Goal: Task Accomplishment & Management: Manage account settings

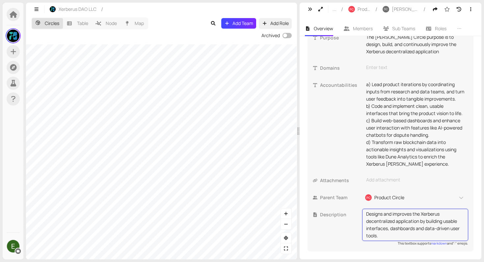
scroll to position [200, 0]
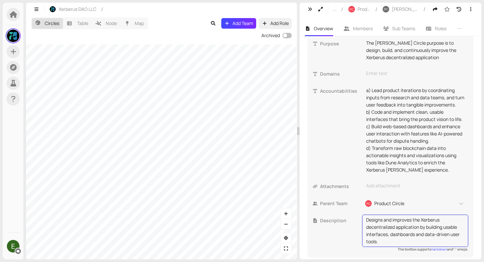
drag, startPoint x: 367, startPoint y: 242, endPoint x: 419, endPoint y: 243, distance: 52.0
click at [419, 243] on textarea "Designs and improves the Xerberus decentralized application by building usable …" at bounding box center [415, 231] width 98 height 29
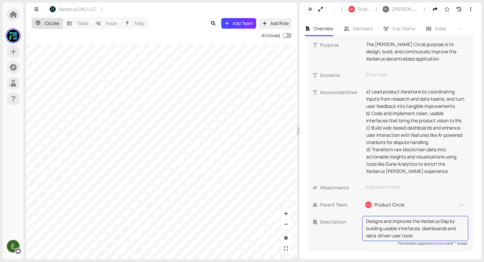
type textarea "Designs and improves the Xerberus [PERSON_NAME] by building usable interfaces, …"
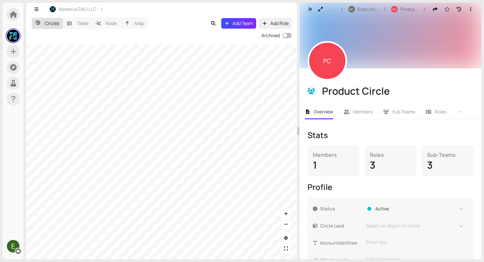
scroll to position [42, 0]
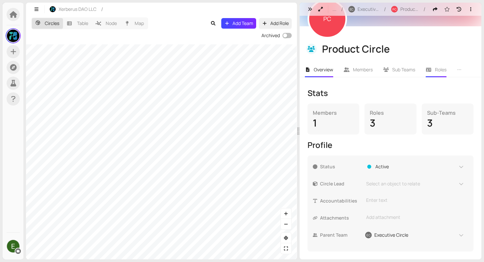
click at [435, 67] on span "Roles" at bounding box center [441, 70] width 12 height 6
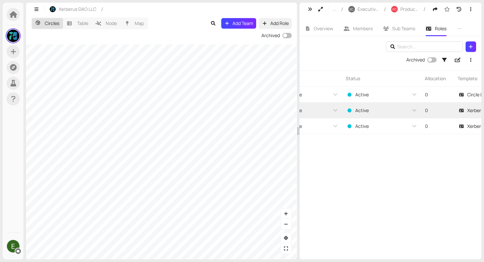
scroll to position [0, 355]
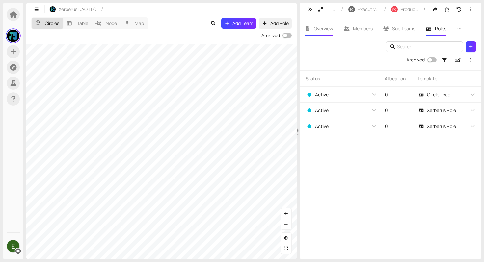
click at [320, 29] on span "Overview" at bounding box center [323, 28] width 19 height 6
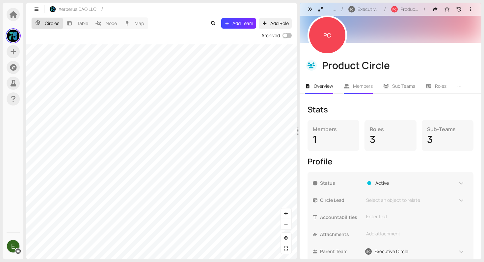
scroll to position [42, 0]
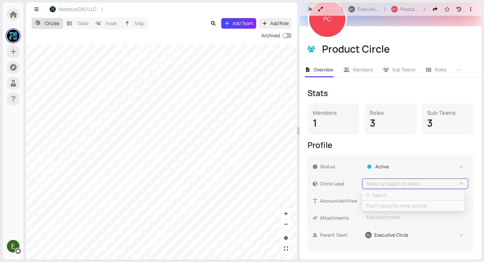
type input "m"
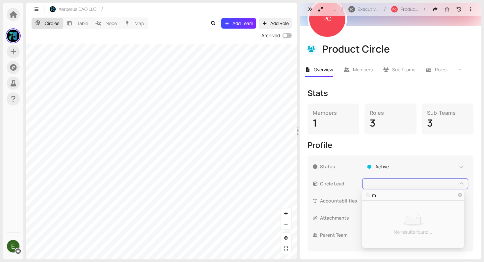
type input "mg"
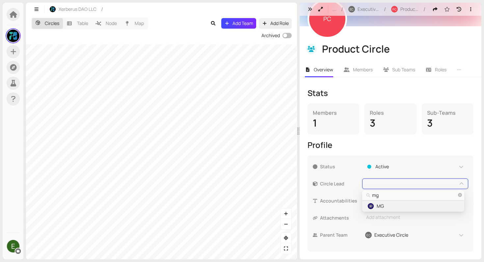
click at [389, 207] on span "MG" at bounding box center [413, 206] width 94 height 7
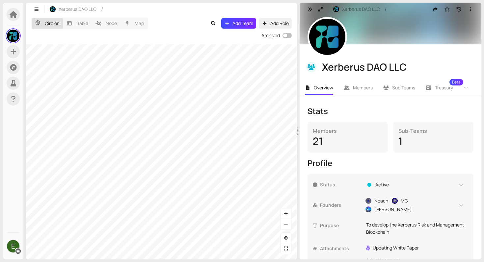
scroll to position [19, 0]
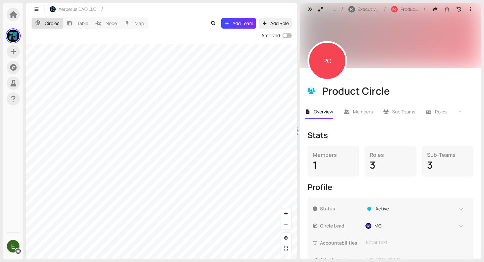
scroll to position [42, 0]
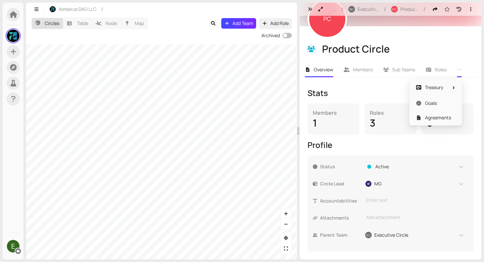
click at [462, 70] on icon "ellipsis" at bounding box center [459, 70] width 5 height 5
click at [468, 9] on icon "button" at bounding box center [471, 9] width 6 height 5
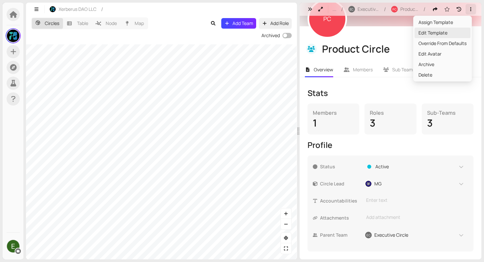
click at [445, 30] on span "Edit Template" at bounding box center [443, 32] width 48 height 7
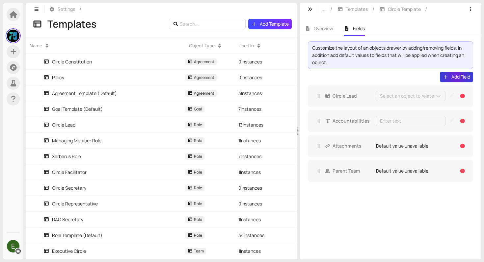
click at [457, 76] on span "Add Field" at bounding box center [460, 76] width 19 height 7
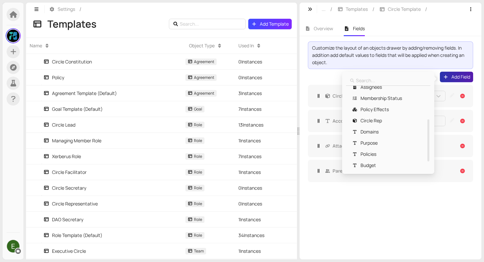
scroll to position [82, 0]
click at [381, 146] on span "Purpose" at bounding box center [388, 143] width 76 height 7
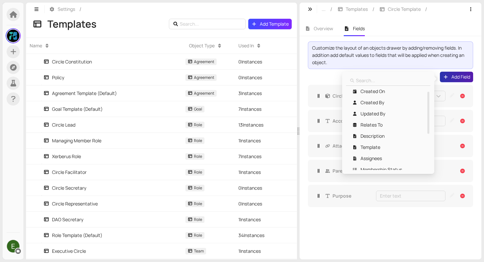
scroll to position [11, 0]
click at [380, 137] on span "Description" at bounding box center [373, 136] width 24 height 7
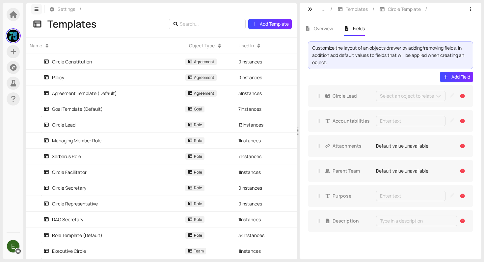
click at [38, 10] on icon "button" at bounding box center [37, 9] width 6 height 5
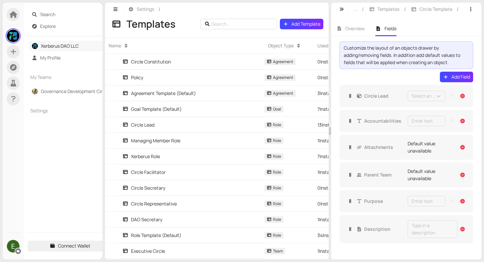
click at [42, 43] on link "Xerberus DAO LLC" at bounding box center [60, 46] width 38 height 6
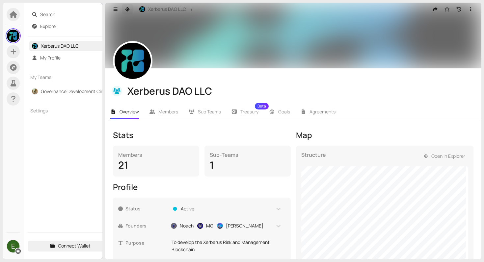
click at [128, 11] on icon "button" at bounding box center [127, 9] width 6 height 5
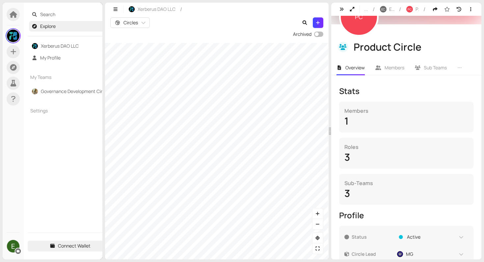
scroll to position [149, 0]
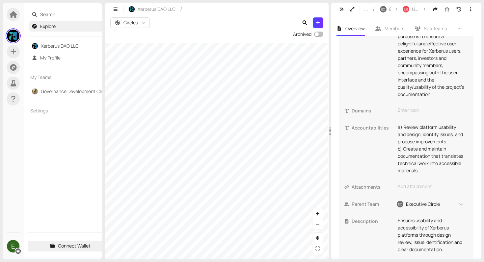
scroll to position [287, 0]
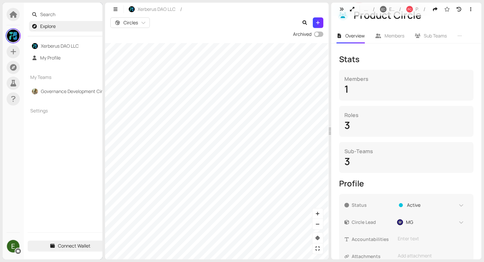
scroll to position [149, 0]
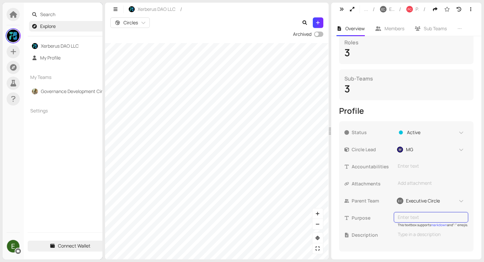
type textarea "The Product Circle ensures the coherent design, development, and continuous imp…"
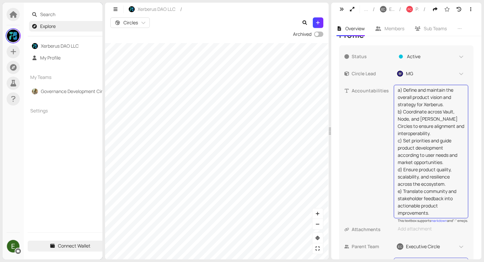
scroll to position [93, 0]
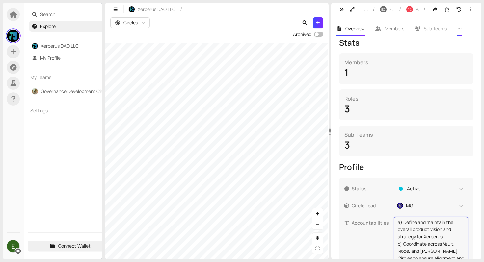
type textarea "a) Define and maintain the overall product vision and strategy for Xerberus. b)…"
click at [458, 31] on div at bounding box center [459, 28] width 5 height 15
click at [468, 11] on icon "button" at bounding box center [471, 9] width 6 height 5
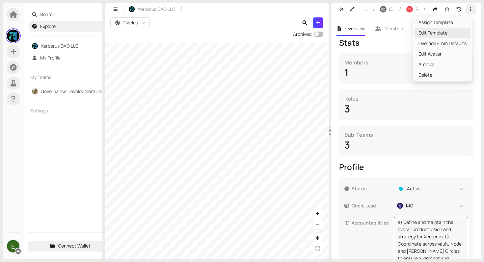
click at [445, 33] on span "Edit Template" at bounding box center [443, 32] width 48 height 7
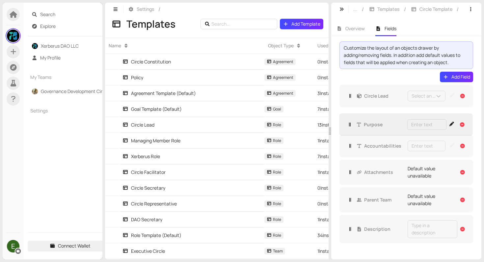
drag, startPoint x: 350, startPoint y: 199, endPoint x: 350, endPoint y: 119, distance: 80.0
click at [48, 47] on link "Xerberus DAO LLC" at bounding box center [60, 46] width 38 height 6
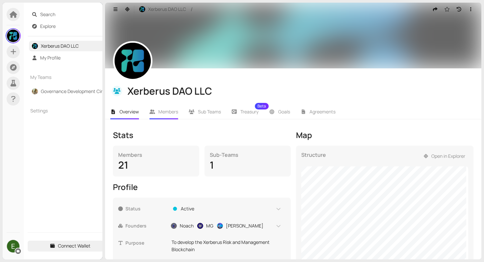
click at [173, 112] on span "Members" at bounding box center [168, 112] width 20 height 6
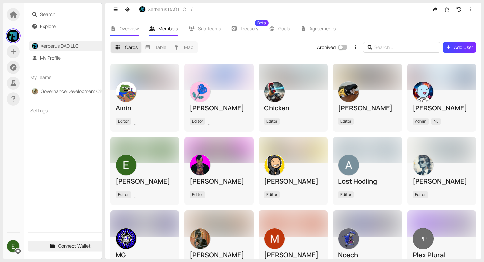
click at [121, 29] on span "Overview" at bounding box center [129, 28] width 19 height 6
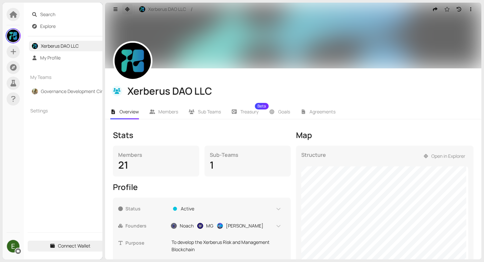
click at [127, 12] on button "button" at bounding box center [127, 9] width 11 height 11
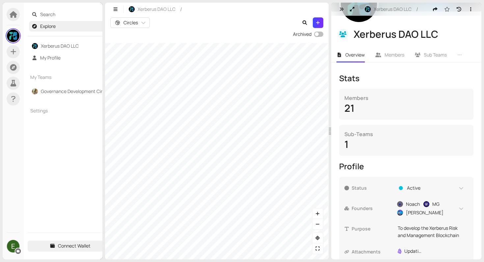
scroll to position [85, 0]
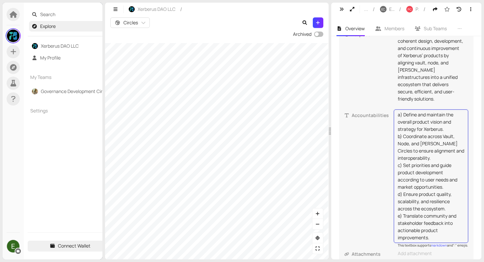
scroll to position [284, 0]
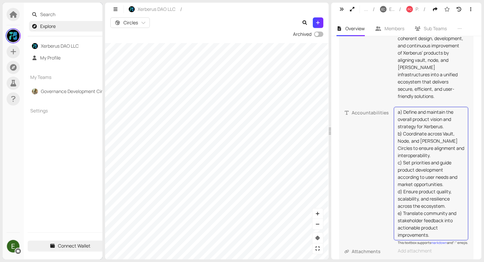
click at [445, 128] on textarea "a) Define and maintain the overall product vision and strategy for Xerberus. b)…" at bounding box center [431, 174] width 67 height 130
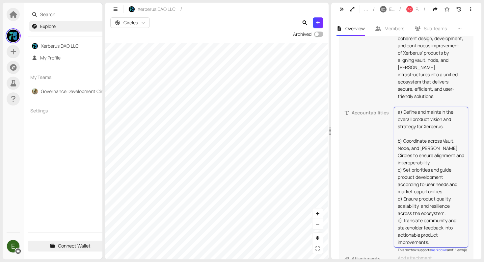
click at [443, 165] on textarea "a) Define and maintain the overall product vision and strategy for Xerberus. b)…" at bounding box center [431, 178] width 67 height 138
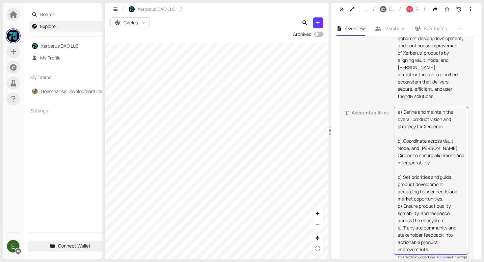
click at [446, 199] on textarea "a) Define and maintain the overall product vision and strategy for Xerberus. b)…" at bounding box center [431, 181] width 67 height 145
click at [449, 230] on textarea "a) Define and maintain the overall product vision and strategy for Xerberus. b)…" at bounding box center [431, 185] width 67 height 152
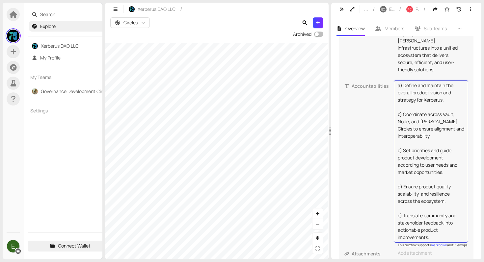
scroll to position [315, 0]
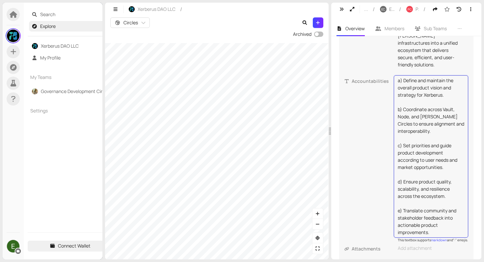
click at [442, 233] on textarea "a) Define and maintain the overall product vision and strategy for Xerberus. b)…" at bounding box center [431, 156] width 67 height 159
type textarea "a) Define and maintain the overall product vision and strategy for Xerberus. b)…"
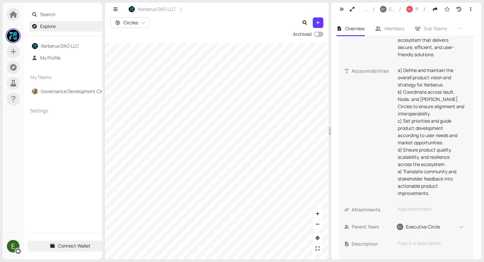
click at [381, 209] on div "Status Active Circle Lead MG Purpose The Product Circle ensures the coherent de…" at bounding box center [406, 103] width 124 height 306
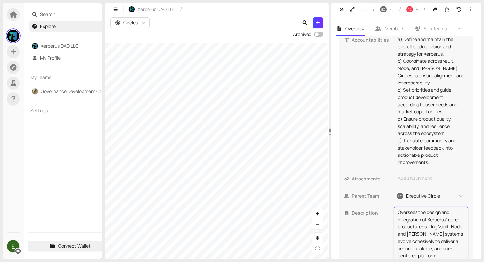
scroll to position [7, 0]
click at [423, 227] on textarea "Oversees the design and integration of Xerberus’ core products, ensuring Vault,…" at bounding box center [431, 234] width 67 height 51
type textarea "Oversees the design and integration of Xerberus’ core products, ensuring Vault,…"
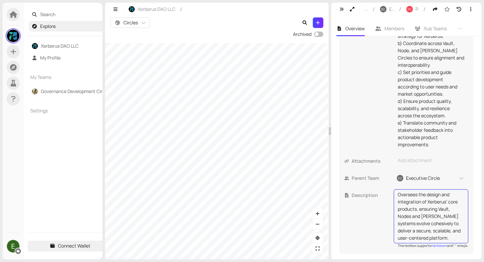
scroll to position [377, 0]
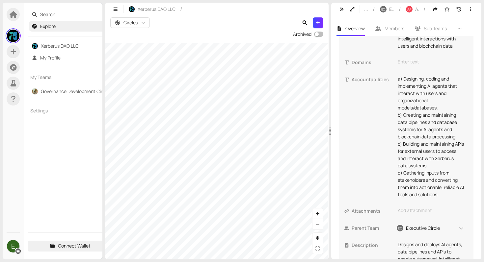
scroll to position [358, 0]
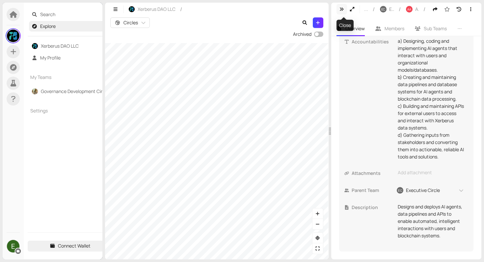
click at [342, 5] on button "button" at bounding box center [342, 9] width 11 height 11
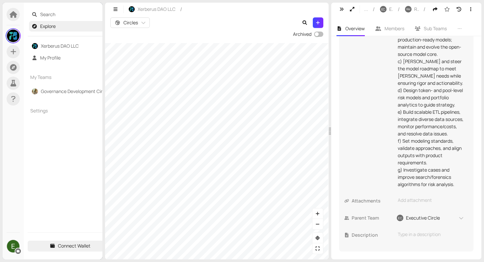
scroll to position [388, 0]
click at [352, 7] on icon "button" at bounding box center [352, 9] width 6 height 5
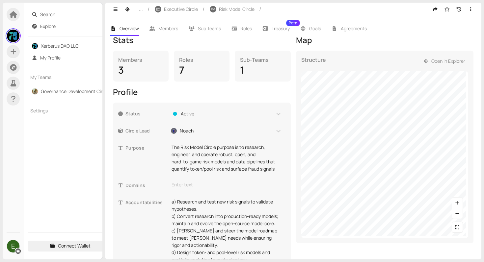
scroll to position [96, 0]
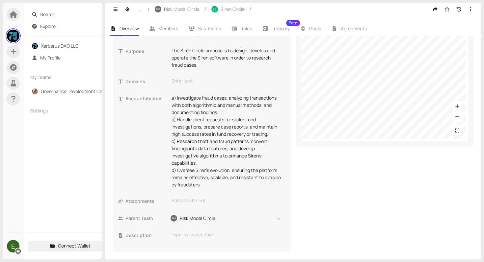
scroll to position [192, 0]
type textarea "Develops and operates the Siren fraud investigation platform, combining researc…"
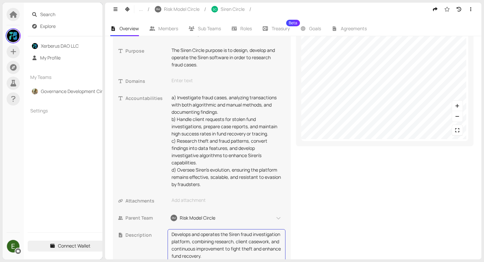
click at [317, 188] on div "Map Structure Open in Explorer" at bounding box center [385, 105] width 178 height 335
click at [127, 11] on icon "button" at bounding box center [127, 9] width 6 height 5
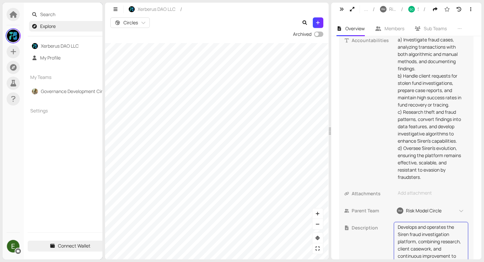
scroll to position [372, 0]
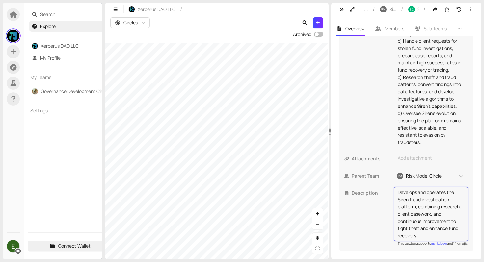
drag, startPoint x: 416, startPoint y: 208, endPoint x: 460, endPoint y: 220, distance: 45.4
click at [460, 220] on textarea "Develops and operates the Siren fraud investigation platform, combining researc…" at bounding box center [431, 214] width 67 height 51
type textarea "Develops and operates the Siren fraud investigation platform to fight theft and…"
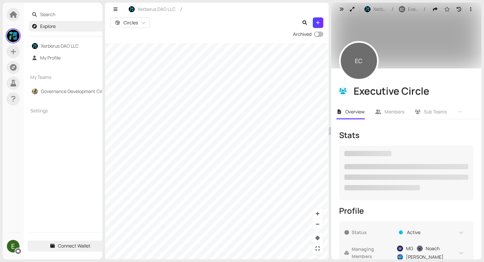
checkbox input "true"
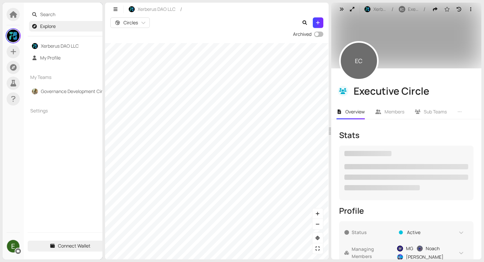
checkbox input "true"
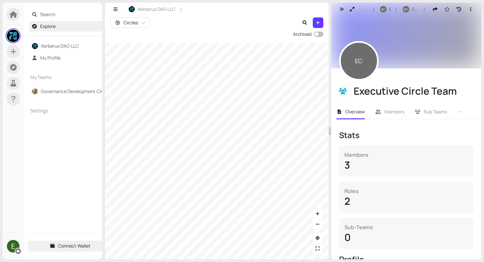
scroll to position [88, 0]
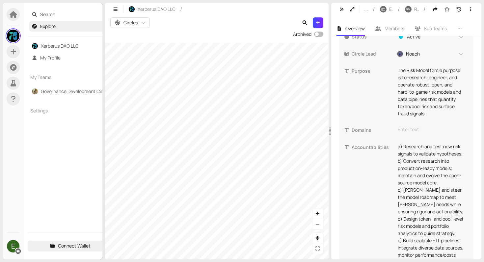
scroll to position [388, 0]
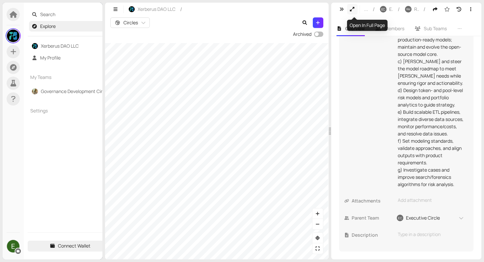
click at [350, 12] on button "button" at bounding box center [352, 9] width 11 height 11
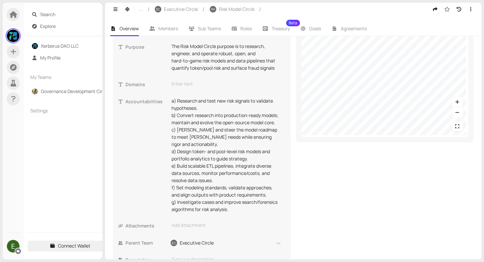
scroll to position [196, 0]
type textarea "Develops and maintains Xerberus’ core risk models and data infrastructure, deli…"
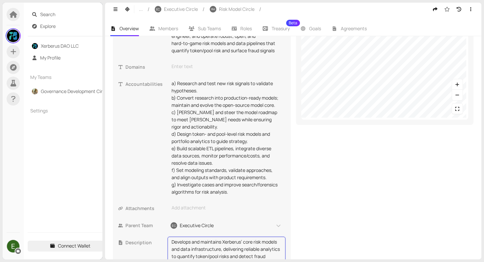
click at [311, 159] on div "Map Structure Open in Explorer" at bounding box center [385, 98] width 178 height 364
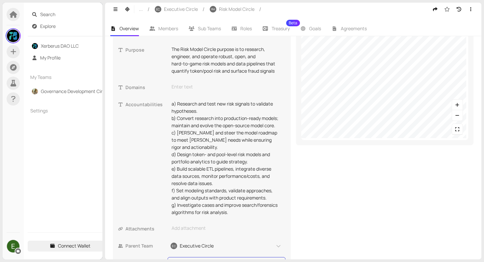
scroll to position [186, 0]
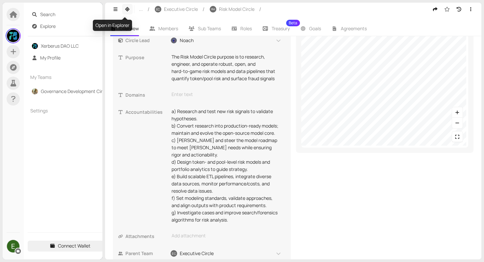
click at [129, 8] on icon "button" at bounding box center [127, 9] width 6 height 5
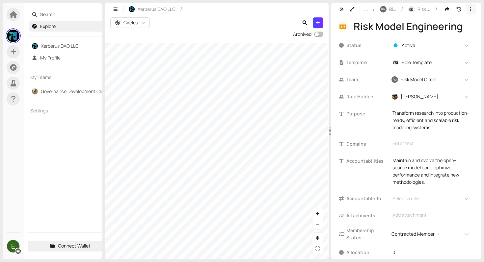
click at [468, 11] on icon "button" at bounding box center [471, 9] width 6 height 5
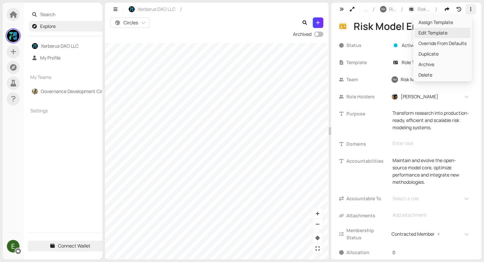
click at [437, 33] on span "Edit Template" at bounding box center [443, 32] width 48 height 7
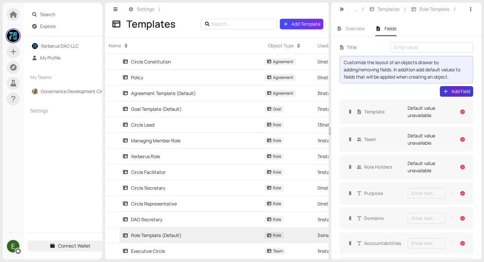
click at [446, 90] on button "Add Field" at bounding box center [456, 91] width 33 height 11
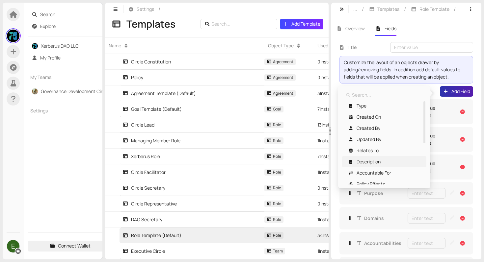
click at [382, 161] on span "Description" at bounding box center [384, 161] width 76 height 7
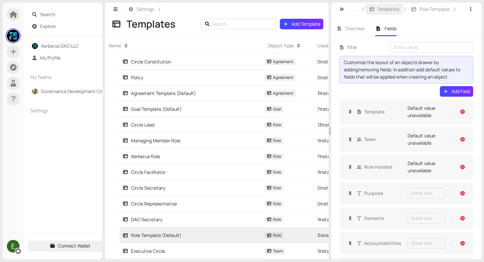
click at [387, 6] on span "Templates" at bounding box center [388, 9] width 22 height 7
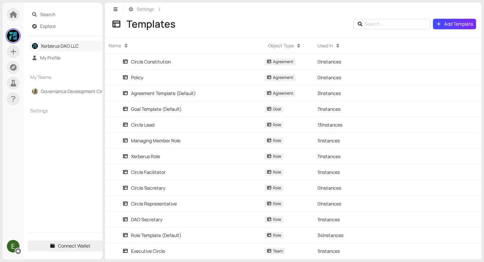
click at [49, 43] on link "Xerberus DAO LLC" at bounding box center [60, 46] width 38 height 6
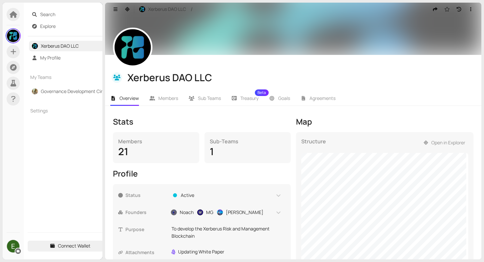
scroll to position [85, 0]
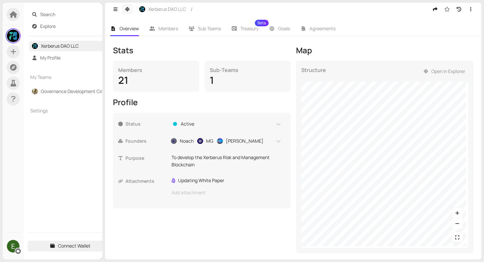
click at [131, 10] on button "button" at bounding box center [127, 9] width 11 height 11
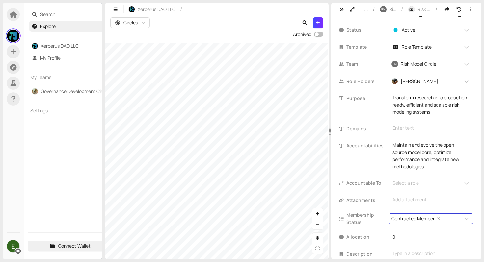
scroll to position [30, 0]
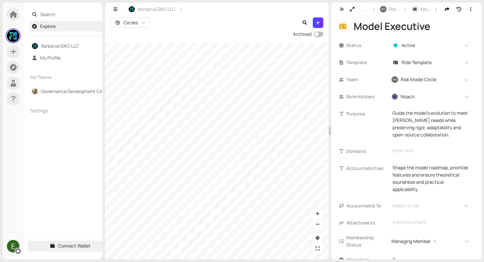
scroll to position [37, 0]
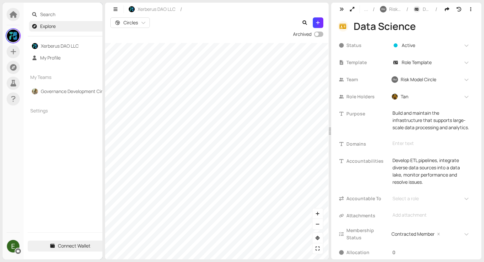
scroll to position [37, 0]
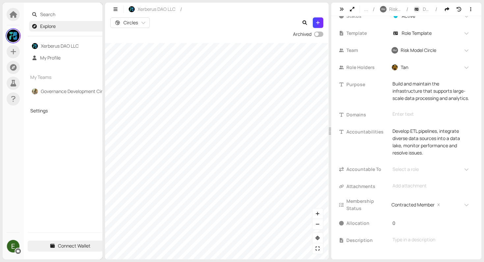
click at [93, 115] on section "Search Explore Xerberus DAO LLC My Profile My Teams Governance Development Circ…" at bounding box center [242, 131] width 484 height 262
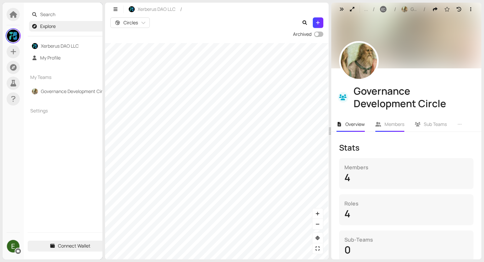
click at [379, 128] on li "Members" at bounding box center [390, 124] width 40 height 15
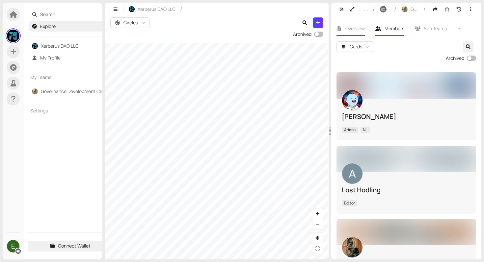
click at [354, 32] on li "Overview" at bounding box center [350, 28] width 39 height 15
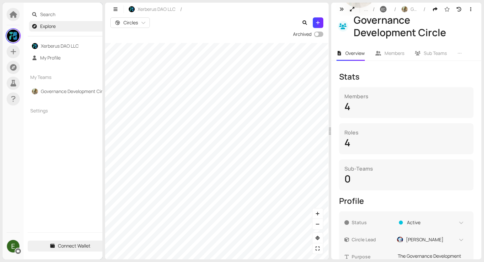
scroll to position [72, 0]
click at [352, 10] on icon "button" at bounding box center [352, 9] width 6 height 5
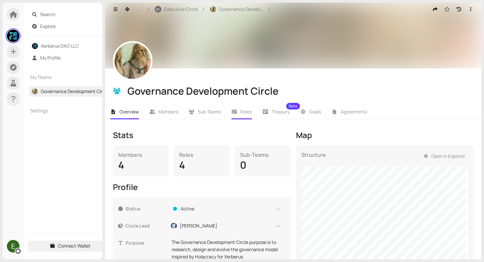
click at [242, 108] on li "Roles" at bounding box center [241, 111] width 31 height 15
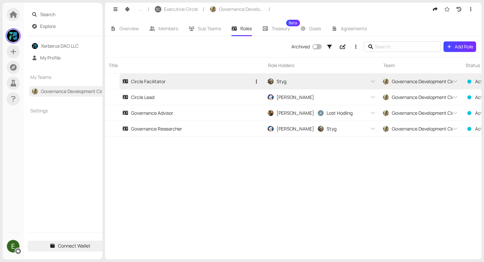
click at [154, 83] on div "Circle Facilitator" at bounding box center [143, 81] width 43 height 7
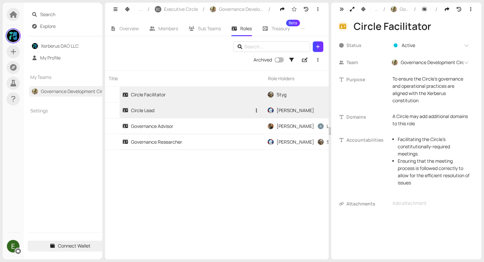
click at [156, 108] on link "Circle Lead" at bounding box center [186, 110] width 129 height 15
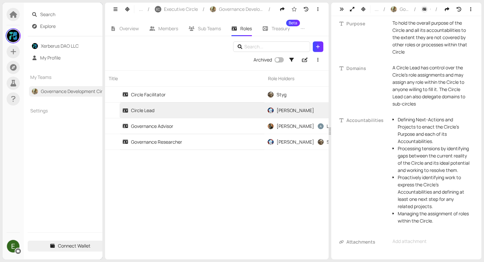
scroll to position [82, 0]
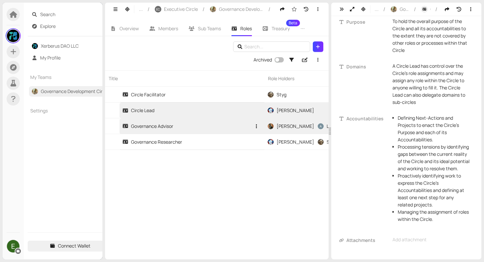
click at [178, 131] on link "Governance Advisor" at bounding box center [186, 126] width 129 height 15
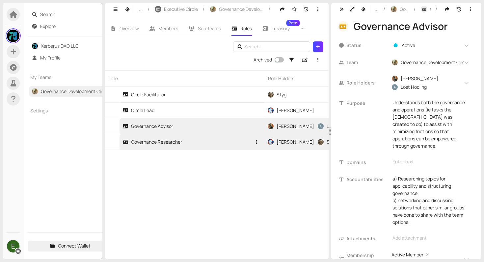
click at [192, 147] on link "Governance Researcher" at bounding box center [186, 141] width 129 height 15
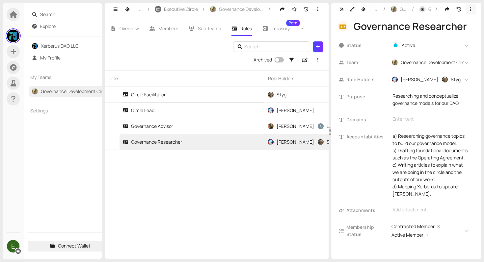
click at [470, 13] on button "button" at bounding box center [471, 9] width 11 height 11
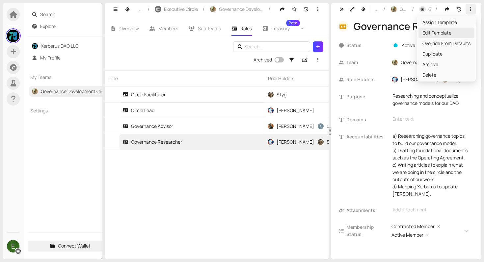
click at [445, 32] on span "Edit Template" at bounding box center [446, 32] width 48 height 7
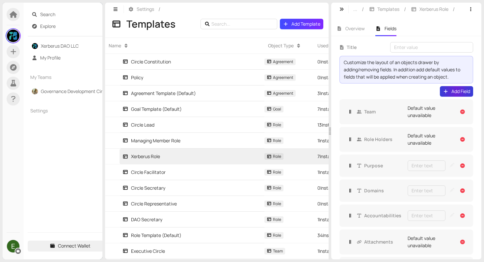
click at [449, 93] on body "Search Explore Xerberus DAO LLC My Profile My Teams Governance Development Circ…" at bounding box center [242, 131] width 484 height 262
click at [445, 93] on button "Add Field" at bounding box center [456, 91] width 33 height 11
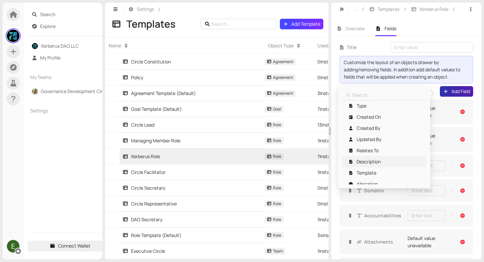
click at [364, 158] on span "Description" at bounding box center [369, 161] width 24 height 7
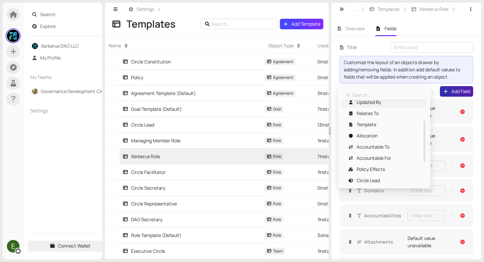
scroll to position [95, 0]
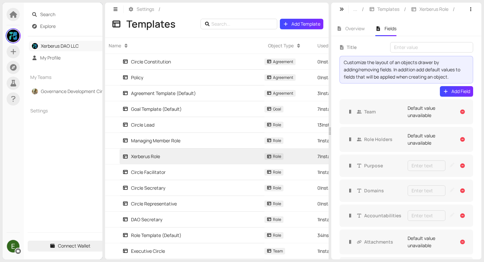
click at [47, 44] on link "Xerberus DAO LLC" at bounding box center [60, 46] width 38 height 6
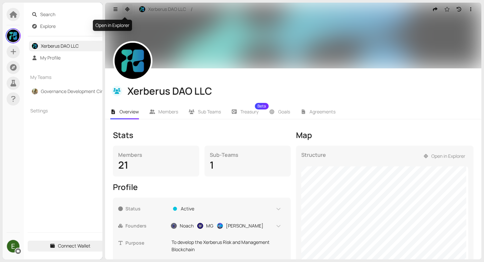
click at [129, 12] on button "button" at bounding box center [127, 9] width 11 height 11
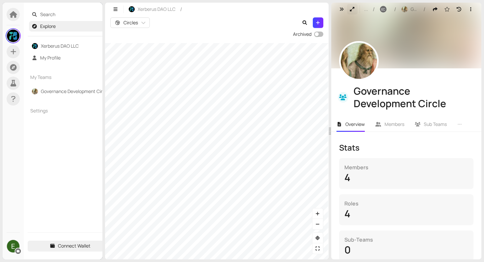
click at [352, 5] on button "button" at bounding box center [352, 9] width 11 height 11
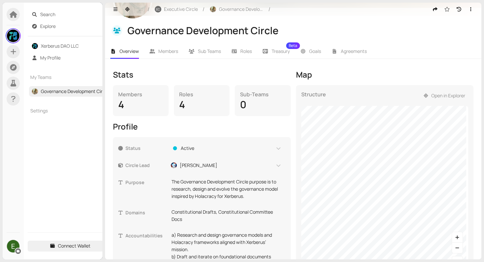
scroll to position [46, 0]
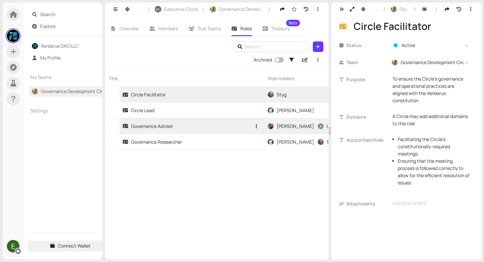
click at [160, 122] on link "Governance Advisor" at bounding box center [186, 126] width 129 height 15
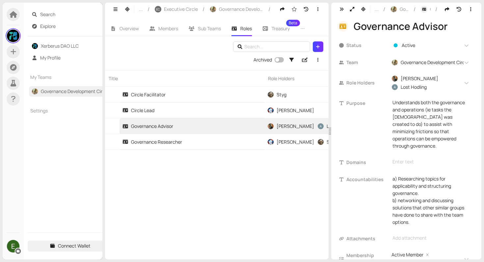
scroll to position [26, 0]
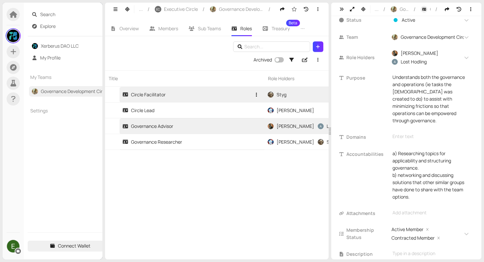
click at [182, 97] on link "Circle Facilitator" at bounding box center [186, 94] width 129 height 15
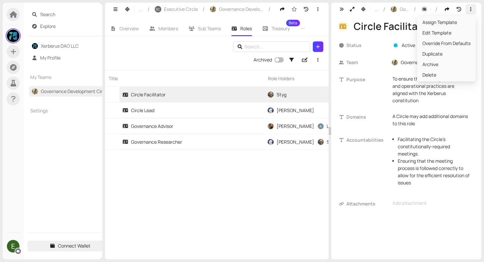
click at [471, 13] on button "button" at bounding box center [471, 9] width 11 height 11
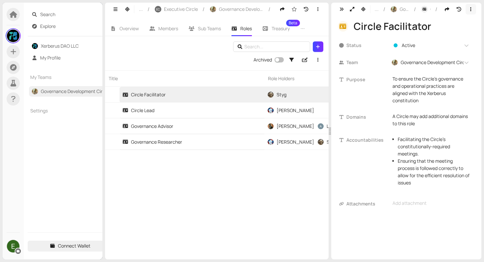
click at [471, 13] on button "button" at bounding box center [471, 9] width 11 height 11
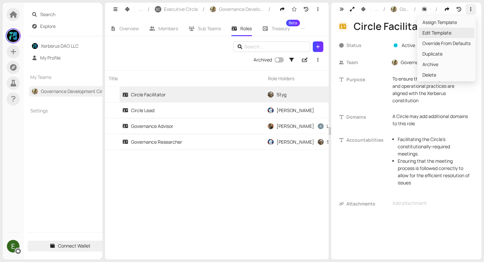
click at [451, 29] on li "Edit Template" at bounding box center [447, 33] width 56 height 11
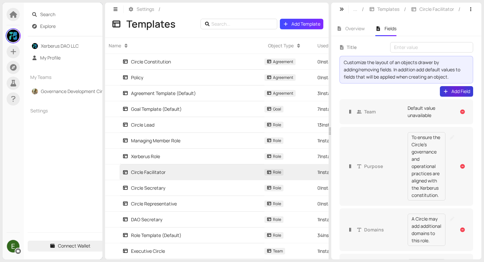
click at [446, 92] on button "Add Field" at bounding box center [456, 91] width 33 height 11
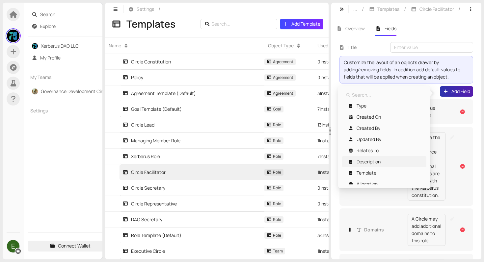
click at [378, 160] on span "Description" at bounding box center [369, 161] width 24 height 7
click at [425, 86] on div "Description _type _createdOn Type Created On Created By Updated By Relates To T…" at bounding box center [384, 137] width 92 height 102
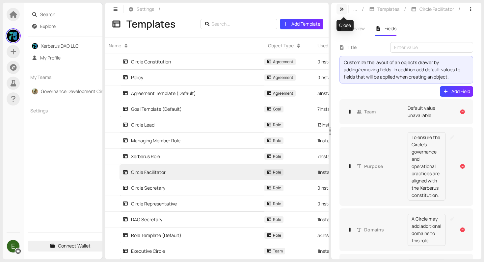
click at [345, 6] on button "button" at bounding box center [342, 9] width 11 height 11
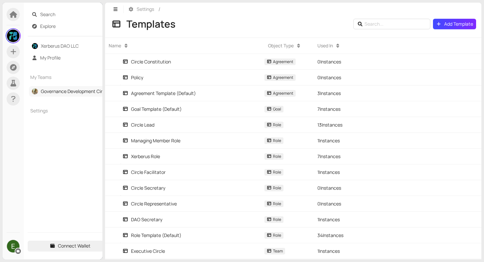
click at [77, 91] on link "Governance Development Circle" at bounding box center [75, 91] width 68 height 6
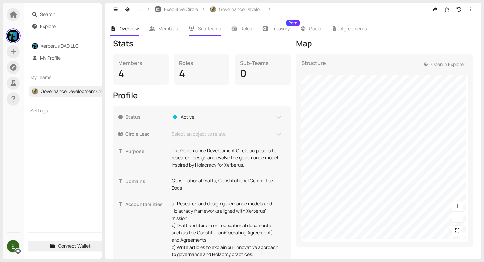
scroll to position [85, 0]
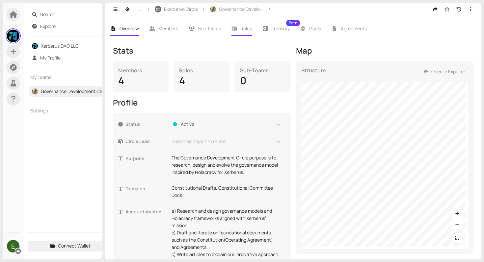
click at [240, 29] on li "Roles" at bounding box center [241, 28] width 31 height 15
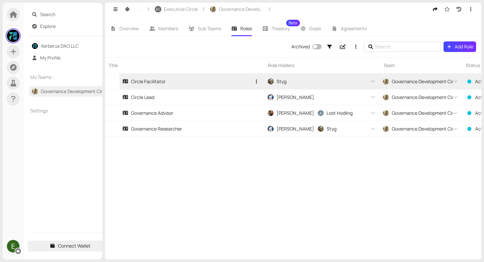
click at [196, 76] on link "Circle Facilitator" at bounding box center [186, 81] width 129 height 15
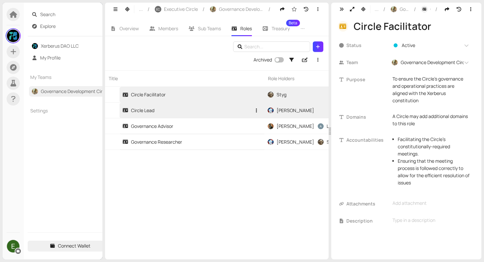
click at [167, 116] on link "Circle Lead" at bounding box center [186, 110] width 129 height 15
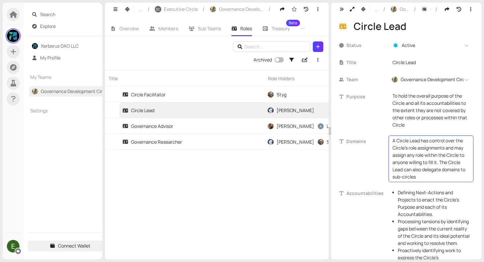
scroll to position [82, 0]
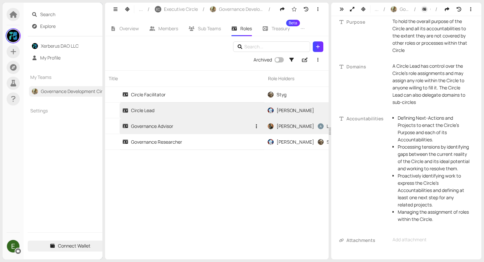
click at [165, 129] on div "Governance Advisor" at bounding box center [147, 126] width 51 height 7
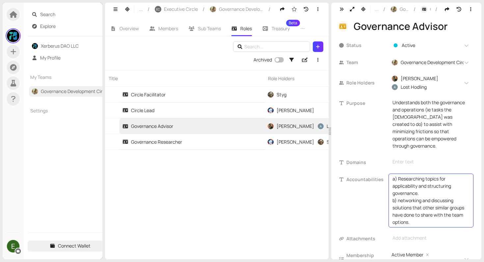
scroll to position [26, 0]
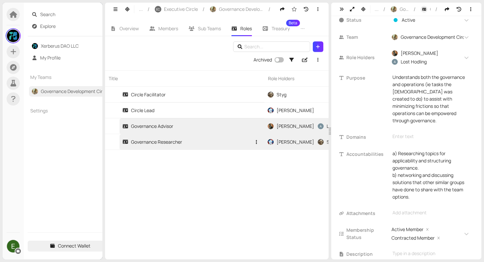
click at [196, 143] on link "Governance Researcher" at bounding box center [186, 141] width 129 height 15
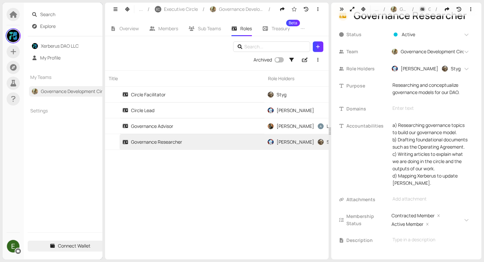
scroll to position [18, 0]
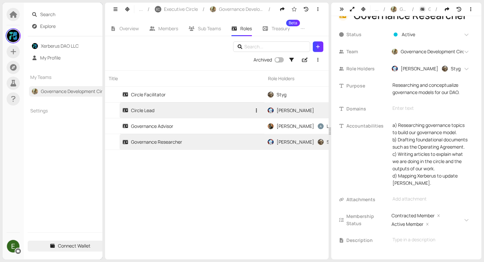
click at [171, 115] on link "Circle Lead" at bounding box center [186, 110] width 129 height 15
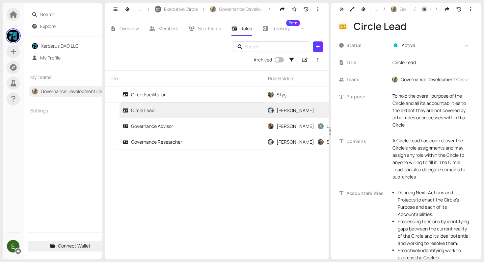
scroll to position [82, 0]
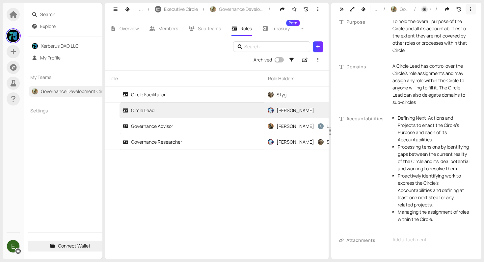
click at [466, 12] on button "button" at bounding box center [471, 9] width 11 height 11
click at [448, 30] on span "Edit Template" at bounding box center [443, 32] width 48 height 7
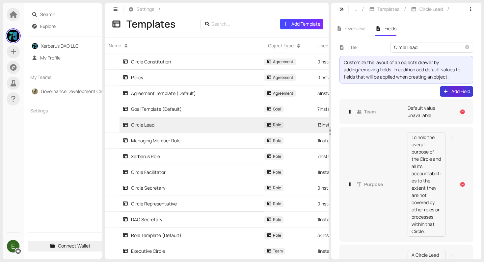
click at [451, 92] on span "Add Field" at bounding box center [460, 91] width 19 height 7
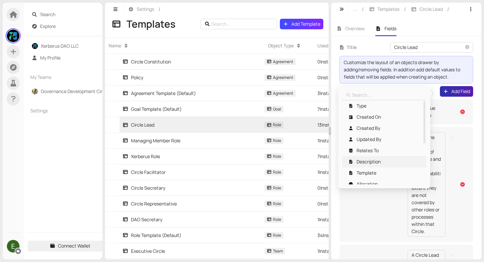
click at [375, 159] on span "Description" at bounding box center [369, 161] width 24 height 7
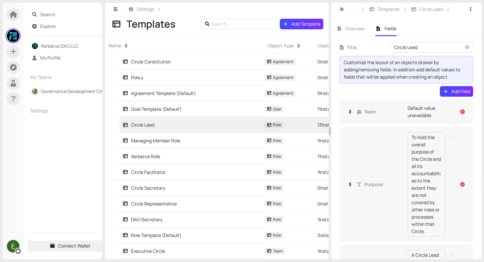
click at [70, 90] on link "Governance Development Circle" at bounding box center [75, 91] width 68 height 6
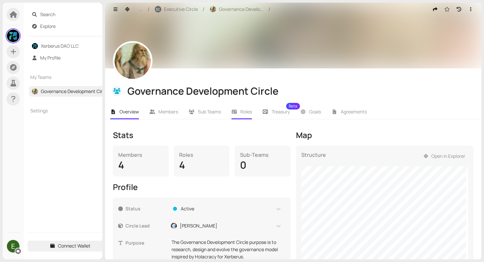
click at [248, 107] on li "Roles" at bounding box center [241, 111] width 31 height 15
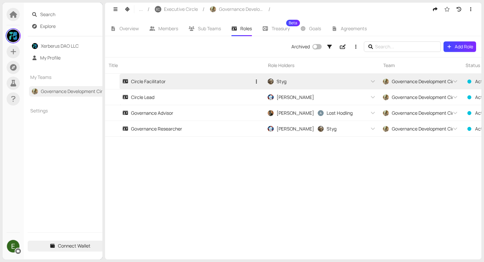
click at [190, 86] on link "Circle Facilitator" at bounding box center [186, 81] width 129 height 15
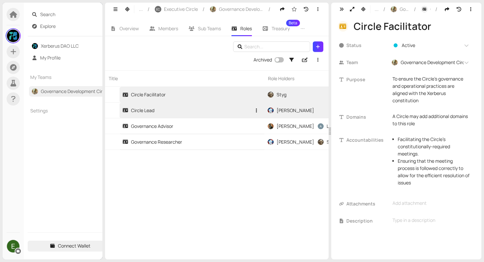
click at [180, 116] on link "Circle Lead" at bounding box center [186, 110] width 129 height 15
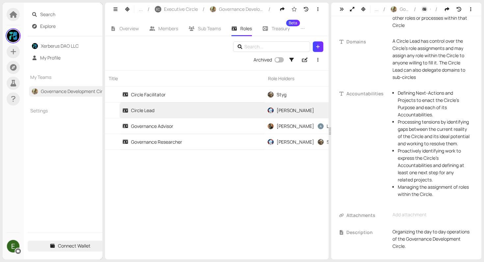
scroll to position [99, 0]
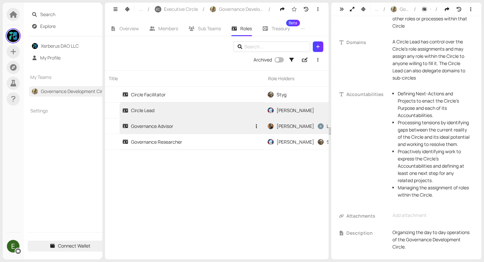
click at [168, 127] on div "Governance Advisor" at bounding box center [147, 126] width 51 height 7
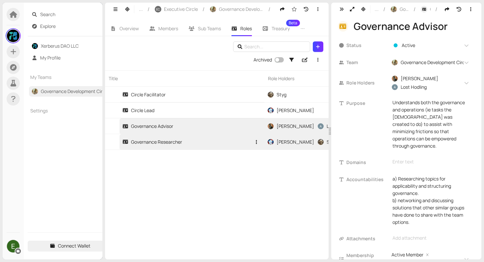
click at [180, 145] on div "Governance Researcher" at bounding box center [152, 142] width 60 height 7
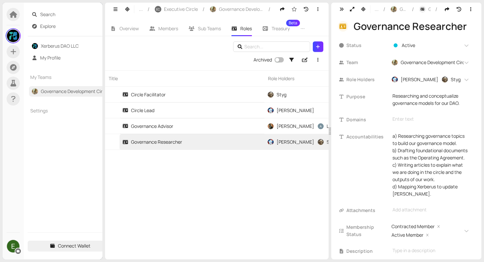
scroll to position [0, 0]
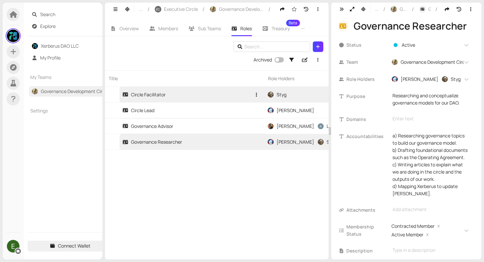
click at [143, 95] on div "Circle Facilitator" at bounding box center [143, 94] width 43 height 7
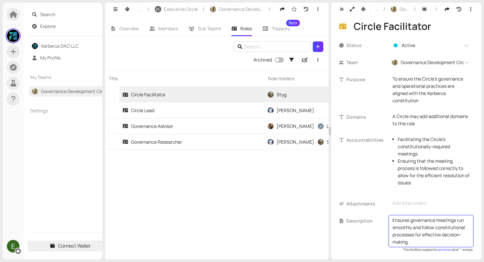
drag, startPoint x: 436, startPoint y: 222, endPoint x: 411, endPoint y: 222, distance: 24.4
click at [411, 222] on textarea "Ensures governance meetings run smoothly and follow constitutional processes fo…" at bounding box center [431, 231] width 77 height 29
type textarea "Ensures meetings run smoothly and follow constitutional processes for effective…"
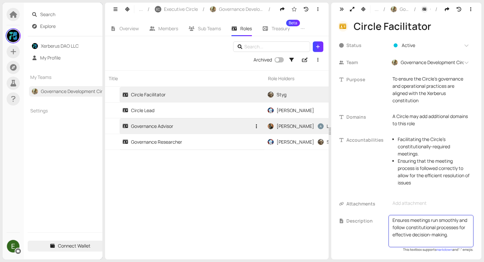
click at [174, 127] on link "Governance Advisor" at bounding box center [186, 126] width 129 height 15
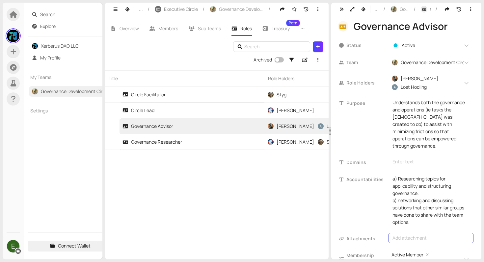
scroll to position [26, 0]
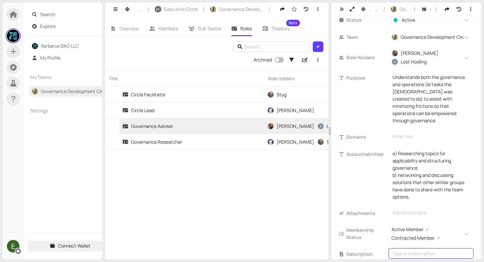
type textarea "Provides expertise and research to minimize governance frictions and support in…"
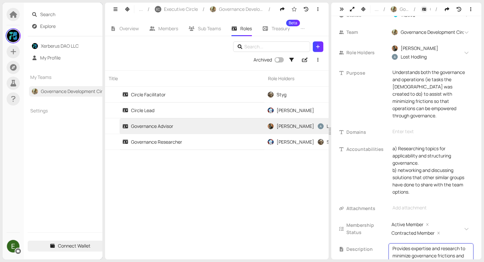
scroll to position [46, 0]
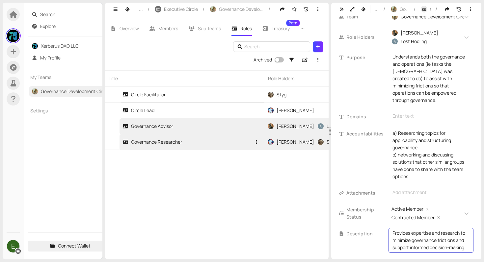
click at [187, 142] on link "Governance Researcher" at bounding box center [186, 141] width 129 height 15
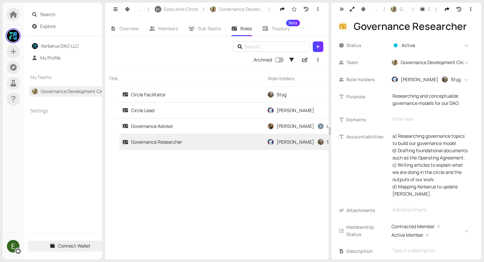
scroll to position [18, 0]
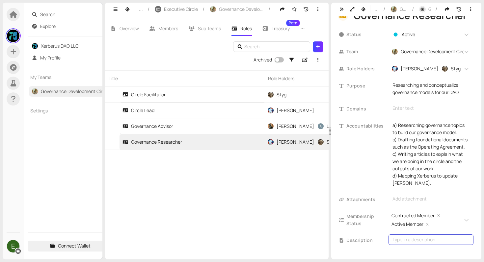
click at [405, 245] on div "Type in a description" at bounding box center [431, 240] width 85 height 11
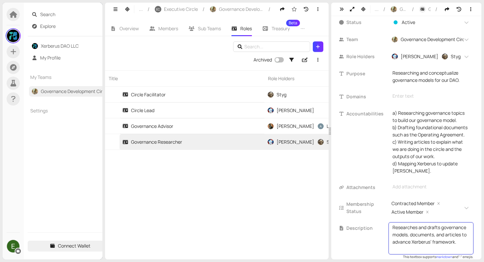
click at [462, 243] on textarea "Researches and drafts governance models, documents, and articles to advance Xer…" at bounding box center [431, 238] width 77 height 29
type textarea "Researches and drafts governance models, documents and articles to advance Xerb…"
click at [289, 229] on div "Title Role Holders Team Status Allocation Template Circle Facilitator Styg + 0 …" at bounding box center [217, 164] width 224 height 189
click at [127, 7] on icon "button" at bounding box center [127, 9] width 6 height 5
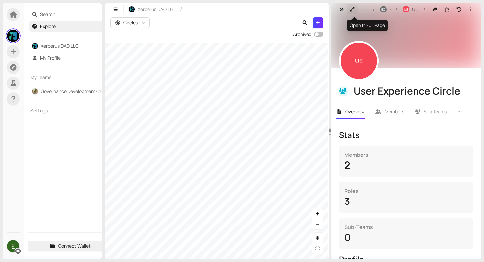
click at [355, 9] on button "button" at bounding box center [352, 9] width 11 height 11
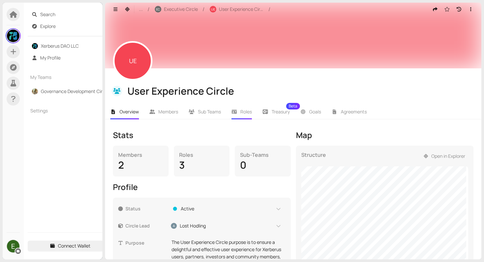
click at [245, 112] on span "Roles" at bounding box center [246, 112] width 12 height 6
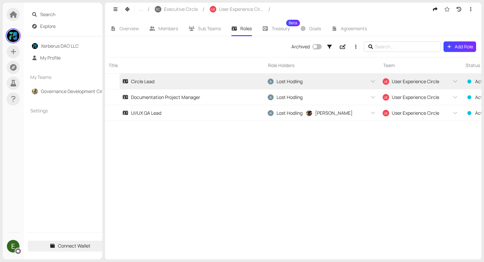
click at [191, 89] on div "Circle Lead" at bounding box center [192, 82] width 145 height 16
click at [161, 86] on link "Circle Lead" at bounding box center [186, 81] width 129 height 15
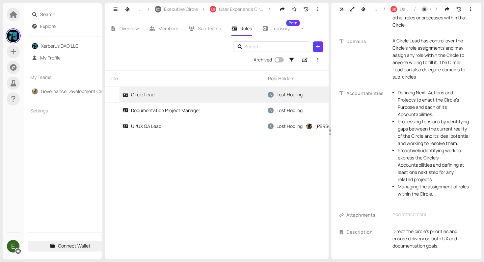
scroll to position [113, 0]
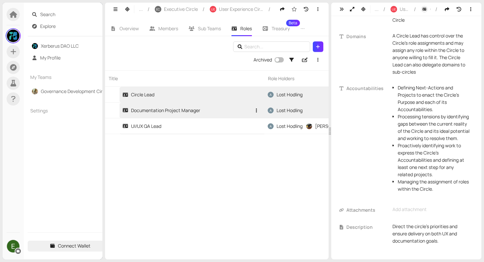
click at [197, 109] on div "Documentation Project Manager" at bounding box center [161, 110] width 78 height 7
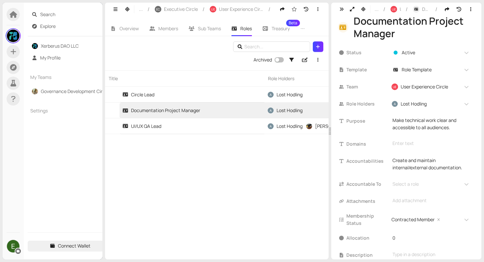
scroll to position [6, 0]
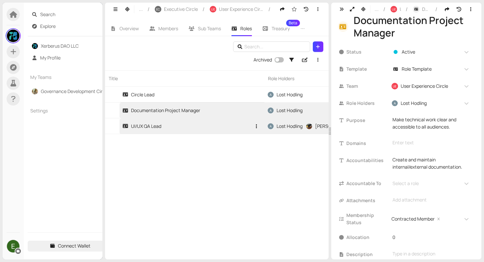
click at [153, 126] on div "UI/UX QA Lead" at bounding box center [141, 126] width 39 height 7
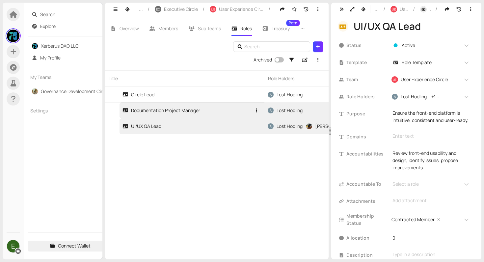
click at [202, 109] on link "Documentation Project Manager" at bounding box center [186, 110] width 129 height 15
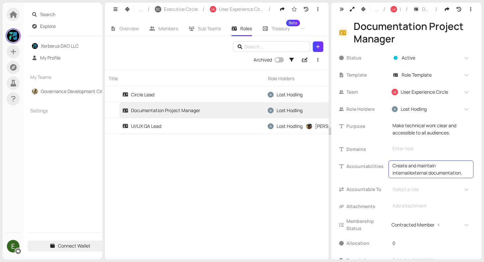
scroll to position [20, 0]
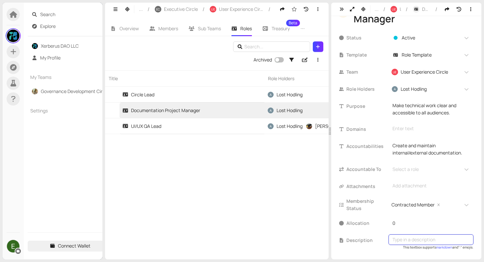
type textarea "Creates and maintains clear documentation to make technical work accessible to …"
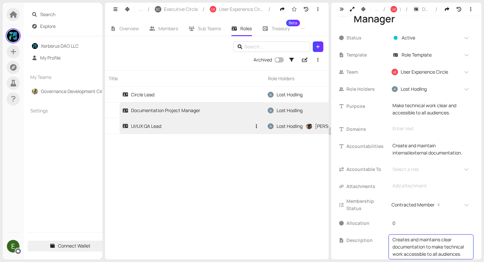
click at [198, 123] on link "UI/UX QA Lead" at bounding box center [186, 126] width 129 height 15
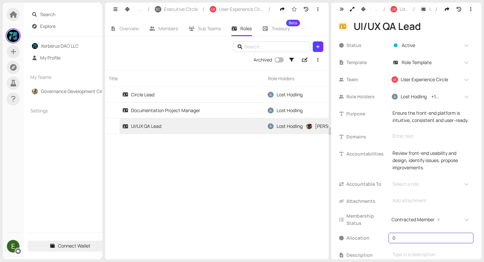
scroll to position [22, 0]
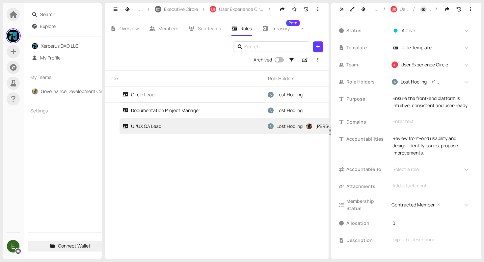
click at [408, 246] on span "This textbox supports markdown and ":" emojis." at bounding box center [438, 247] width 70 height 5
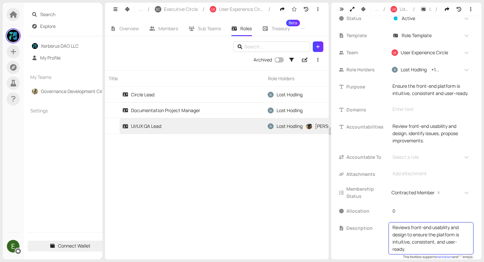
scroll to position [43, 0]
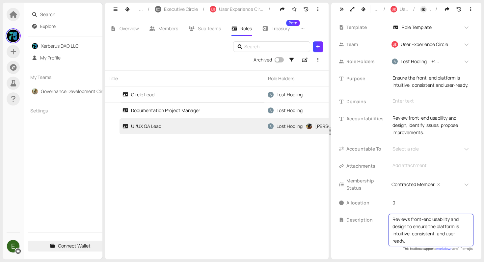
click at [437, 237] on textarea "Reviews front-end usability and design to ensure the platform is intuitive, con…" at bounding box center [431, 230] width 77 height 29
type textarea "Reviews front-end usability and design to ensure the platform is intuitive, con…"
click at [237, 191] on div "Title Role Holders Team Status Allocation Template Circle Lead Lost Hodling + 0…" at bounding box center [217, 164] width 224 height 189
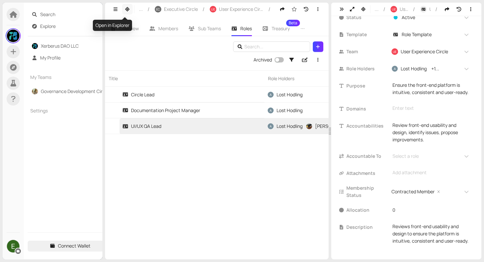
click at [129, 8] on icon "button" at bounding box center [127, 9] width 6 height 5
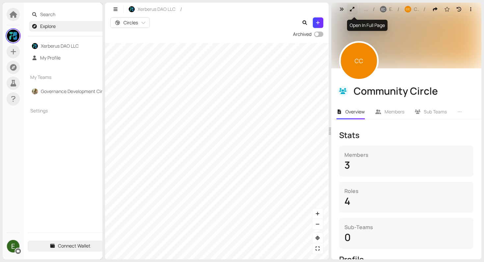
click at [351, 9] on icon "button" at bounding box center [352, 9] width 6 height 5
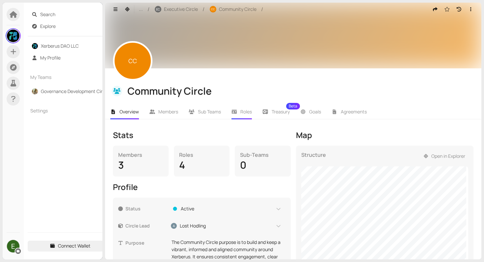
click at [247, 115] on li "Roles" at bounding box center [241, 111] width 31 height 15
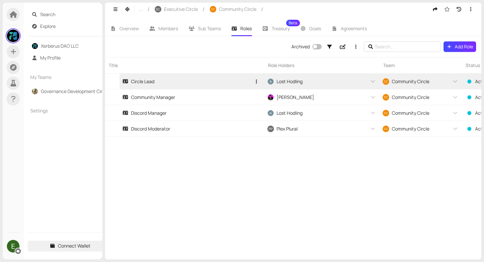
click at [175, 89] on link "Circle Lead" at bounding box center [186, 81] width 129 height 15
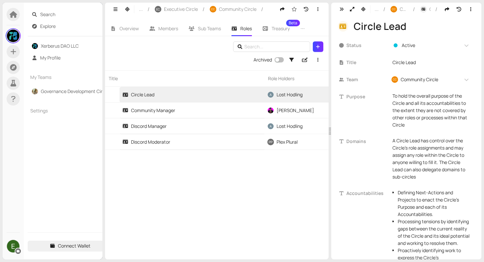
scroll to position [113, 0]
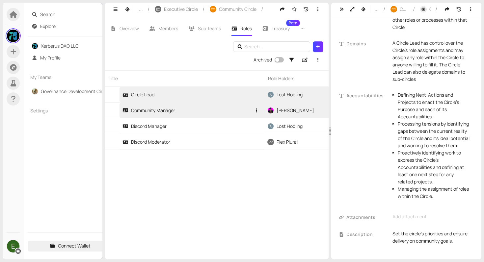
click at [153, 109] on div "Community Manager" at bounding box center [148, 110] width 53 height 7
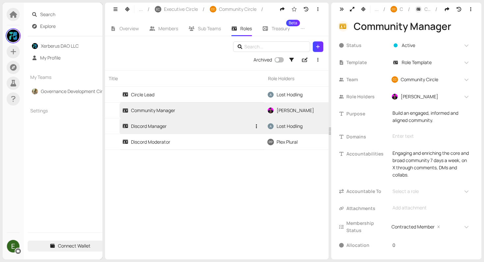
click at [171, 125] on link "Discord Manager" at bounding box center [186, 126] width 129 height 15
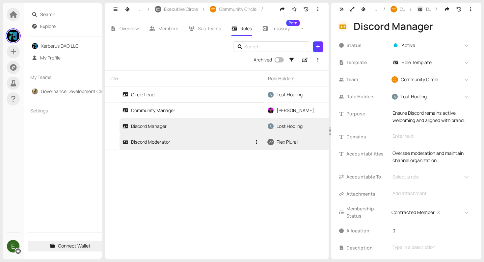
click at [200, 145] on link "Discord Moderator" at bounding box center [186, 141] width 129 height 15
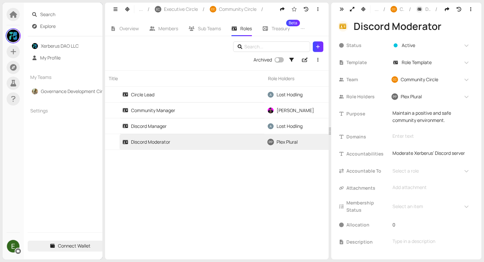
scroll to position [2, 0]
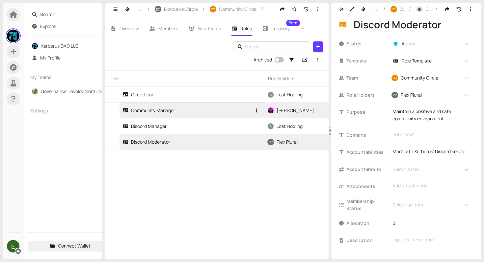
click at [191, 108] on link "Community Manager" at bounding box center [186, 110] width 129 height 15
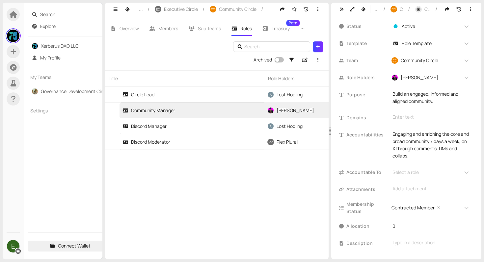
scroll to position [22, 0]
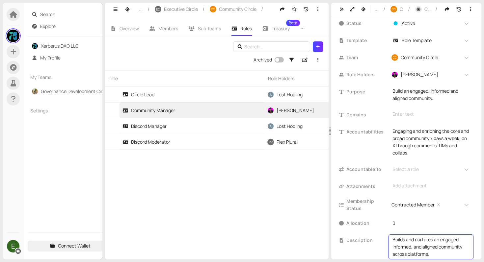
click at [413, 246] on textarea "Builds and nurtures an engaged, informed, and aligned community across platform…" at bounding box center [431, 247] width 77 height 22
type textarea "Builds and nurtures an engaged, informed and aligned community across platforms."
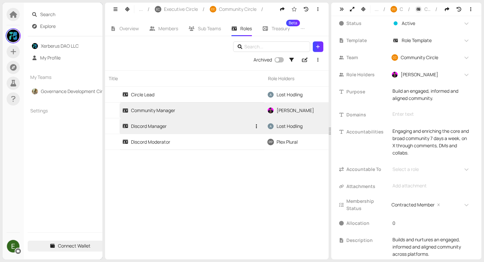
click at [218, 124] on link "Discord Manager" at bounding box center [186, 126] width 129 height 15
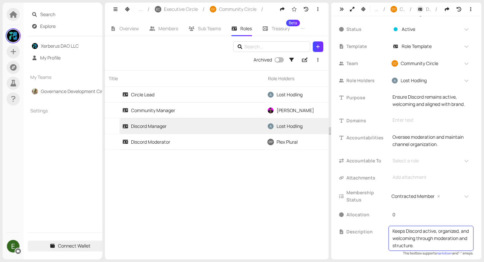
scroll to position [21, 0]
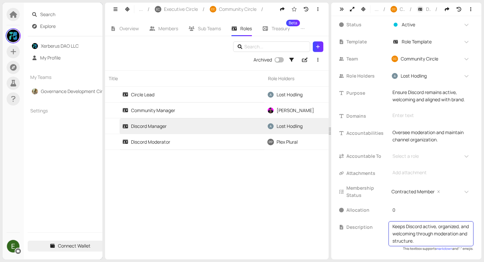
drag, startPoint x: 425, startPoint y: 233, endPoint x: 448, endPoint y: 238, distance: 22.9
click at [448, 238] on textarea "Keeps Discord active, organized, and welcoming through moderation and structure." at bounding box center [431, 234] width 77 height 22
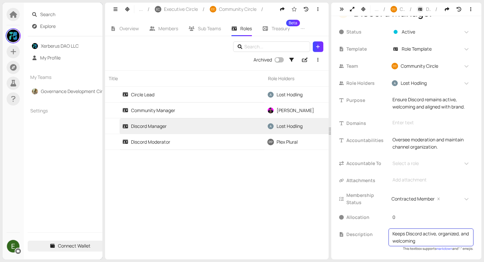
type textarea "Keeps Discord active, organized, and welcoming."
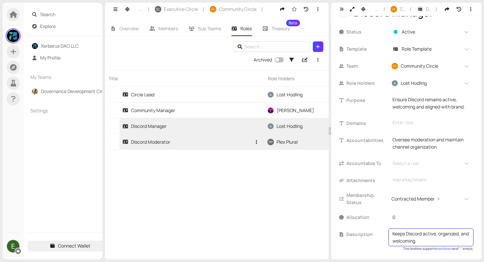
click at [213, 135] on link "Discord Moderator" at bounding box center [186, 141] width 129 height 15
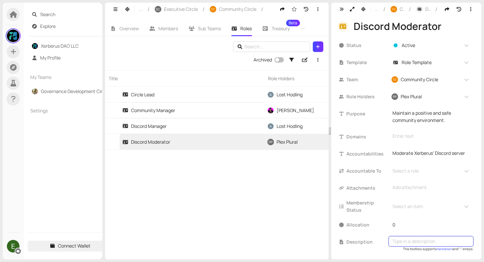
type textarea "Maintains a safe, positive environment by monitoring and moderating community i…"
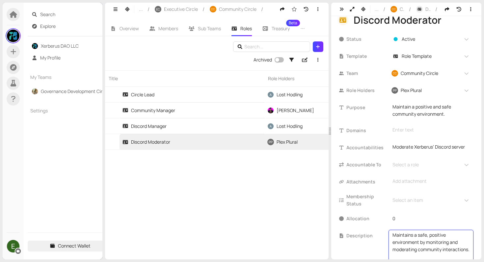
scroll to position [22, 0]
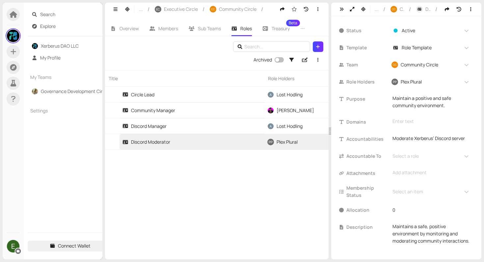
click at [244, 202] on div "Title Role Holders Team Status Allocation Template Circle Lead Lost Hodling + 0…" at bounding box center [217, 164] width 224 height 189
click at [130, 8] on icon "button" at bounding box center [127, 9] width 6 height 5
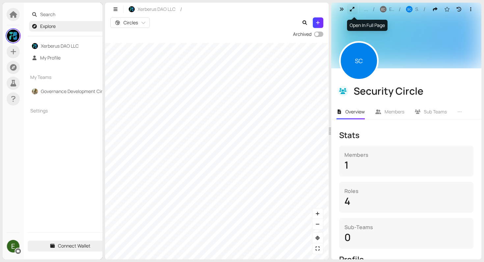
click at [353, 8] on icon "button" at bounding box center [352, 9] width 5 height 5
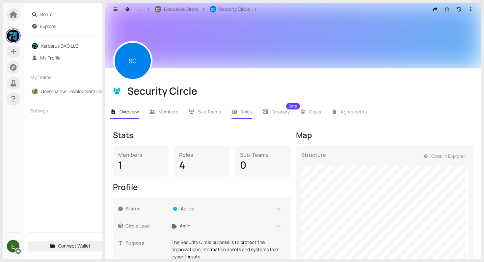
click at [238, 107] on li "Roles" at bounding box center [241, 111] width 31 height 15
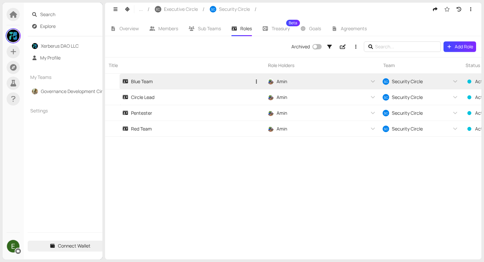
click at [185, 85] on link "Blue Team" at bounding box center [186, 81] width 129 height 15
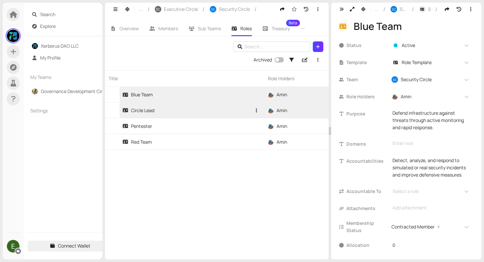
click at [172, 109] on link "Circle Lead" at bounding box center [186, 110] width 129 height 15
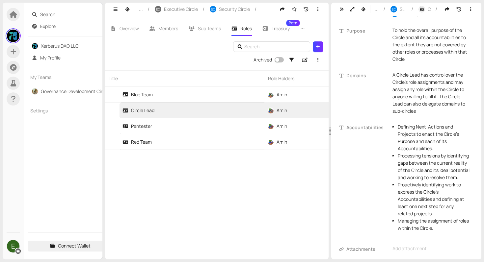
scroll to position [113, 0]
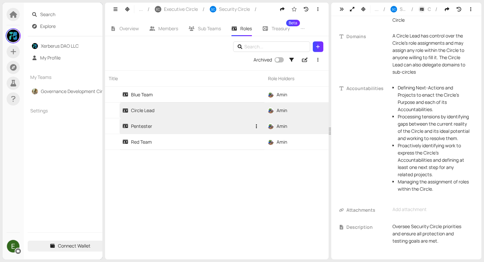
click at [183, 129] on link "Pentester" at bounding box center [186, 126] width 129 height 15
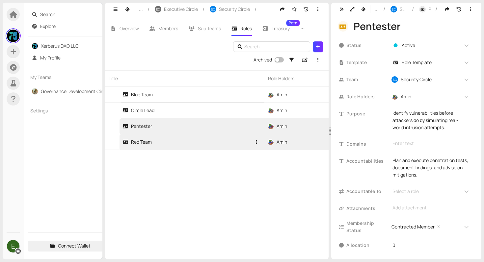
click at [169, 145] on link "Red Team" at bounding box center [186, 141] width 129 height 15
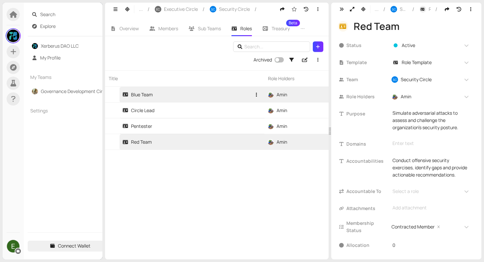
click at [149, 99] on link "Blue Team" at bounding box center [186, 94] width 129 height 15
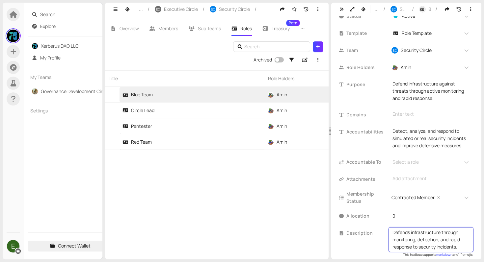
scroll to position [43, 0]
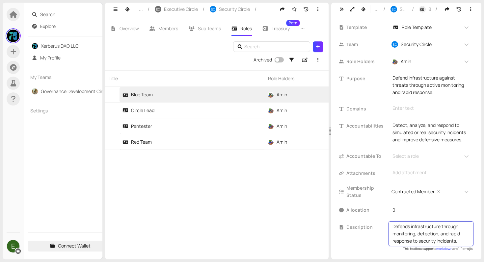
click at [440, 237] on textarea "Defends infrastructure through monitoring, detection, and rapid response to sec…" at bounding box center [431, 234] width 77 height 22
type textarea "Defends infrastructure through monitoring, detection and rapid response to secu…"
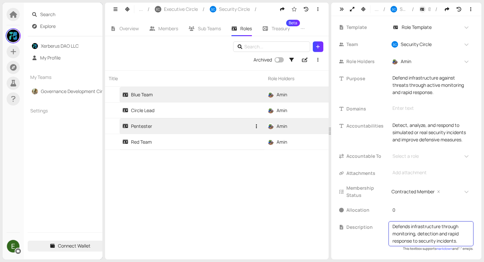
click at [180, 128] on link "Pentester" at bounding box center [186, 126] width 129 height 15
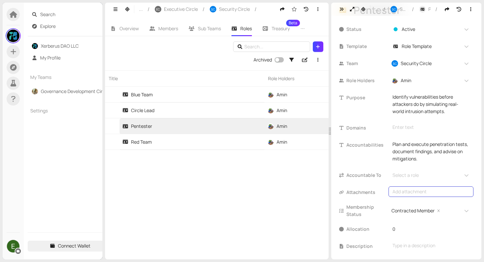
scroll to position [22, 0]
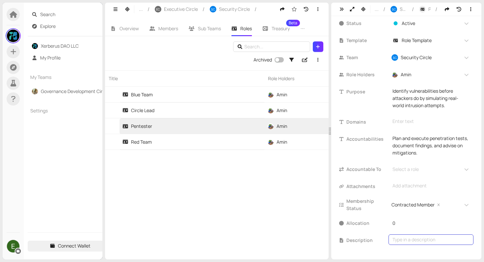
click at [405, 244] on div "Type in a description" at bounding box center [431, 240] width 85 height 11
type textarea "Identifies vulnerabilities by simulating real-world attacks and advising on mit…"
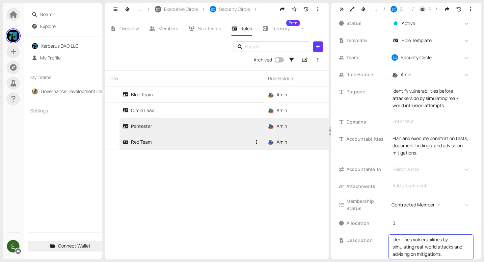
click at [188, 146] on link "Red Team" at bounding box center [186, 141] width 129 height 15
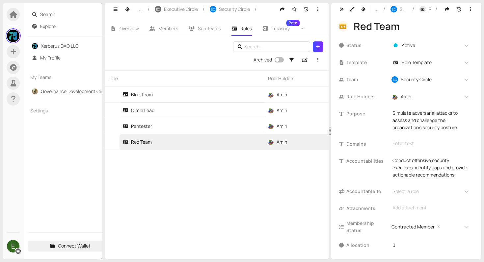
scroll to position [30, 0]
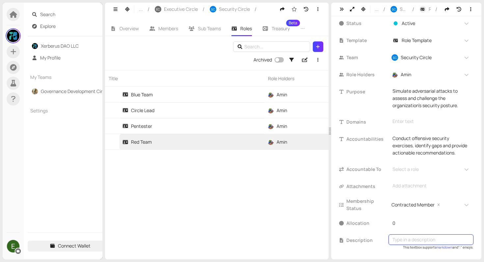
type textarea "Conducts offensive security exercises to test defenses and provide actionable i…"
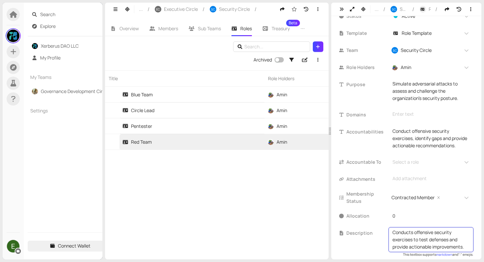
scroll to position [0, 0]
click at [275, 180] on div "Title Role Holders Team Status Allocation Template Blue Team Amin + 0 ... SC Se…" at bounding box center [217, 164] width 224 height 189
click at [130, 10] on icon "button" at bounding box center [127, 9] width 6 height 5
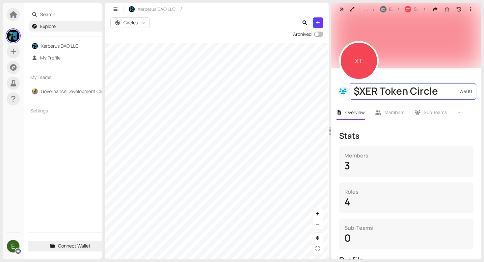
drag, startPoint x: 355, startPoint y: 88, endPoint x: 458, endPoint y: 98, distance: 103.2
drag, startPoint x: 441, startPoint y: 93, endPoint x: 338, endPoint y: 93, distance: 103.7
click at [338, 93] on div "$XER Token Circle 17 / 400" at bounding box center [407, 91] width 140 height 16
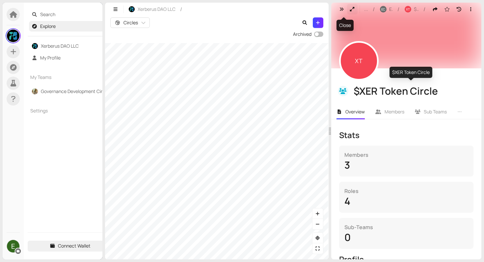
click at [352, 9] on icon "button" at bounding box center [352, 9] width 6 height 5
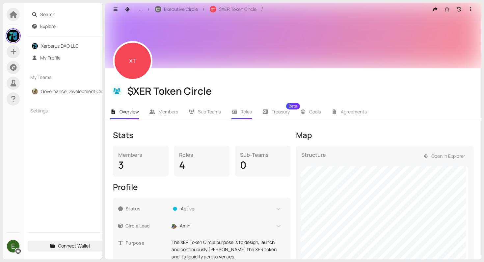
click at [242, 113] on span "Roles" at bounding box center [246, 112] width 12 height 6
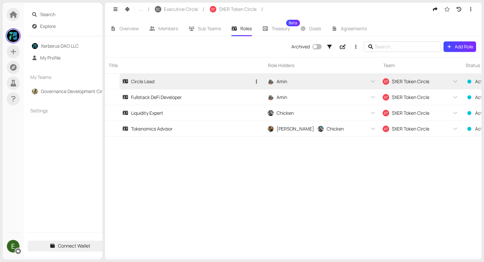
click at [197, 89] on link "Circle Lead" at bounding box center [186, 81] width 129 height 15
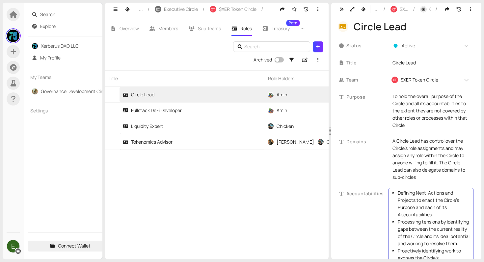
scroll to position [113, 0]
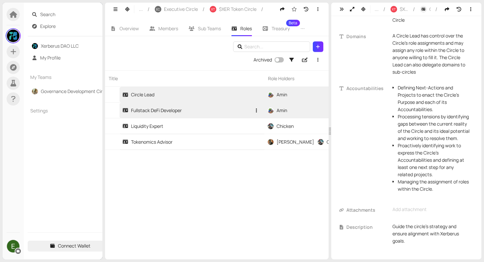
click at [166, 117] on link "Fullstack DeFi Developer" at bounding box center [186, 110] width 129 height 15
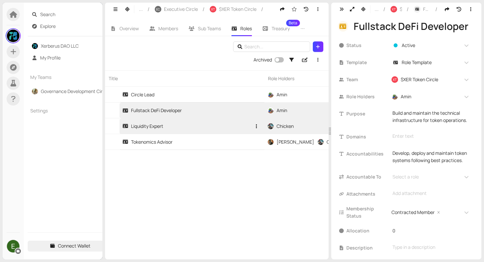
click at [195, 123] on link "Liquidity Expert" at bounding box center [186, 126] width 129 height 15
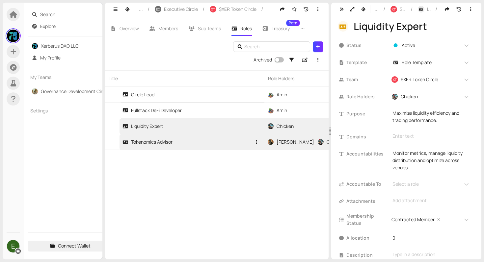
click at [203, 148] on link "Tokenomics Advisor" at bounding box center [186, 141] width 129 height 15
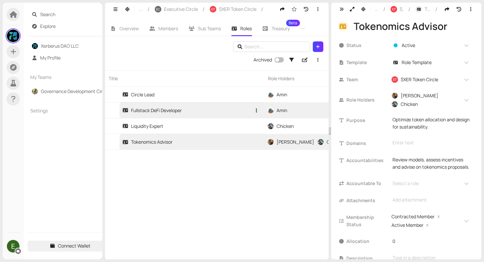
click at [179, 116] on link "Fullstack DeFi Developer" at bounding box center [186, 110] width 129 height 15
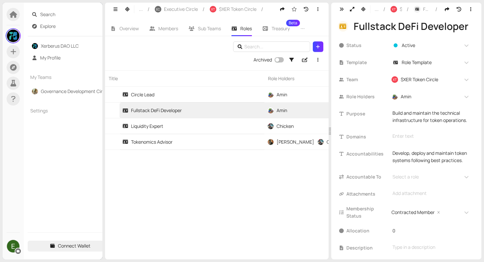
scroll to position [22, 0]
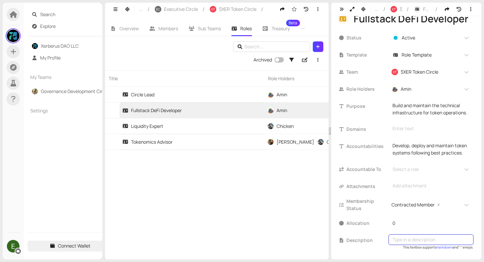
type textarea "Builds and maintains the technical infrastructure for token operations."
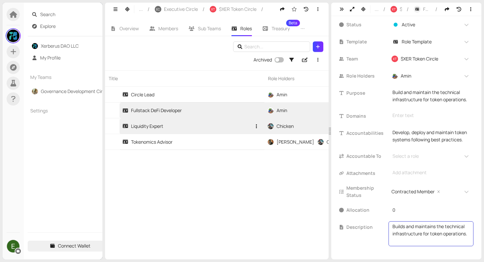
click at [178, 126] on link "Liquidity Expert" at bounding box center [186, 126] width 129 height 15
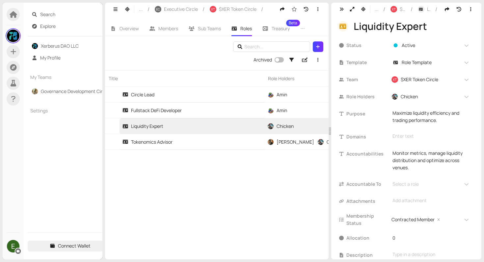
scroll to position [15, 0]
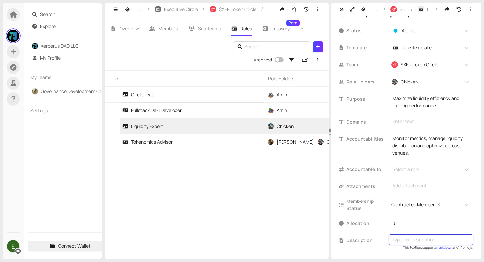
type textarea "Optimizes liquidity distribution and trading performance across venues."
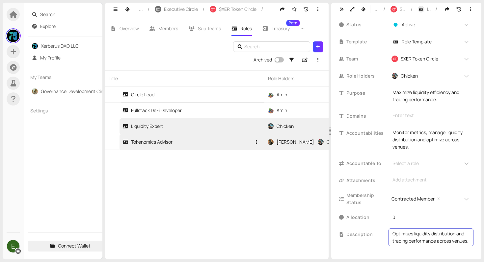
click at [241, 142] on link "Tokenomics Advisor" at bounding box center [186, 141] width 129 height 15
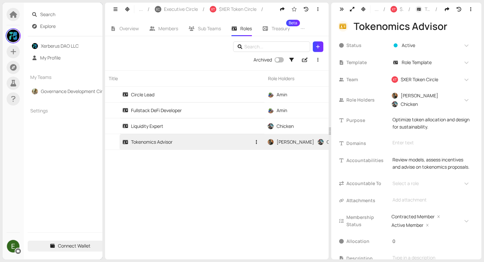
scroll to position [19, 0]
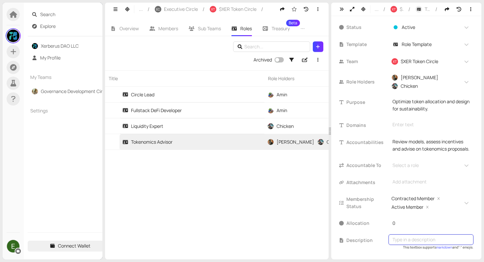
type textarea "Reviews models and incentives, advising on sustainable tokenomics design."
click at [129, 12] on button "button" at bounding box center [127, 9] width 11 height 11
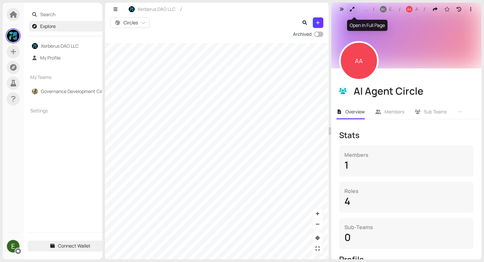
click at [351, 6] on button "button" at bounding box center [352, 9] width 11 height 11
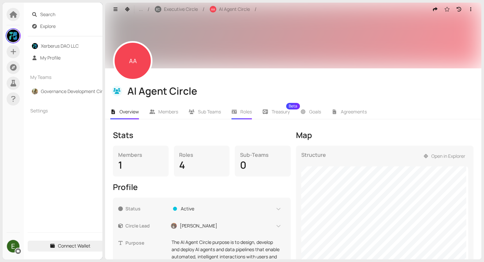
click at [247, 109] on span "Roles" at bounding box center [246, 112] width 12 height 6
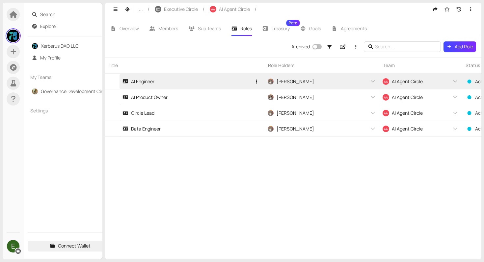
click at [168, 84] on link "AI Engineer" at bounding box center [186, 81] width 129 height 15
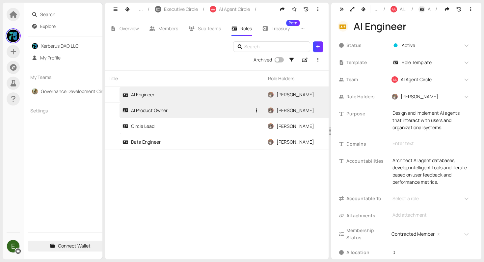
click at [185, 111] on link "AI Product Owner" at bounding box center [186, 110] width 129 height 15
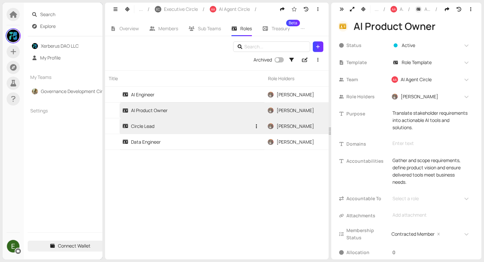
click at [184, 125] on link "Circle Lead" at bounding box center [186, 126] width 129 height 15
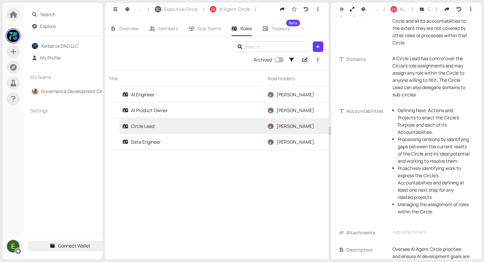
scroll to position [113, 0]
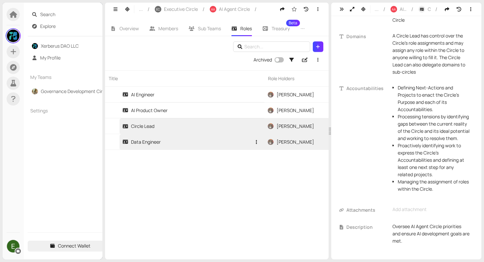
click at [183, 145] on link "Data Engineer" at bounding box center [186, 141] width 129 height 15
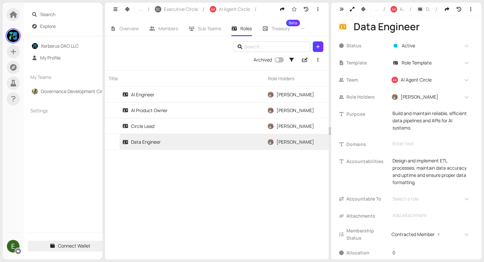
scroll to position [30, 0]
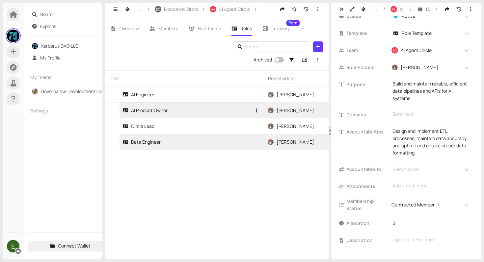
click at [170, 103] on link "AI Product Owner" at bounding box center [186, 110] width 129 height 15
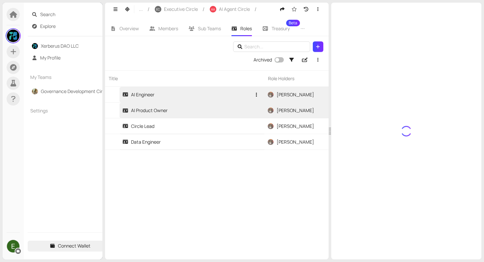
click at [170, 96] on link "AI Engineer" at bounding box center [186, 94] width 129 height 15
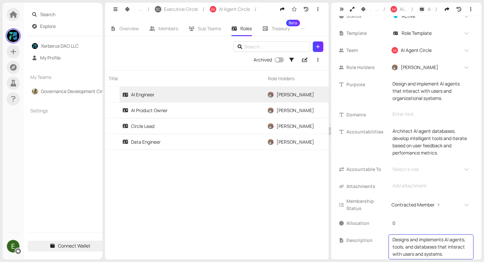
scroll to position [3, 0]
click at [421, 244] on textarea "Designs and implements AI agents, tools, and databases that interact with users…" at bounding box center [431, 247] width 77 height 22
type textarea "Designs and implements AI agents, tools and databases that interact with users …"
click at [391, 251] on div "Designs and implements AI agents, tools and databases that interact with users …" at bounding box center [431, 247] width 85 height 25
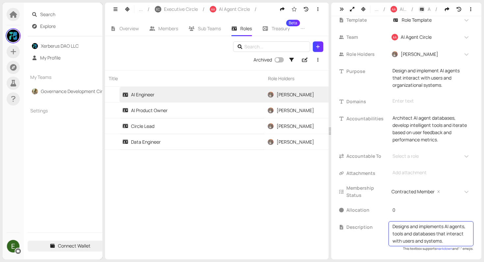
scroll to position [7, 0]
drag, startPoint x: 392, startPoint y: 241, endPoint x: 441, endPoint y: 260, distance: 52.1
click at [441, 260] on section "Search Explore Xerberus DAO LLC My Profile My Teams Governance Development Circ…" at bounding box center [242, 131] width 484 height 262
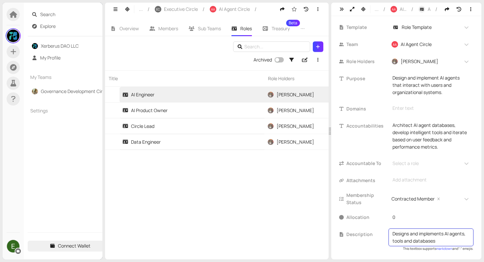
type textarea "Designs and implements AI agents, tools and databases."
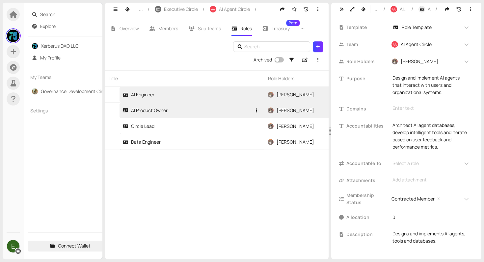
click at [183, 116] on link "AI Product Owner" at bounding box center [186, 110] width 129 height 15
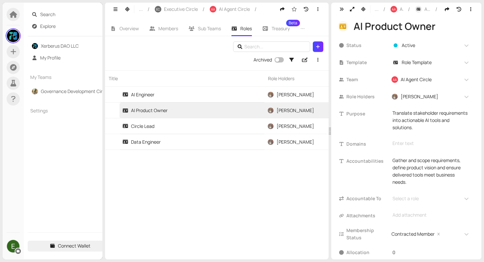
scroll to position [30, 0]
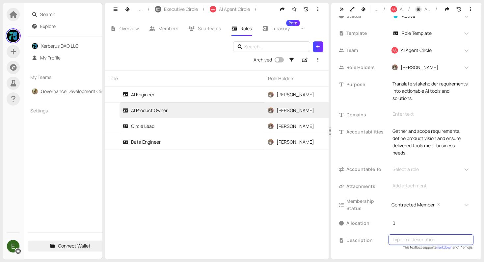
type textarea "Translates stakeholder needs into actionable AI tools and ensures alignment wit…"
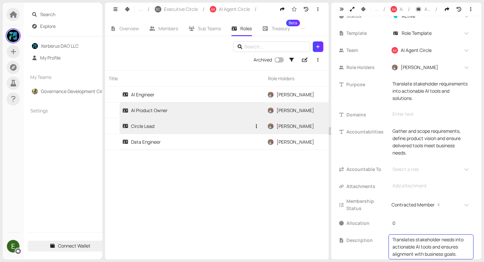
click at [180, 125] on link "Circle Lead" at bounding box center [186, 126] width 129 height 15
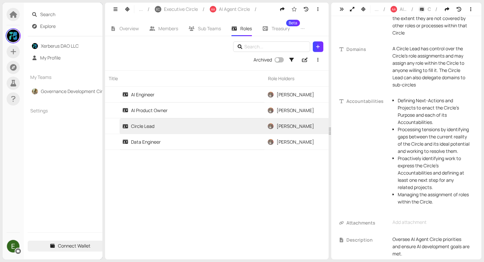
scroll to position [113, 0]
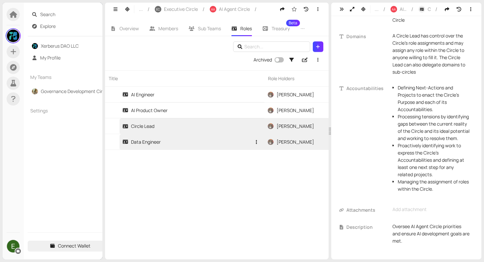
click at [161, 136] on link "Data Engineer" at bounding box center [186, 141] width 129 height 15
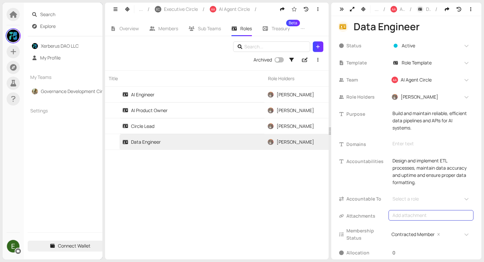
scroll to position [30, 0]
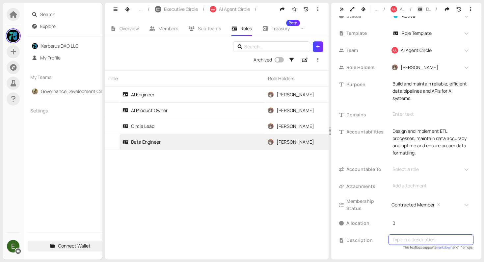
type textarea "Builds and maintains efficient data pipelines and APIs to support AI systems."
click at [271, 181] on div "Title Role Holders Team Status Allocation Template AI Engineer Tomas + 0 ... AA…" at bounding box center [217, 164] width 224 height 189
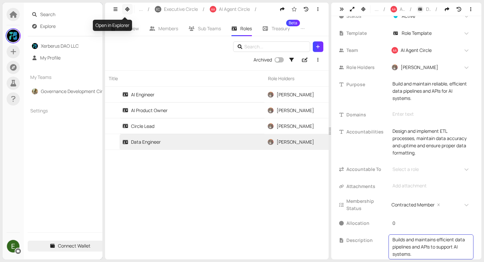
click at [127, 10] on icon "button" at bounding box center [127, 9] width 5 height 5
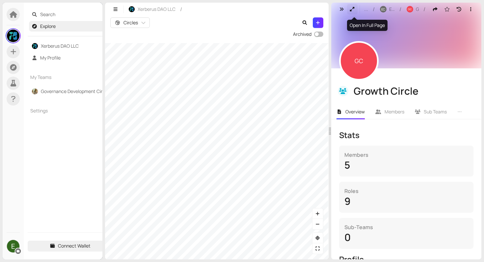
click at [351, 6] on button "button" at bounding box center [352, 9] width 11 height 11
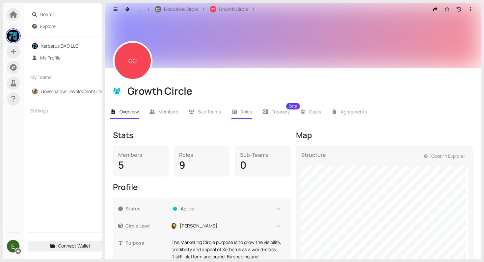
click at [246, 109] on span "Roles" at bounding box center [246, 112] width 12 height 6
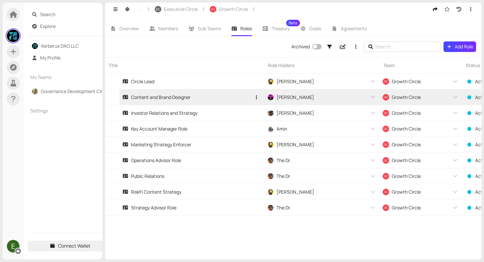
click at [177, 102] on link "Content and Brand Designer" at bounding box center [186, 97] width 129 height 15
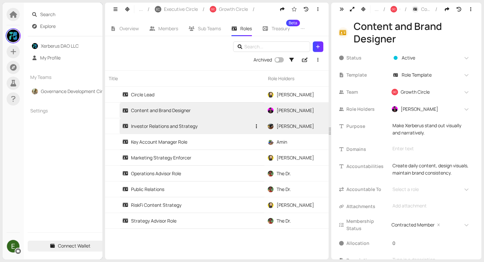
click at [176, 127] on div "Investor Relations and Strategy" at bounding box center [159, 126] width 75 height 7
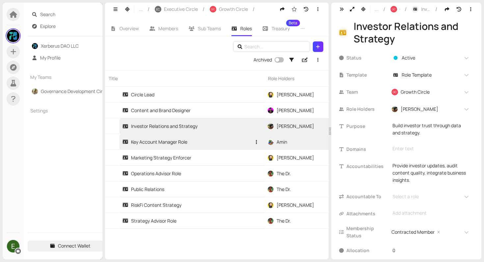
click at [191, 139] on link "Key Account Manager Role" at bounding box center [186, 141] width 129 height 15
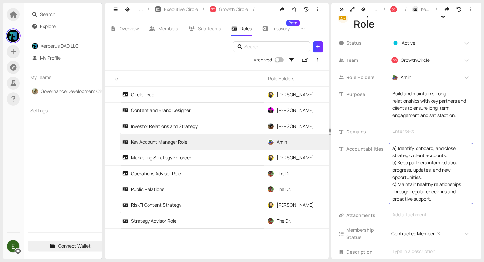
scroll to position [27, 0]
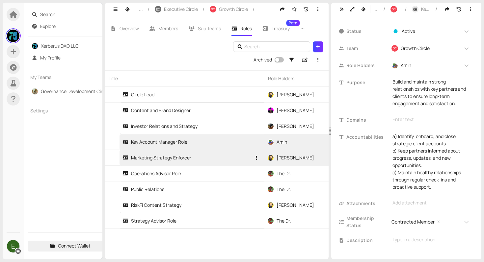
click at [205, 153] on link "Marketing Strategy Enforcer" at bounding box center [186, 157] width 129 height 15
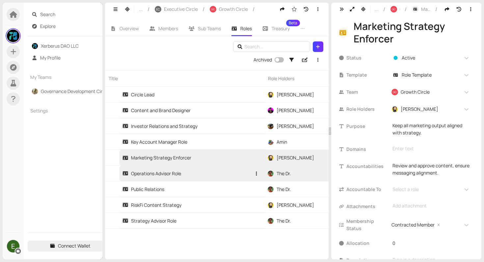
click at [205, 173] on link "Operations Advisor Role" at bounding box center [186, 173] width 129 height 15
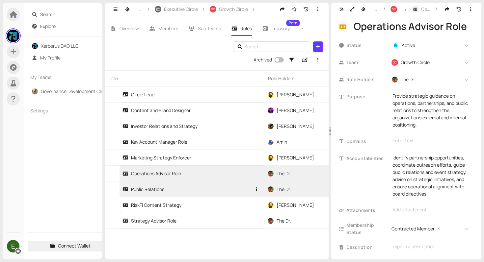
click at [160, 190] on div "Public Relations" at bounding box center [143, 189] width 42 height 7
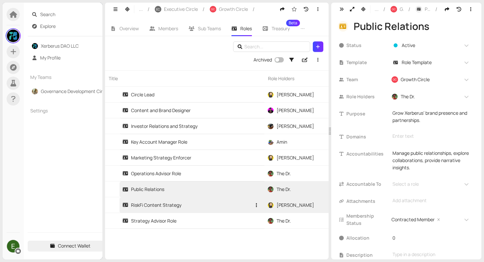
click at [171, 202] on div "RiskFi Content Strategy" at bounding box center [151, 205] width 59 height 7
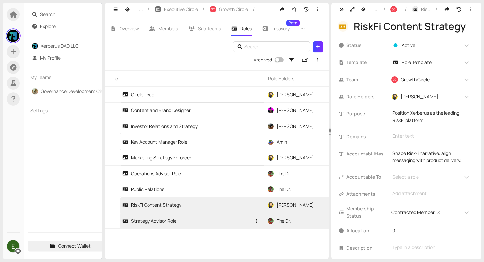
click at [174, 225] on link "Strategy Advisor Role" at bounding box center [186, 220] width 129 height 15
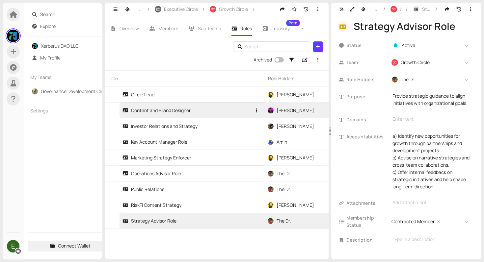
click at [176, 113] on div "Content and Brand Designer" at bounding box center [156, 110] width 68 height 7
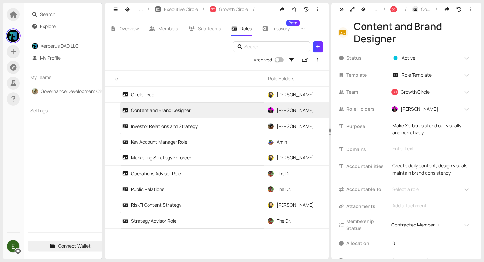
scroll to position [28, 0]
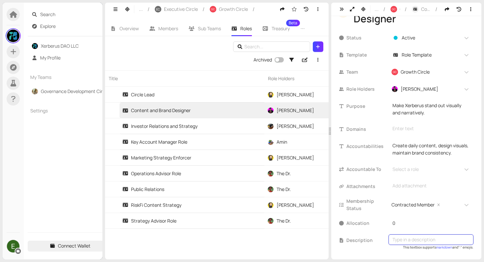
type textarea "Creates daily content and visuals to strengthen Xerberus’ brand identity."
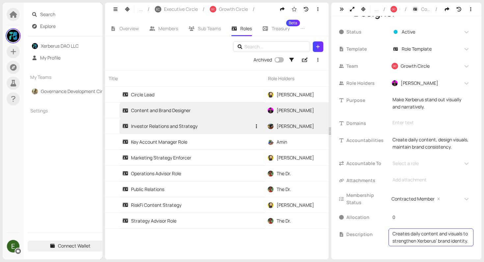
click at [201, 129] on link "Investor Relations and Strategy" at bounding box center [186, 126] width 129 height 15
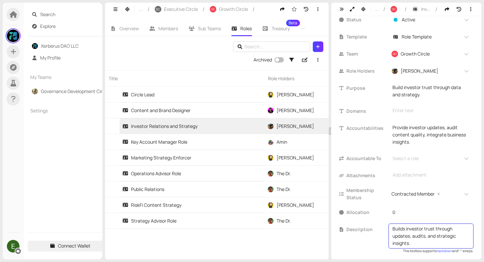
scroll to position [41, 0]
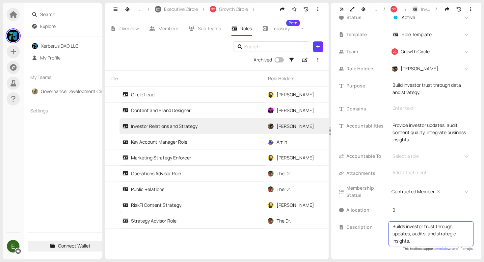
click at [426, 235] on textarea "Builds investor trust through updates, audits, and strategic insights." at bounding box center [431, 234] width 77 height 22
type textarea "Builds investor trust through updates, audits and strategic insights."
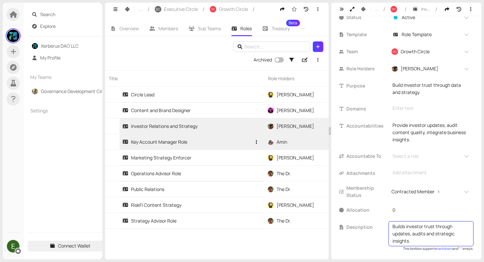
click at [178, 146] on link "Key Account Manager Role" at bounding box center [186, 141] width 129 height 15
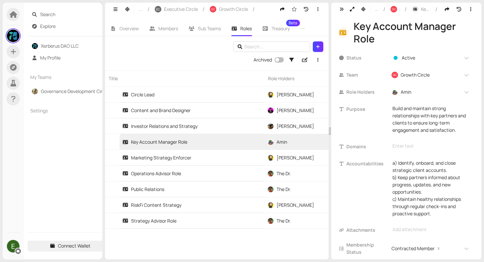
scroll to position [27, 0]
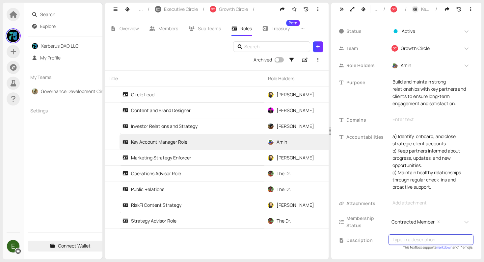
type textarea "Maintains strong relationships with partners and clients to ensure engagement a…"
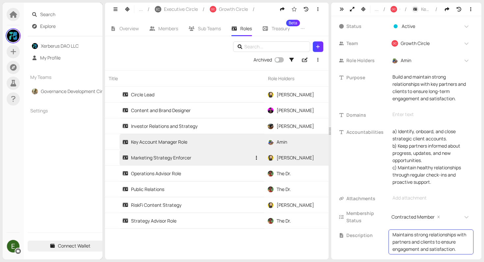
click at [222, 164] on link "Marketing Strategy Enforcer" at bounding box center [186, 157] width 129 height 15
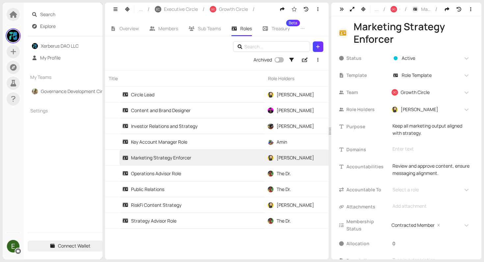
scroll to position [20, 0]
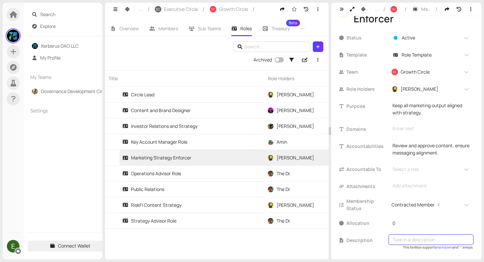
type textarea "Aligns all marketing output with agreed strategies and messaging."
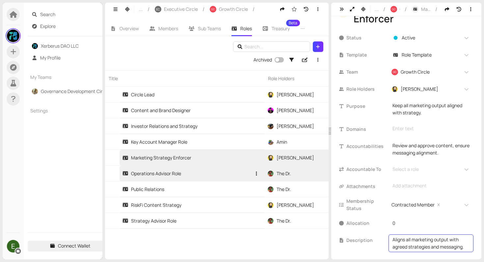
click at [167, 180] on link "Operations Advisor Role" at bounding box center [186, 173] width 129 height 15
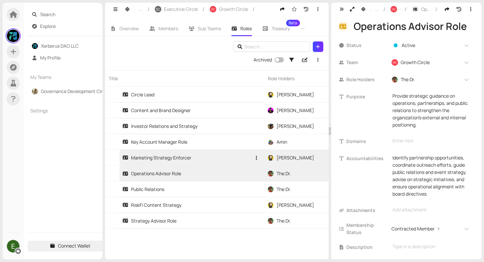
click at [178, 158] on div "Marketing Strategy Enforcer" at bounding box center [156, 157] width 69 height 7
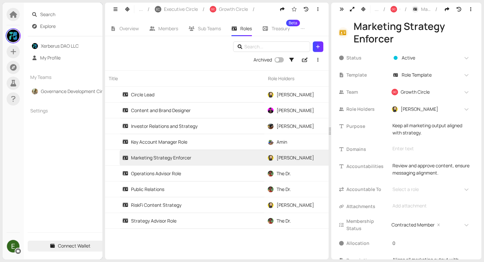
scroll to position [26, 0]
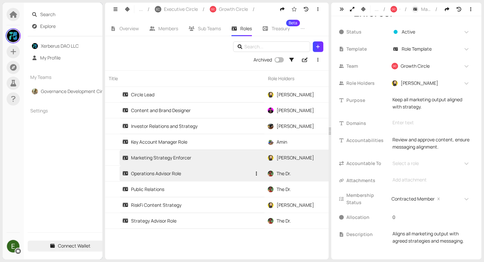
click at [166, 177] on link "Operations Advisor Role" at bounding box center [186, 173] width 129 height 15
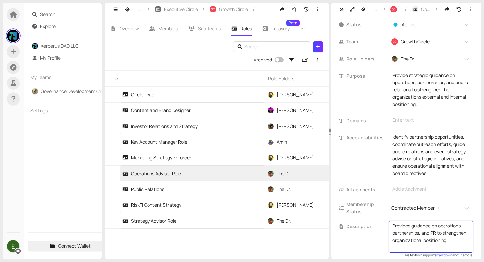
scroll to position [28, 0]
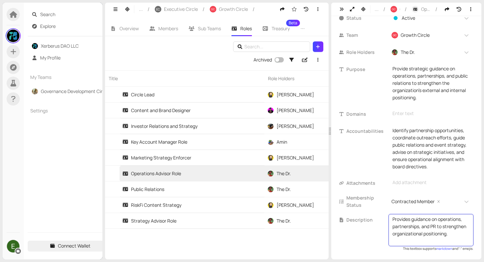
click at [420, 228] on textarea "Provides guidance on operations, partnerships, and PR to strengthen organizatio…" at bounding box center [431, 230] width 77 height 29
type textarea "Provides guidance on operations, partnerships and PR to strengthen organization…"
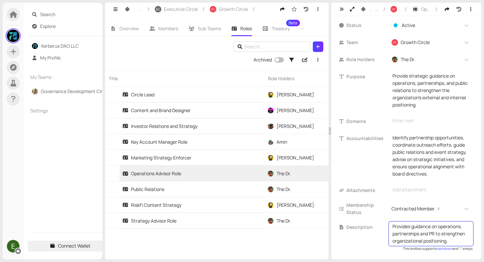
scroll to position [20, 0]
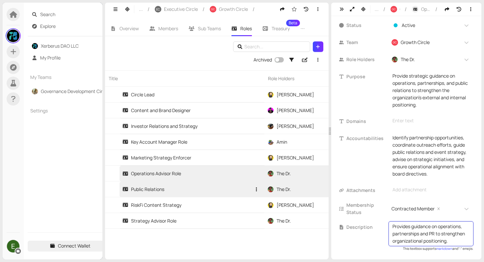
click at [198, 188] on link "Public Relations" at bounding box center [186, 189] width 129 height 15
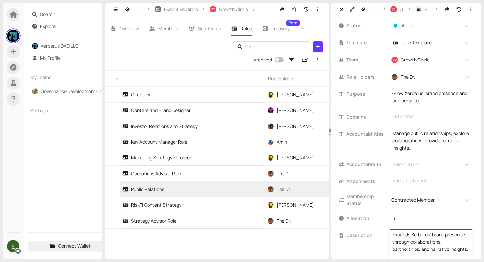
scroll to position [36, 0]
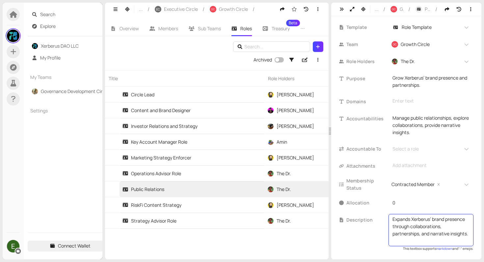
click at [420, 236] on textarea "Expands Xerberus’ brand presence through collaborations, partnerships, and narr…" at bounding box center [431, 230] width 77 height 29
type textarea "Expands Xerberus’ brand presence through collaborations, partnerships and narra…"
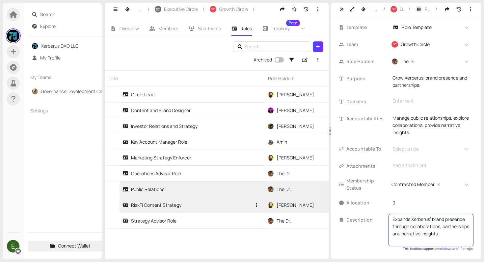
click at [188, 204] on link "RiskFi Content Strategy" at bounding box center [186, 205] width 129 height 15
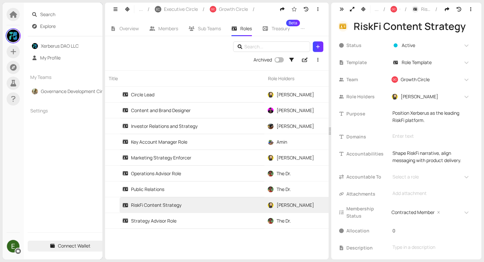
scroll to position [8, 0]
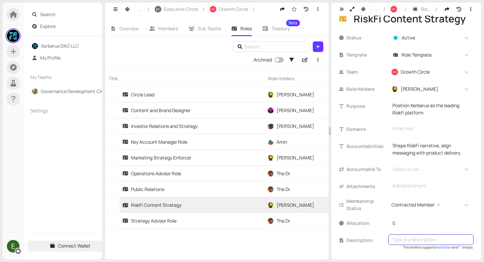
type textarea "Shapes Xerberus’ RiskFi narrative and ensures messaging aligns with product del…"
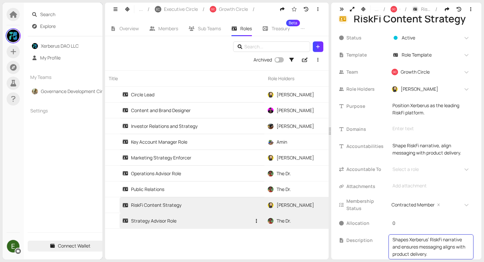
click at [207, 222] on link "Strategy Advisor Role" at bounding box center [186, 220] width 129 height 15
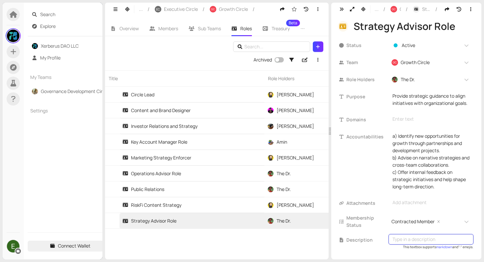
type textarea "Advises on partnerships, growth opportunities, and long-term strategic directio…"
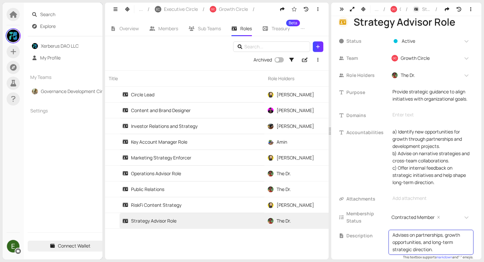
scroll to position [20, 0]
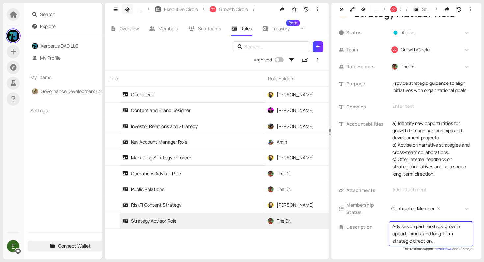
click at [130, 9] on button "button" at bounding box center [127, 9] width 11 height 11
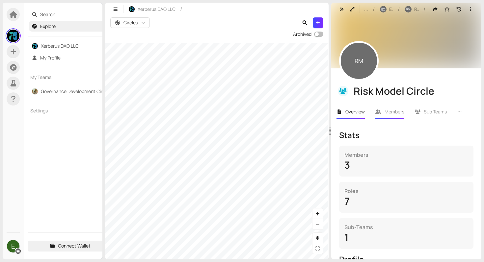
click at [387, 116] on li "Members" at bounding box center [390, 111] width 40 height 15
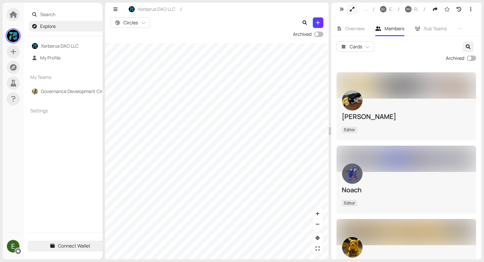
click at [350, 13] on button "button" at bounding box center [352, 9] width 11 height 11
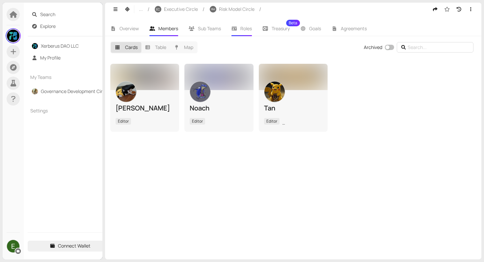
click at [235, 29] on icon at bounding box center [233, 29] width 5 height 4
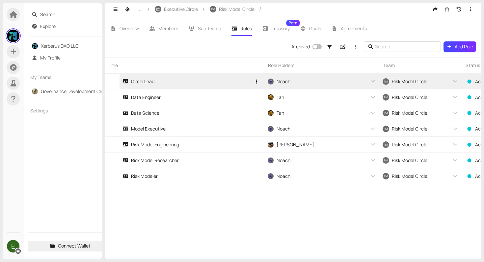
click at [191, 88] on link "Circle Lead" at bounding box center [186, 81] width 129 height 15
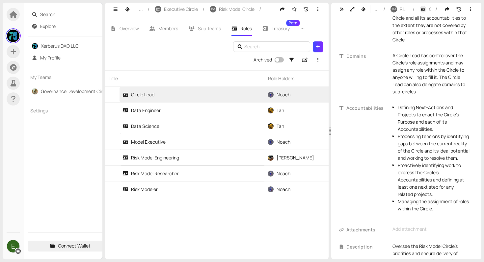
scroll to position [113, 0]
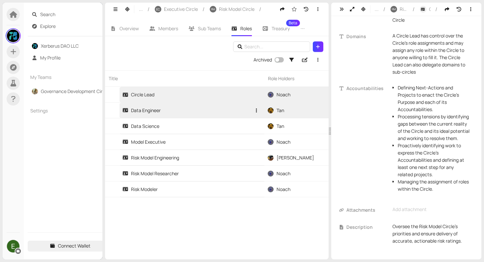
click at [157, 116] on link "Data Engineer" at bounding box center [186, 110] width 129 height 15
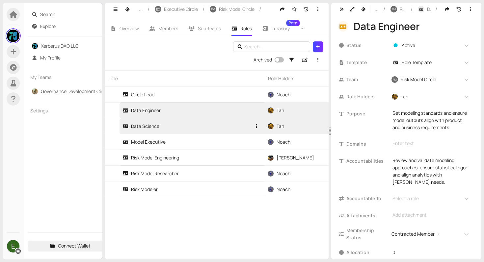
click at [163, 129] on link "Data Science" at bounding box center [186, 126] width 129 height 15
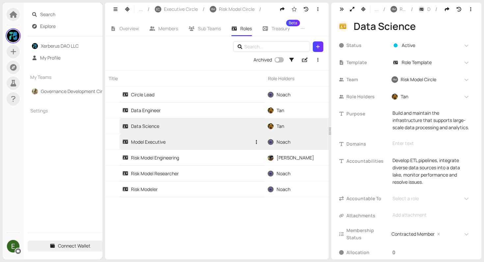
click at [206, 147] on link "Model Executive" at bounding box center [186, 141] width 129 height 15
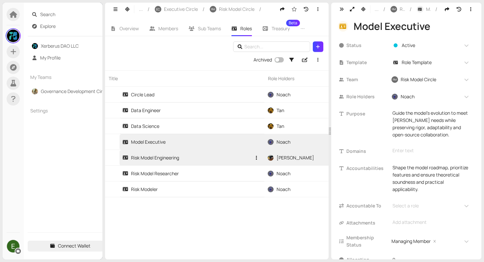
click at [203, 159] on link "Risk Model Engineering" at bounding box center [186, 157] width 129 height 15
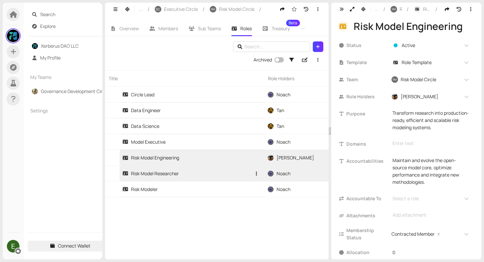
click at [188, 167] on link "Risk Model Researcher" at bounding box center [186, 173] width 129 height 15
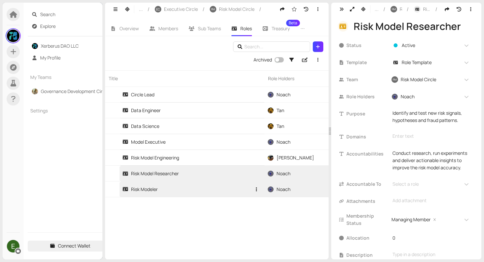
click at [202, 188] on link "Risk Modeler" at bounding box center [186, 189] width 129 height 15
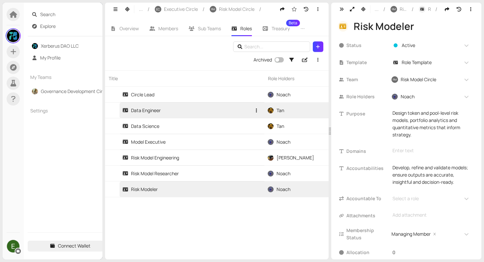
click at [194, 117] on link "Data Engineer" at bounding box center [186, 110] width 129 height 15
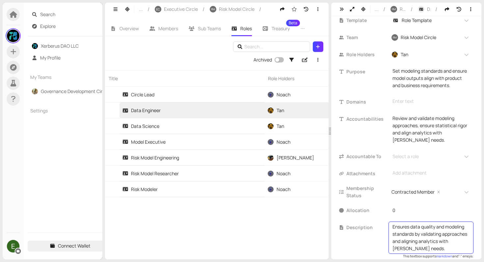
scroll to position [4, 0]
drag, startPoint x: 436, startPoint y: 237, endPoint x: 452, endPoint y: 245, distance: 18.1
click at [452, 245] on textarea "Ensures data quality and modeling standards by validating approaches and aligni…" at bounding box center [431, 238] width 77 height 29
drag, startPoint x: 414, startPoint y: 242, endPoint x: 427, endPoint y: 251, distance: 16.3
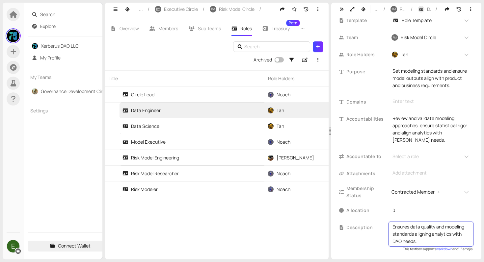
click at [427, 245] on textarea "Ensures data quality and modeling standards aligning analytics with DAO needs." at bounding box center [431, 235] width 77 height 22
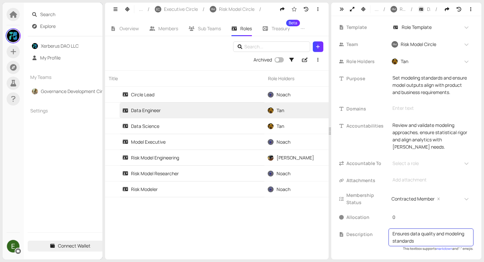
type textarea "Ensures data quality and modeling standards."
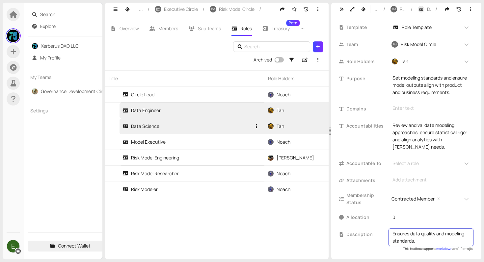
click at [161, 133] on link "Data Science" at bounding box center [186, 126] width 129 height 15
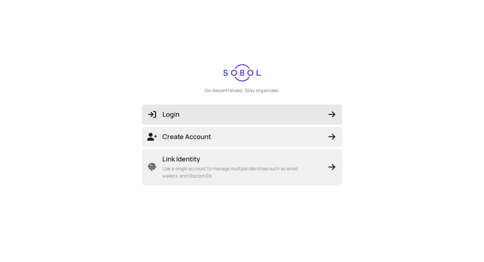
click at [166, 115] on span "Login" at bounding box center [242, 114] width 190 height 9
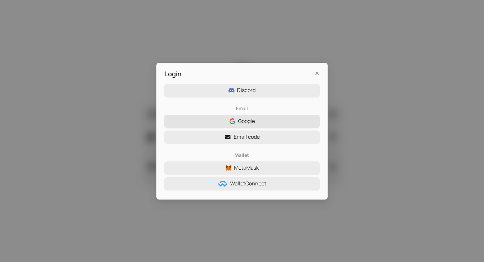
click at [213, 125] on button "Google" at bounding box center [241, 121] width 155 height 13
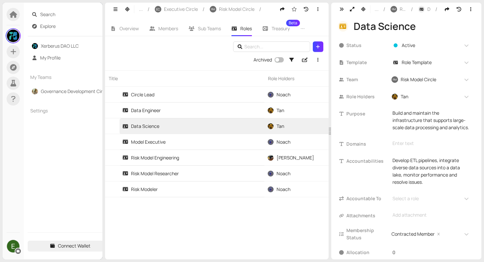
scroll to position [37, 0]
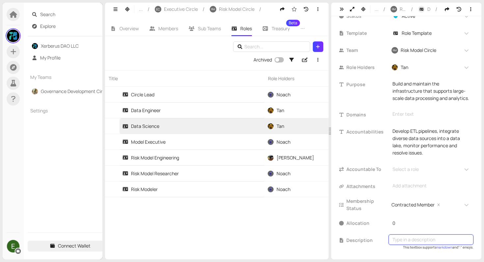
type textarea "Builds and maintains infrastructure for large-scale data processing and analyti…"
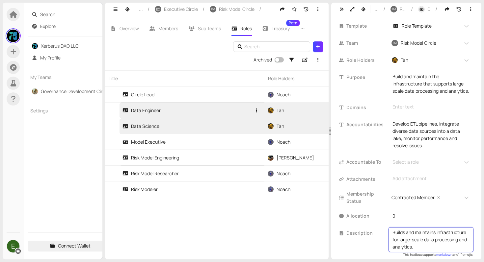
click at [182, 116] on link "Data Engineer" at bounding box center [186, 110] width 129 height 15
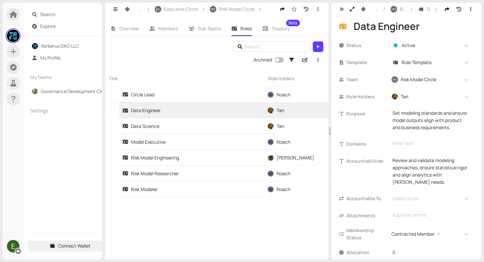
scroll to position [43, 0]
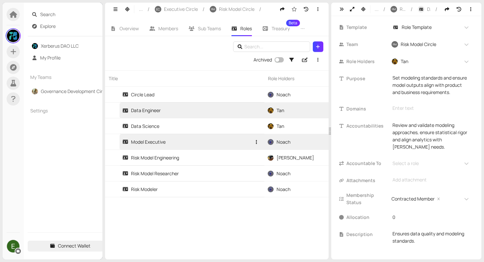
click at [179, 148] on link "Model Executive" at bounding box center [186, 141] width 129 height 15
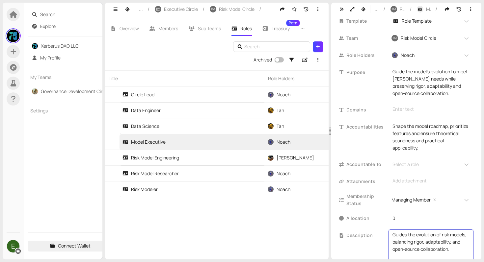
scroll to position [51, 0]
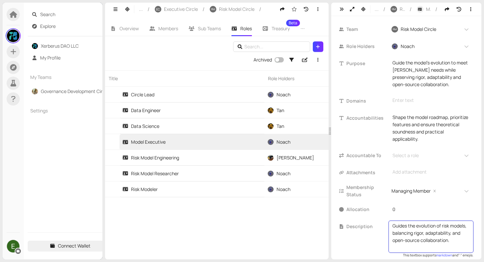
drag, startPoint x: 408, startPoint y: 234, endPoint x: 420, endPoint y: 247, distance: 17.5
click at [420, 247] on textarea "Guides the evolution of risk models, balancing rigor, adaptability, and open-so…" at bounding box center [431, 237] width 77 height 29
type textarea "Guides the evolution of risk models."
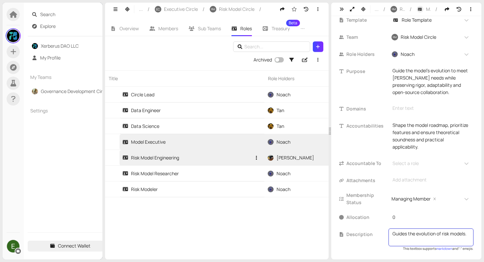
click at [198, 157] on link "Risk Model Engineering" at bounding box center [186, 157] width 129 height 15
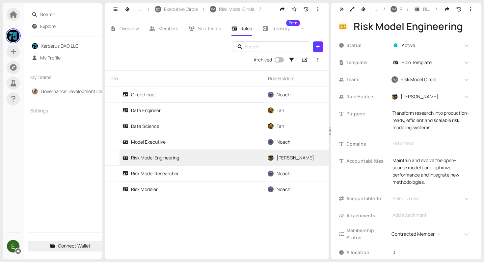
scroll to position [30, 0]
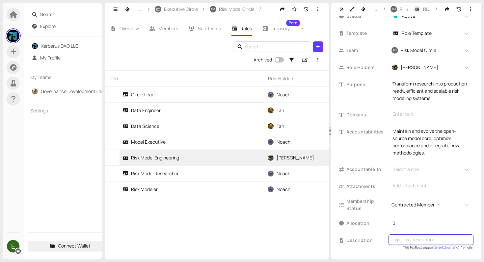
type textarea "Transforms research into scalable, production-ready risk modeling systems."
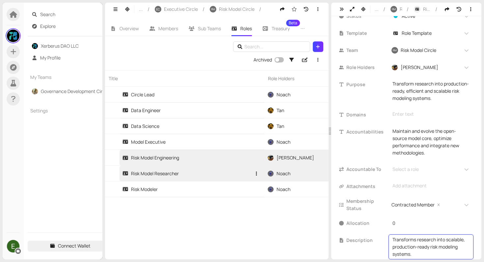
click at [176, 175] on div "Risk Model Researcher" at bounding box center [150, 173] width 56 height 7
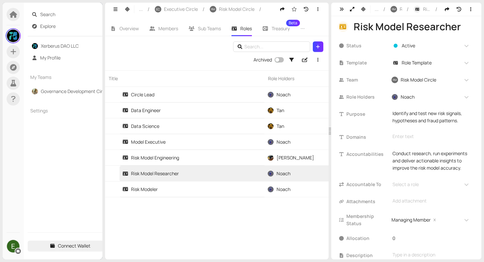
scroll to position [22, 0]
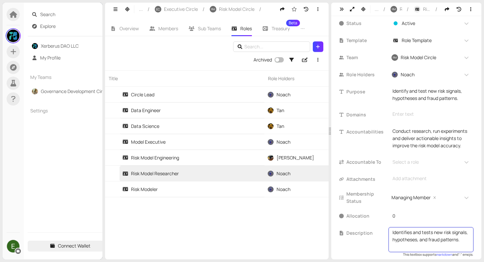
click at [437, 249] on textarea "Identifies and tests new risk signals, hypotheses, and fraud patterns." at bounding box center [431, 240] width 77 height 22
type textarea "Identifies and tests new risk signals, hypotheses and fraud patterns."
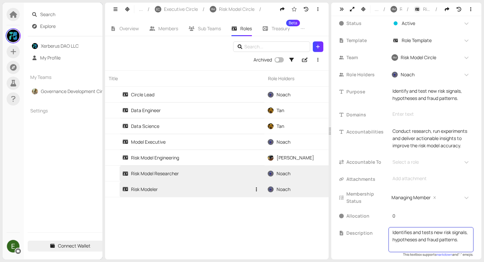
click at [184, 193] on link "Risk Modeler" at bounding box center [186, 189] width 129 height 15
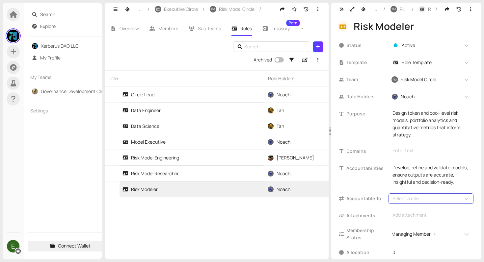
scroll to position [37, 0]
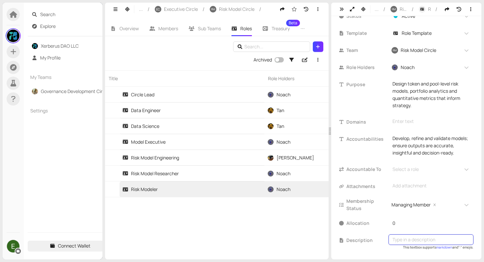
type textarea "Designs and refines token and pool-level risk models to support portfolio strat…"
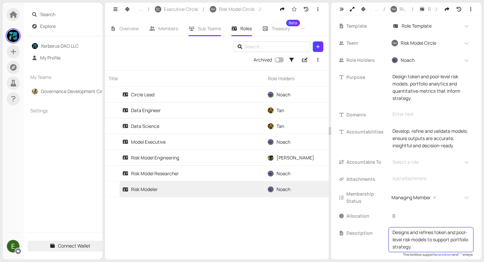
click at [206, 33] on li "Sub Teams" at bounding box center [204, 28] width 43 height 15
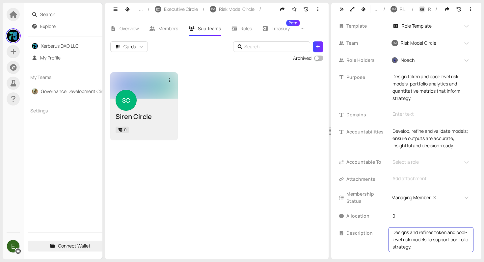
click at [147, 111] on div "SC Siren Circle 0" at bounding box center [144, 120] width 57 height 32
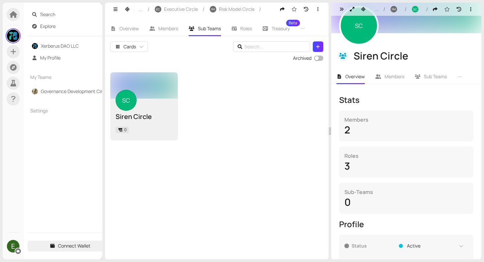
scroll to position [34, 0]
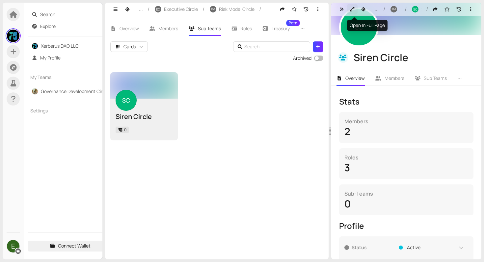
click at [354, 9] on icon "button" at bounding box center [352, 9] width 6 height 5
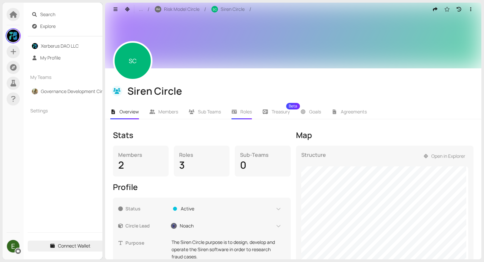
click at [241, 119] on li "Roles" at bounding box center [241, 111] width 31 height 15
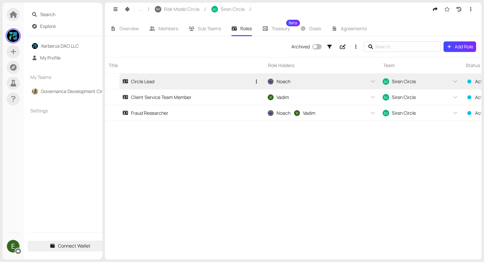
click at [197, 84] on link "Circle Lead" at bounding box center [186, 81] width 129 height 15
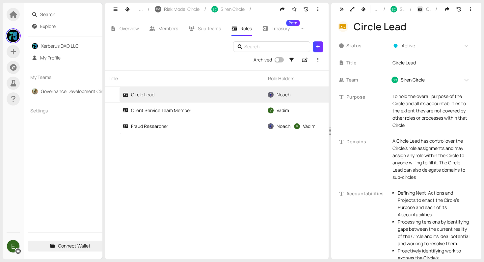
scroll to position [120, 0]
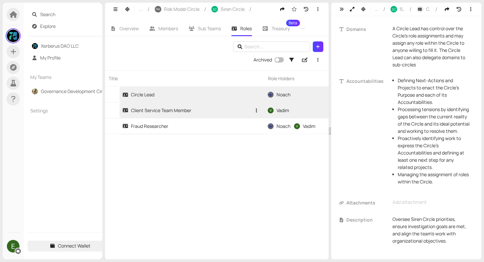
click at [195, 111] on link "Client Service Team Member" at bounding box center [186, 110] width 129 height 15
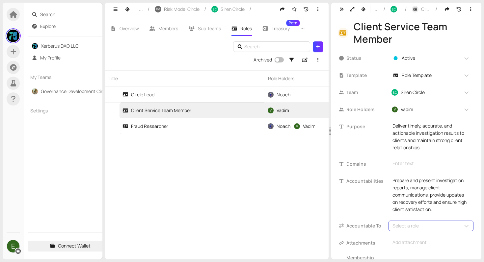
scroll to position [57, 0]
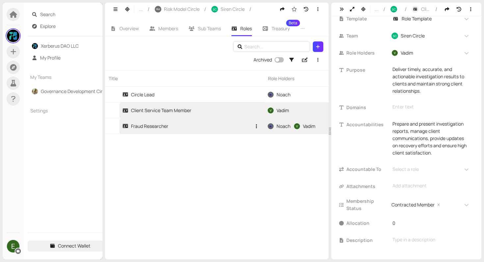
click at [169, 130] on link "Fraud Researcher" at bounding box center [186, 126] width 129 height 15
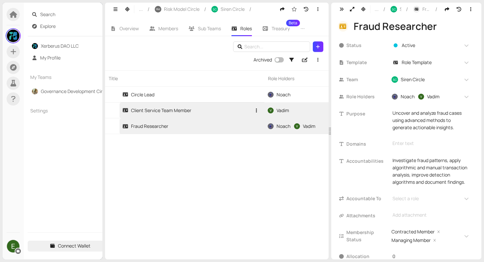
click at [197, 117] on link "Client Service Team Member" at bounding box center [186, 110] width 129 height 15
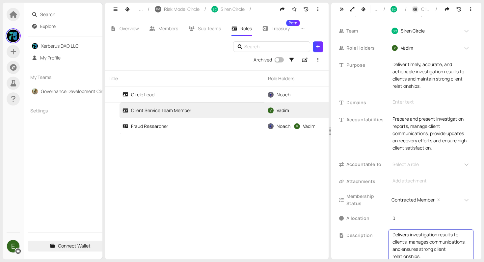
scroll to position [77, 0]
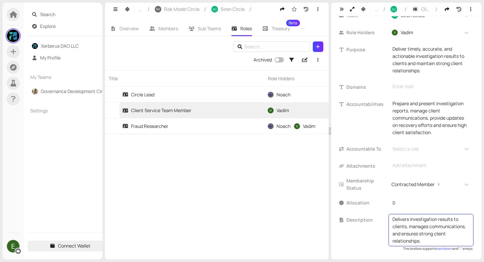
click at [428, 236] on textarea "Delivers investigation results to clients, manages communications, and ensures …" at bounding box center [431, 230] width 77 height 29
type textarea "Delivers investigation results to clients, manages communications and ensures s…"
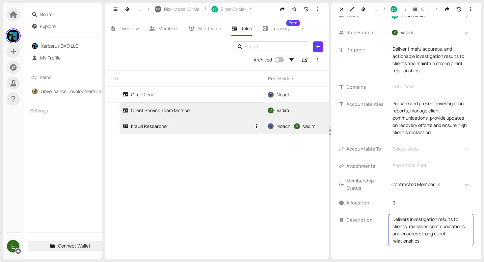
click at [189, 125] on link "Fraud Researcher" at bounding box center [186, 126] width 129 height 15
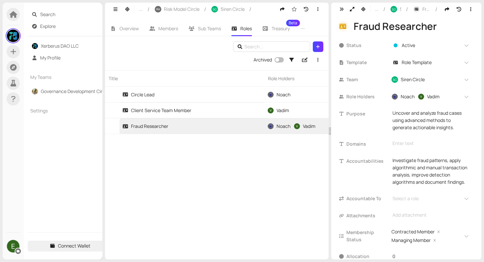
scroll to position [41, 0]
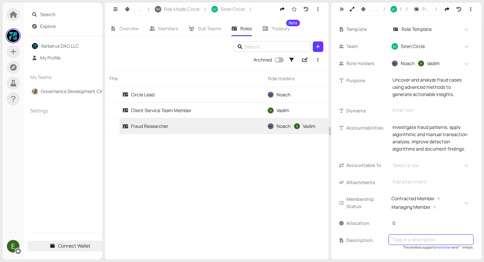
click at [413, 244] on div at bounding box center [431, 240] width 85 height 11
type textarea "Analyzes fraud cases and transaction patterns using advanced methods to generat…"
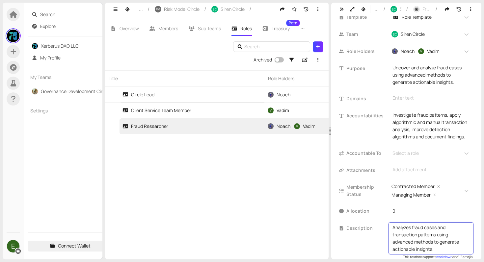
scroll to position [61, 0]
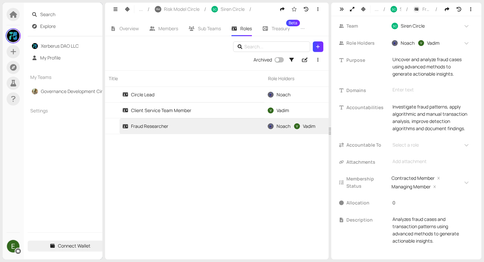
click at [255, 218] on div "Title Role Holders Team Status Allocation Template Circle Lead Noach + 0 ... SC…" at bounding box center [217, 164] width 224 height 189
click at [127, 9] on icon "button" at bounding box center [127, 9] width 5 height 5
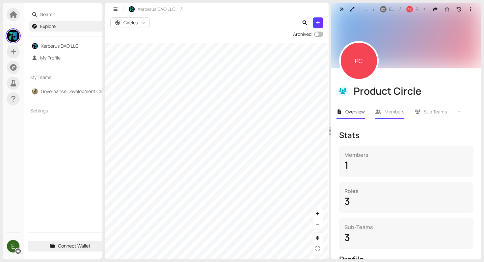
click at [388, 111] on span "Members" at bounding box center [395, 112] width 20 height 6
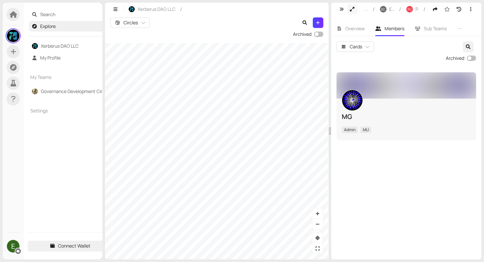
click at [352, 6] on button "button" at bounding box center [352, 9] width 11 height 11
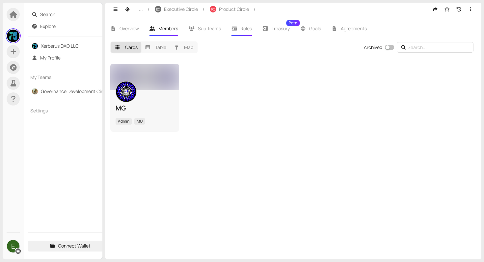
click at [243, 28] on span "Roles" at bounding box center [246, 28] width 12 height 6
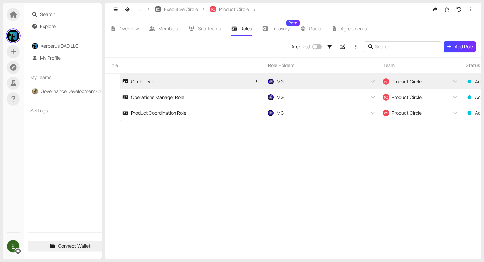
click at [168, 84] on link "Circle Lead" at bounding box center [186, 81] width 129 height 15
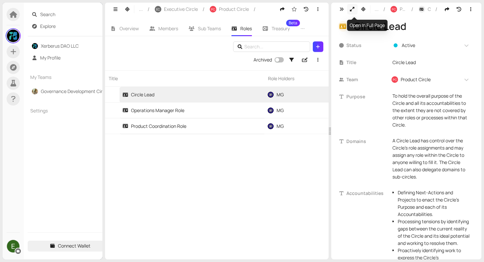
click at [353, 12] on button "button" at bounding box center [352, 9] width 11 height 11
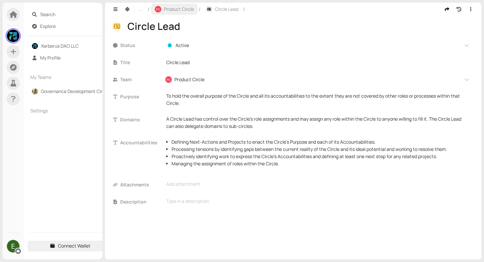
click at [180, 10] on span "Product Circle" at bounding box center [179, 9] width 30 height 7
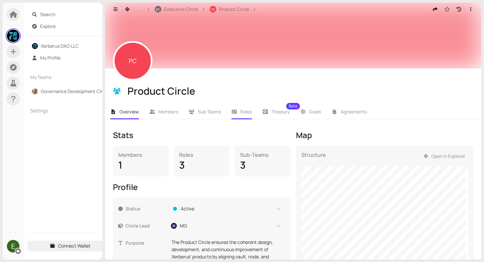
click at [240, 109] on li "Roles" at bounding box center [241, 111] width 31 height 15
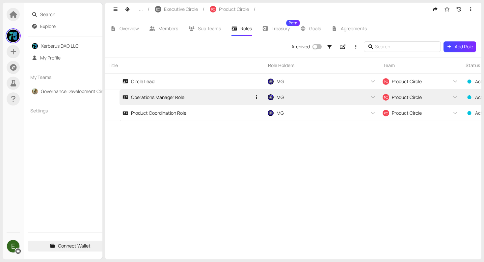
click at [188, 98] on link "Operations Manager Role" at bounding box center [186, 97] width 129 height 15
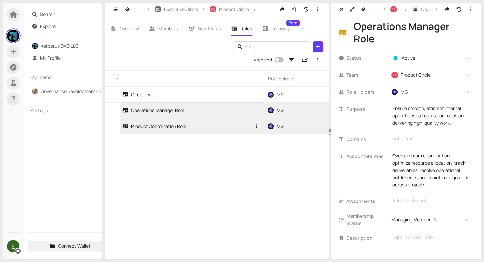
click at [187, 122] on link "Product Coordination Role" at bounding box center [186, 126] width 129 height 15
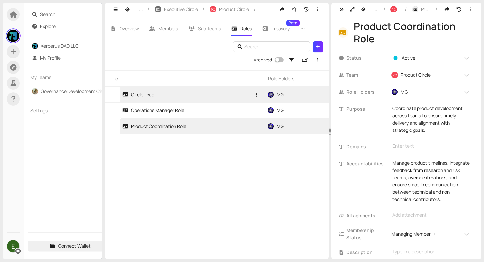
click at [188, 100] on link "Circle Lead" at bounding box center [186, 94] width 129 height 15
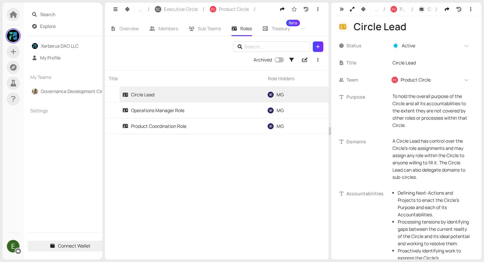
scroll to position [99, 0]
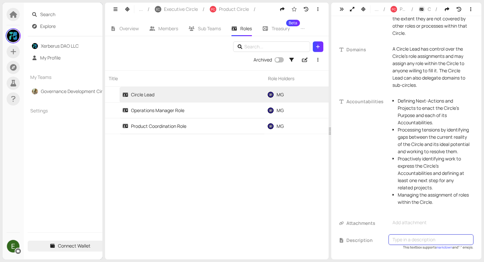
type textarea "Holds the overall purpose of the Circle, manages role assignments, and ensures …"
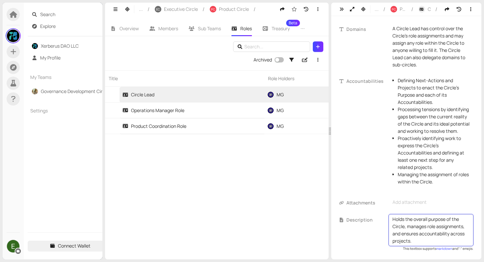
scroll to position [117, 0]
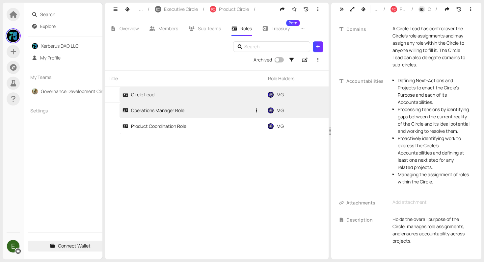
click at [172, 109] on div "Operations Manager Role" at bounding box center [153, 110] width 62 height 7
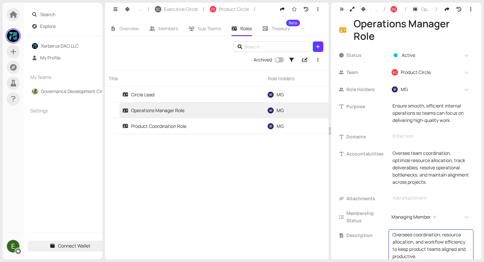
scroll to position [18, 0]
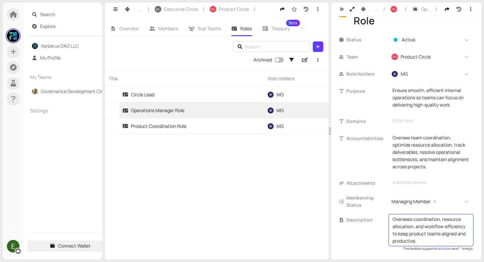
click at [414, 229] on textarea "Oversees coordination, resource allocation, and workflow efficiency to keep pro…" at bounding box center [431, 230] width 77 height 29
type textarea "Oversees coordination, resource allocation and workflow efficiency to keep prod…"
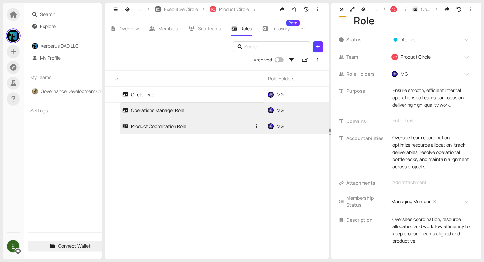
click at [190, 126] on link "Product Coordination Role" at bounding box center [186, 126] width 129 height 15
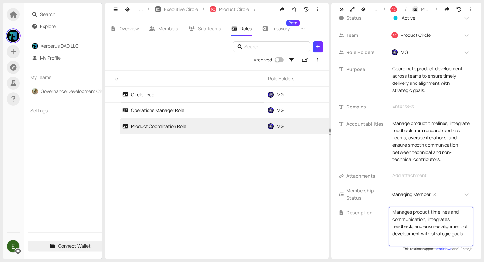
scroll to position [47, 0]
click at [414, 230] on textarea "Manages product timelines and communication, integrates feedback, and ensures a…" at bounding box center [431, 227] width 77 height 36
type textarea "Manages product timelines and communication, integrates feedback and ensures al…"
click at [183, 189] on div "Title Role Holders Team Status Allocation Template Circle Lead MG + 0 ... PC Pr…" at bounding box center [217, 164] width 224 height 189
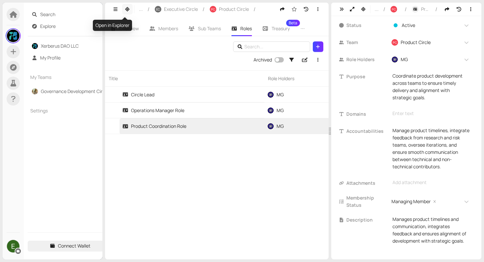
click at [127, 11] on icon "button" at bounding box center [127, 9] width 5 height 5
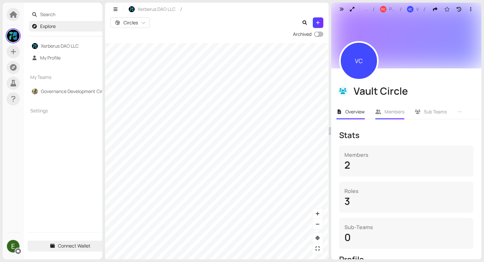
click at [395, 118] on li "Members" at bounding box center [390, 111] width 40 height 15
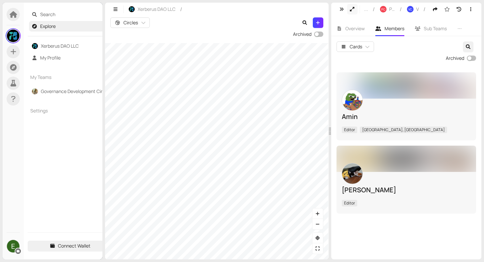
click at [350, 11] on icon "button" at bounding box center [352, 9] width 5 height 5
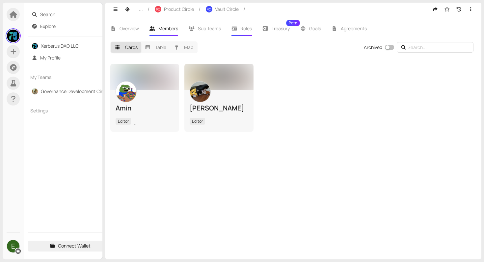
click at [241, 26] on span "Roles" at bounding box center [246, 28] width 12 height 6
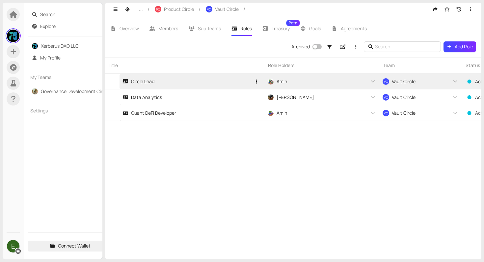
click at [165, 87] on link "Circle Lead" at bounding box center [186, 81] width 129 height 15
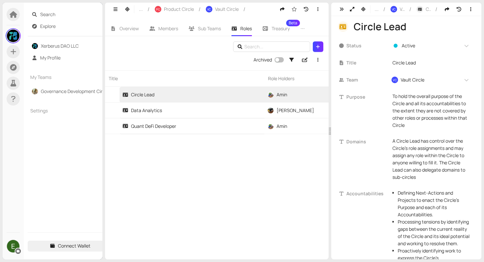
scroll to position [113, 0]
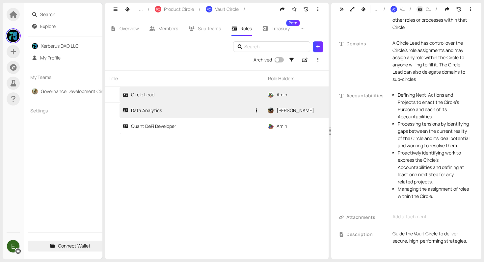
click at [176, 114] on link "Data Analytics" at bounding box center [186, 110] width 129 height 15
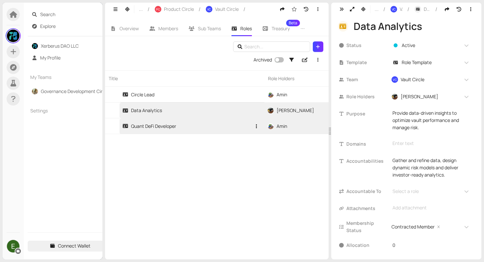
click at [173, 129] on div "Quant DeFi Developer" at bounding box center [149, 126] width 54 height 7
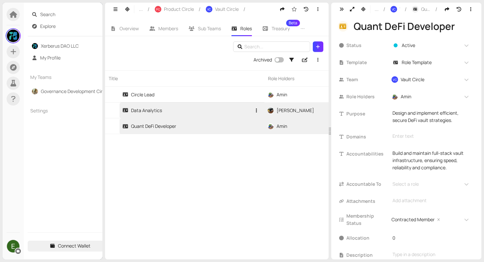
click at [206, 114] on link "Data Analytics" at bounding box center [186, 110] width 129 height 15
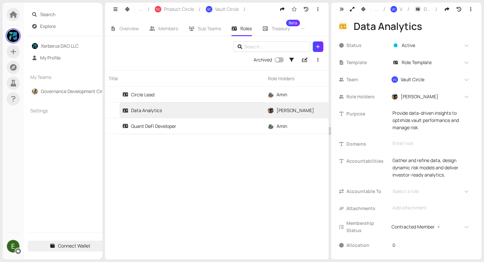
scroll to position [22, 0]
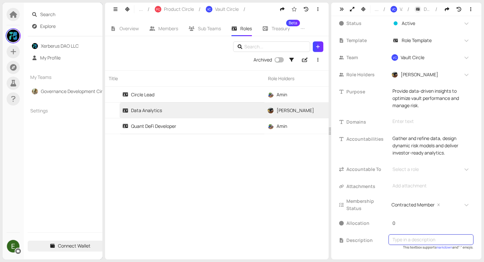
type textarea "Provides data-driven insights to optimize vault performance and manage risk."
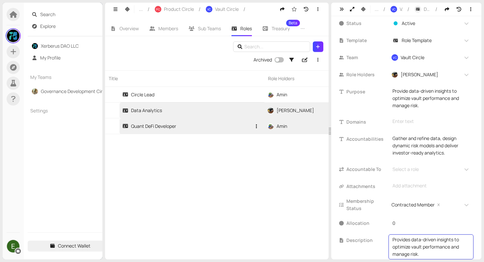
click at [179, 126] on link "Quant DeFi Developer" at bounding box center [186, 126] width 129 height 15
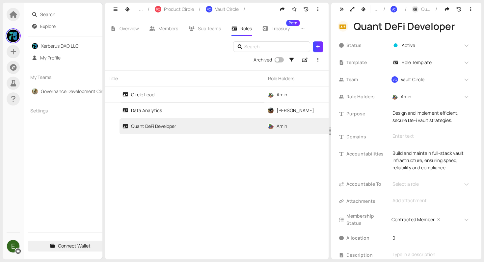
scroll to position [15, 0]
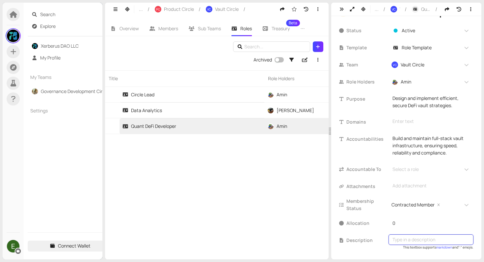
click at [417, 244] on div at bounding box center [431, 240] width 85 height 11
type textarea "Designs and maintains secure, efficient vault infrastructure and DeFi strategie…"
click at [127, 5] on button "button" at bounding box center [127, 9] width 11 height 11
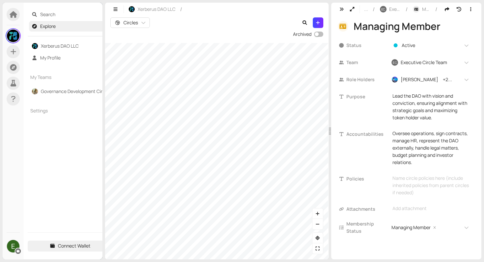
click at [180, 262] on section "Search Explore Xerberus DAO LLC My Profile My Teams Governance Development Circ…" at bounding box center [242, 131] width 484 height 262
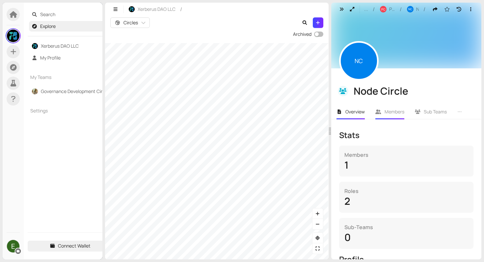
click at [385, 113] on span "Members" at bounding box center [395, 112] width 20 height 6
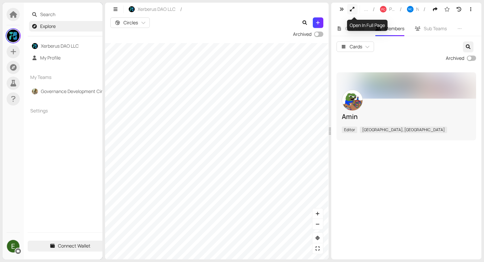
click at [353, 7] on icon "button" at bounding box center [352, 9] width 6 height 5
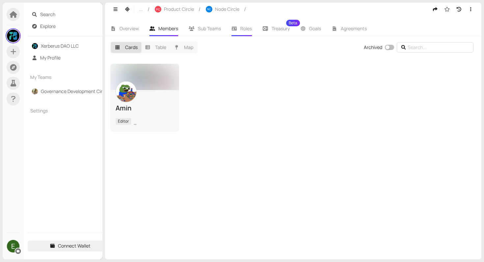
click at [241, 26] on span "Roles" at bounding box center [246, 28] width 12 height 6
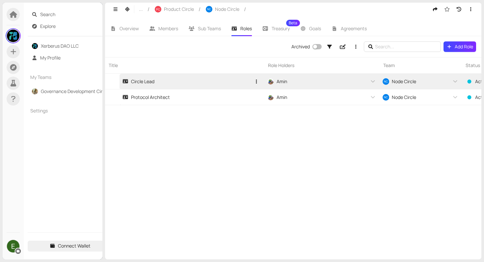
click at [168, 74] on link "Circle Lead" at bounding box center [186, 81] width 129 height 15
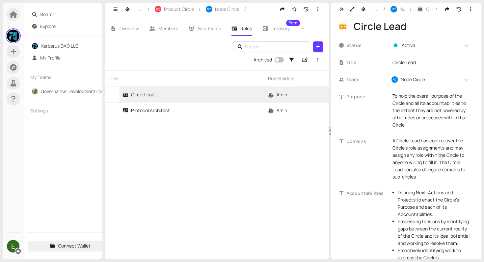
scroll to position [113, 0]
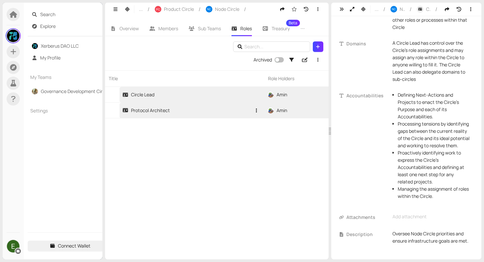
click at [165, 115] on link "Protocol Architect" at bounding box center [186, 110] width 129 height 15
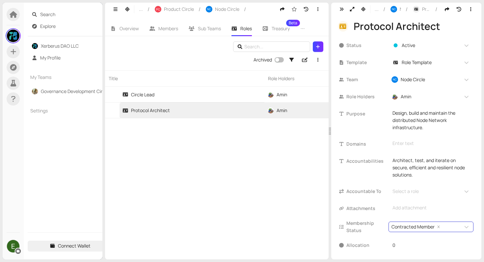
scroll to position [22, 0]
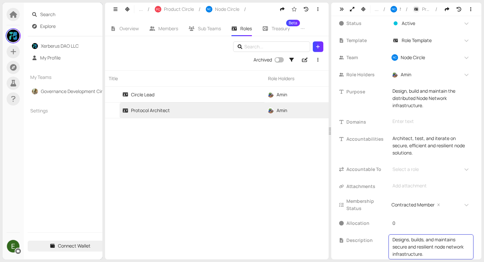
click at [425, 239] on textarea "Designs, builds, and maintains secure and resilient node network infrastructure." at bounding box center [431, 247] width 77 height 22
type textarea "Designs, builds and maintains secure and resilient node network infrastructure."
click at [262, 212] on div "Title Role Holders Team Status Allocation Template Circle Lead Amin + 0 ... NC …" at bounding box center [217, 164] width 224 height 189
click at [129, 8] on icon "button" at bounding box center [127, 9] width 6 height 5
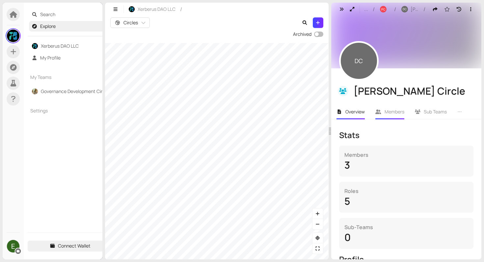
click at [387, 114] on span "Members" at bounding box center [395, 112] width 20 height 6
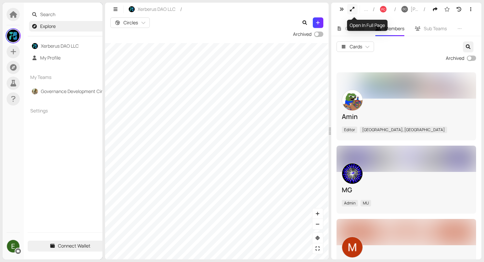
click at [348, 10] on button "button" at bounding box center [352, 9] width 11 height 11
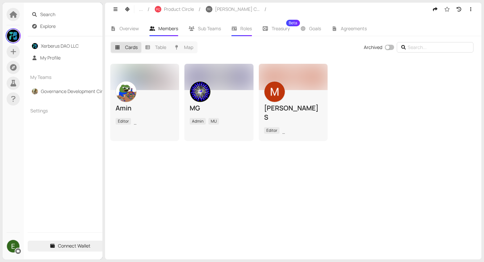
click at [239, 32] on li "Roles" at bounding box center [241, 28] width 31 height 15
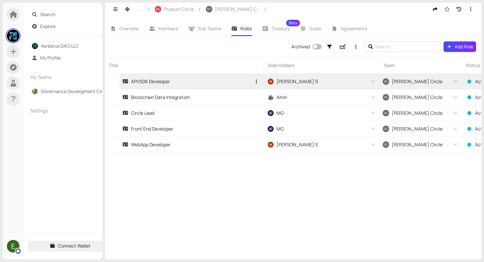
click at [158, 85] on div "API/SDK Developer" at bounding box center [145, 81] width 47 height 7
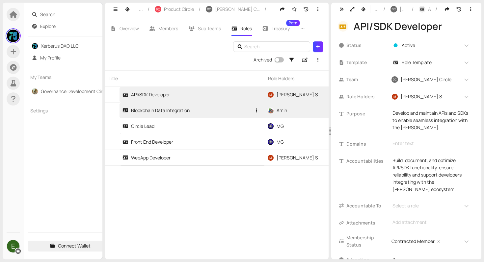
click at [171, 116] on link "Blockchain Data Integration" at bounding box center [186, 110] width 129 height 15
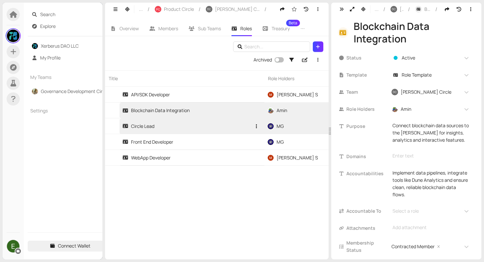
click at [138, 129] on div "Circle Lead" at bounding box center [138, 126] width 32 height 7
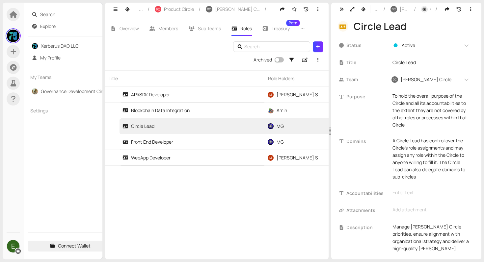
scroll to position [8, 0]
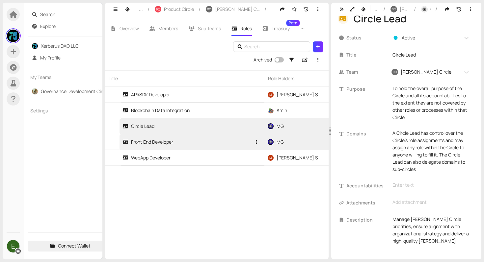
click at [195, 146] on link "Front End Developer" at bounding box center [186, 141] width 129 height 15
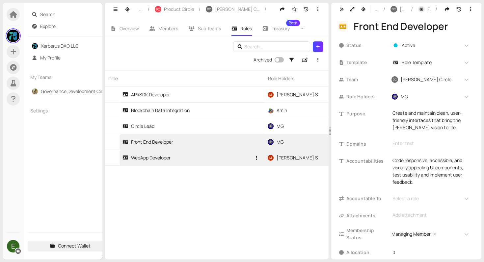
click at [179, 160] on link "WebApp Developer" at bounding box center [186, 157] width 129 height 15
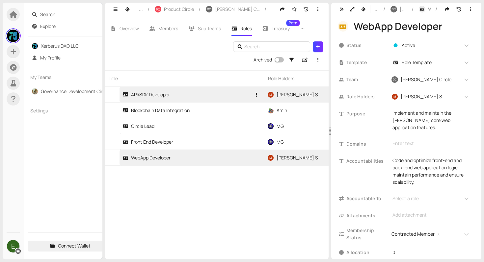
click at [198, 101] on link "API/SDK Developer" at bounding box center [186, 94] width 129 height 15
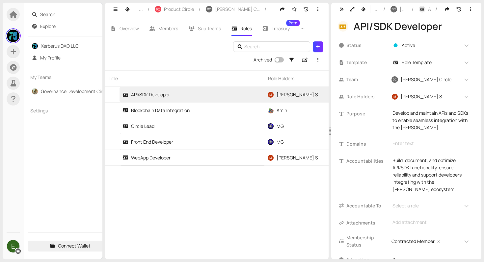
scroll to position [37, 0]
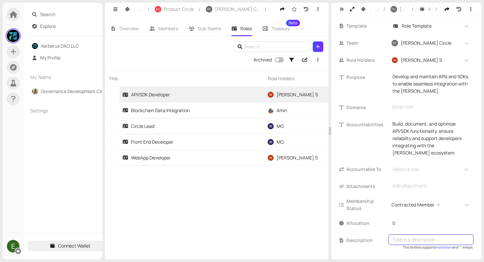
type textarea "Builds and maintains APIs/SDKs to enable integration with the DApp."
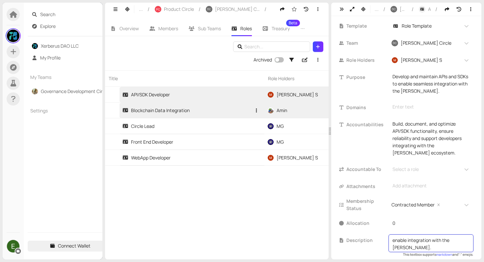
click at [175, 105] on link "Blockchain Data Integration" at bounding box center [186, 110] width 129 height 15
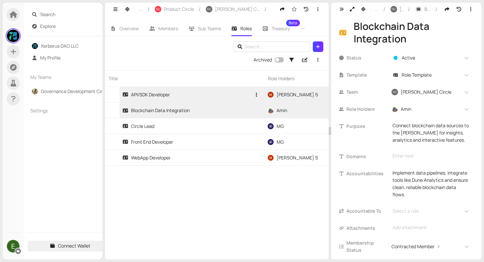
click at [195, 100] on link "API/SDK Developer" at bounding box center [186, 94] width 129 height 15
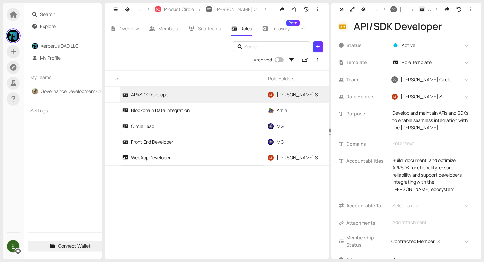
scroll to position [43, 0]
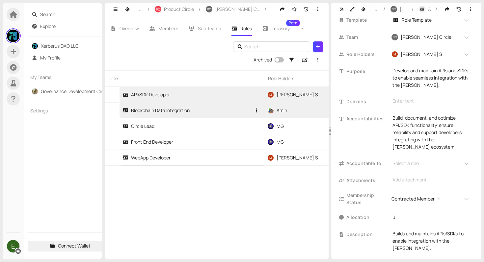
click at [157, 110] on div "Blockchain Data Integration" at bounding box center [155, 110] width 67 height 7
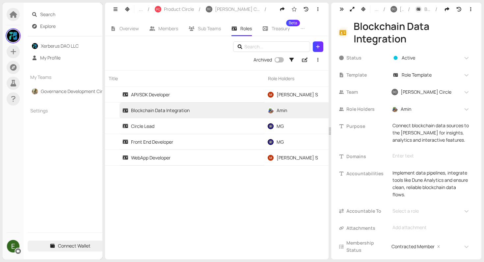
scroll to position [42, 0]
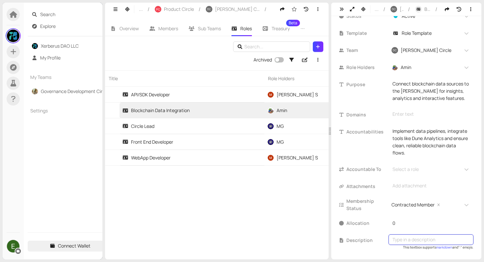
type textarea "mplements blockchain data pipelines and ensures reliable analytics flows."
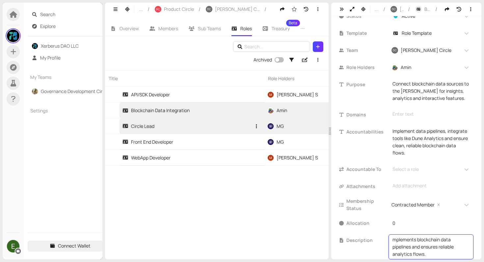
click at [181, 123] on link "Circle Lead" at bounding box center [186, 126] width 129 height 15
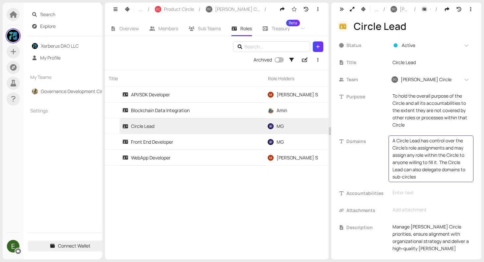
scroll to position [8, 0]
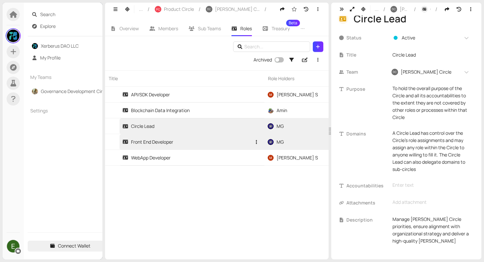
click at [202, 140] on link "Front End Developer" at bounding box center [186, 141] width 129 height 15
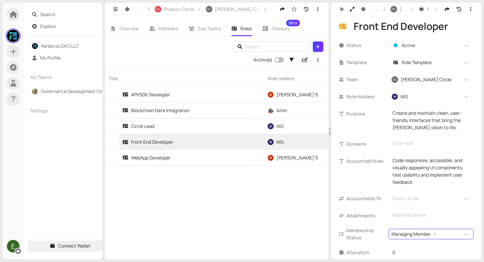
scroll to position [30, 0]
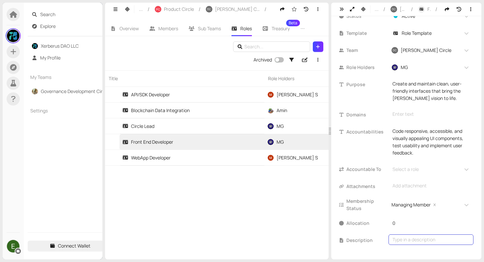
click at [405, 245] on div "Type in a description" at bounding box center [431, 240] width 85 height 11
type textarea "Creates responsive, accessible user interfaces for the DApp."
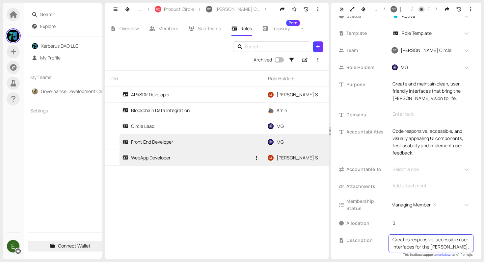
click at [174, 164] on link "WebApp Developer" at bounding box center [186, 157] width 129 height 15
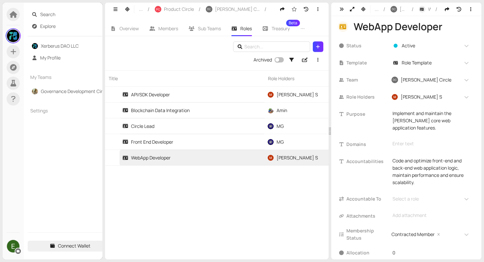
scroll to position [30, 0]
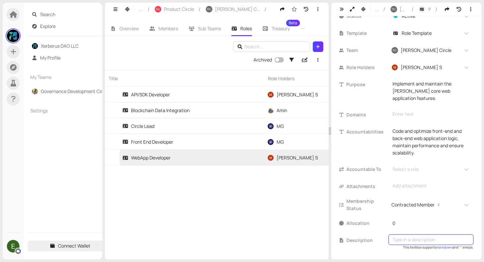
type textarea "Maintains and optimizes core web application features for scalability and perfo…"
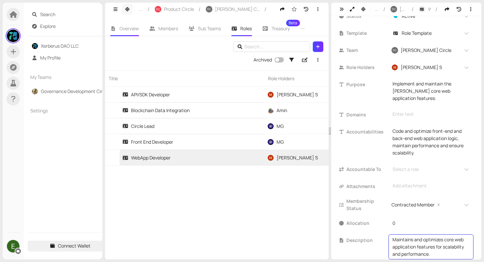
click at [129, 8] on icon "button" at bounding box center [127, 9] width 6 height 5
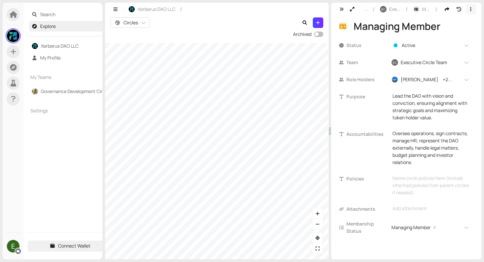
click at [470, 9] on icon "button" at bounding box center [471, 9] width 6 height 5
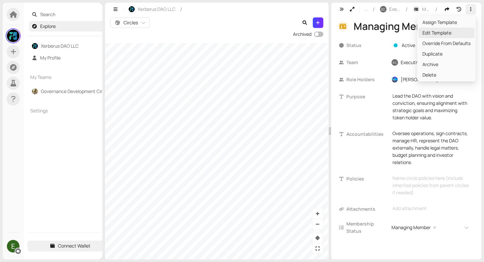
click at [443, 34] on span "Edit Template" at bounding box center [446, 32] width 48 height 7
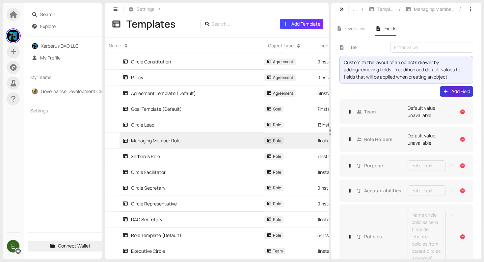
click at [0, 0] on div "Library Access This extension is only active when using databases and search en…" at bounding box center [0, 0] width 0 height 0
click at [451, 91] on span "Add Field" at bounding box center [460, 91] width 19 height 7
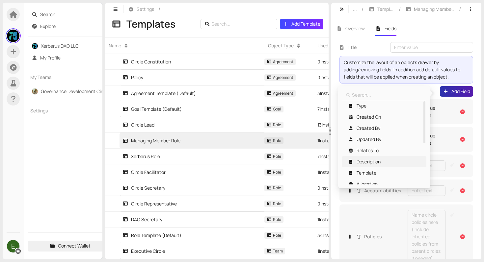
click at [379, 161] on span "Description" at bounding box center [369, 161] width 24 height 7
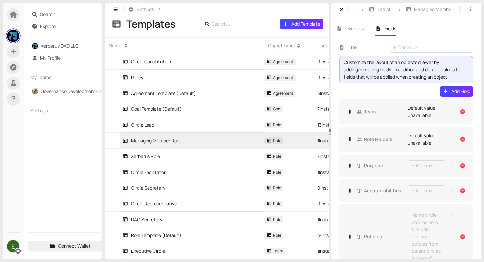
click at [58, 45] on link "Xerberus DAO LLC" at bounding box center [60, 46] width 38 height 6
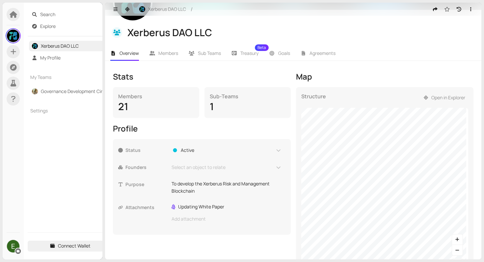
scroll to position [85, 0]
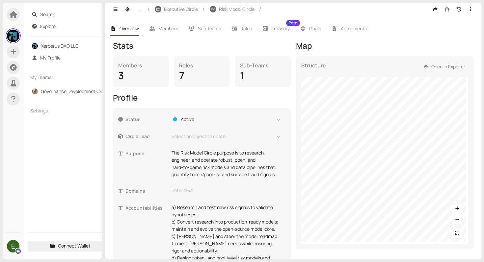
scroll to position [100, 0]
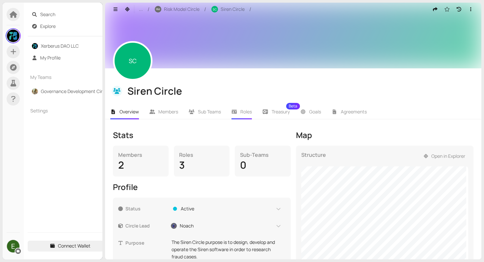
click at [244, 112] on span "Roles" at bounding box center [246, 112] width 12 height 6
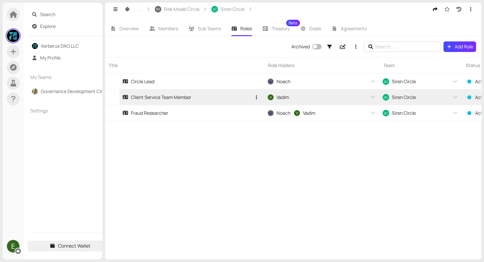
click at [214, 95] on link "Client Service Team Member" at bounding box center [186, 97] width 129 height 15
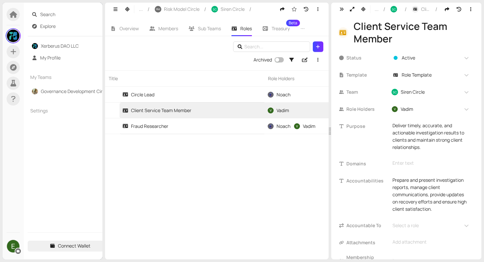
scroll to position [77, 0]
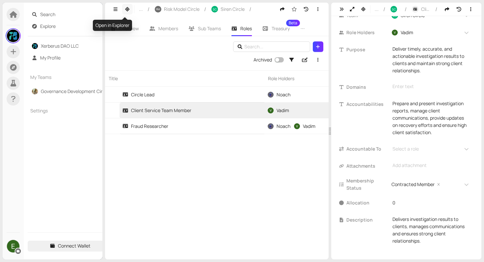
click at [125, 7] on button "button" at bounding box center [127, 9] width 11 height 11
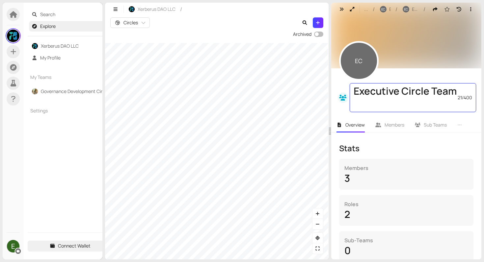
drag, startPoint x: 355, startPoint y: 90, endPoint x: 444, endPoint y: 95, distance: 89.4
drag, startPoint x: 392, startPoint y: 102, endPoint x: 346, endPoint y: 80, distance: 50.7
click at [346, 80] on div "EC Executive Circle Team 21 / 400" at bounding box center [406, 90] width 150 height 44
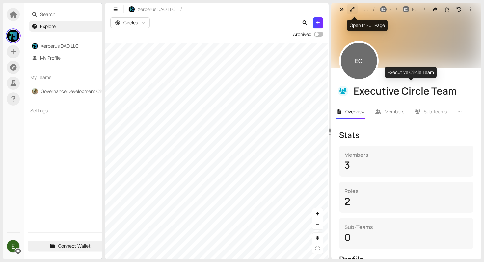
click at [348, 9] on button "button" at bounding box center [352, 9] width 11 height 11
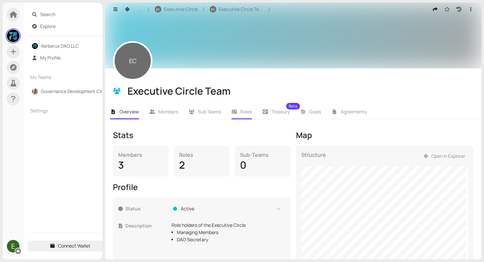
click at [242, 112] on span "Roles" at bounding box center [246, 112] width 12 height 6
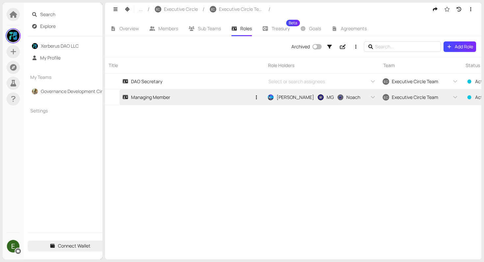
click at [166, 96] on div "Managing Member" at bounding box center [146, 97] width 48 height 7
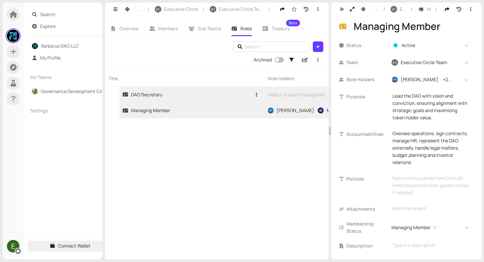
click at [194, 97] on link "DAO Secretary" at bounding box center [186, 94] width 129 height 15
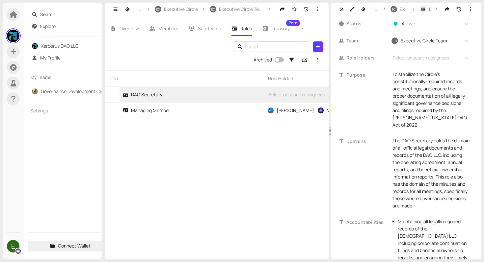
scroll to position [23, 0]
click at [351, 12] on button "button" at bounding box center [352, 9] width 11 height 11
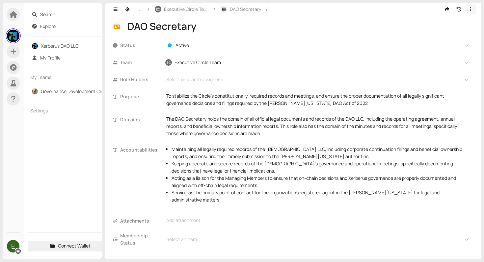
click at [471, 11] on icon "button" at bounding box center [470, 9] width 1 height 4
click at [467, 14] on header "... / EC Executive Circle Team / DAO Secretary /" at bounding box center [293, 9] width 376 height 13
click at [470, 9] on icon "button" at bounding box center [471, 9] width 6 height 5
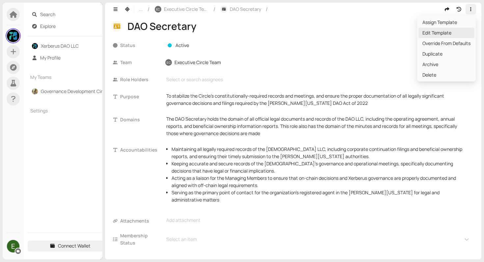
click at [444, 33] on span "Edit Template" at bounding box center [446, 32] width 48 height 7
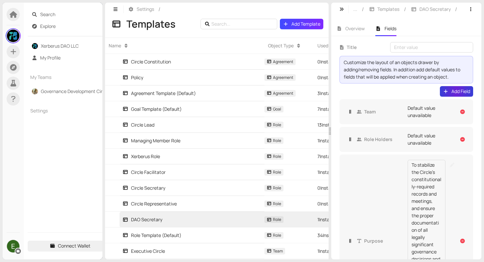
click at [451, 91] on span "Add Field" at bounding box center [460, 91] width 19 height 7
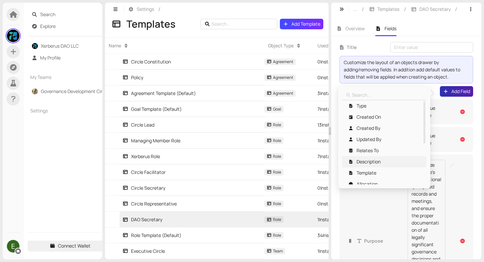
click at [374, 162] on span "Description" at bounding box center [369, 161] width 24 height 7
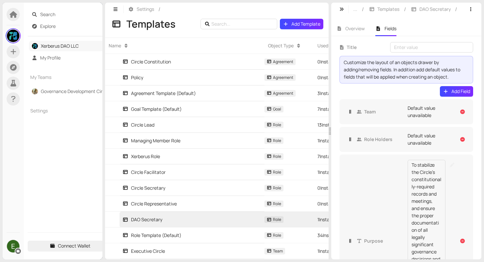
click at [48, 45] on link "Xerberus DAO LLC" at bounding box center [60, 46] width 38 height 6
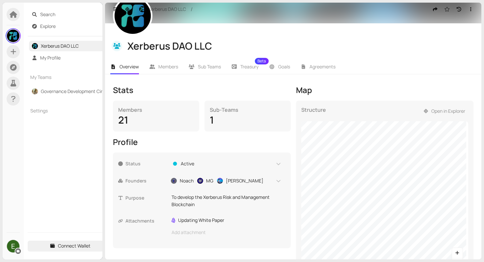
scroll to position [85, 0]
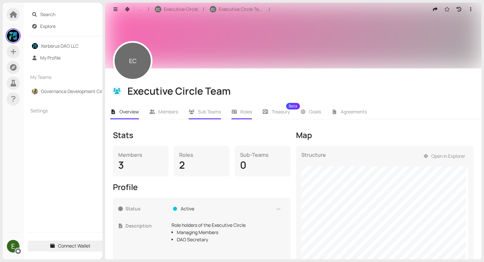
click at [238, 109] on li "Roles" at bounding box center [241, 111] width 31 height 15
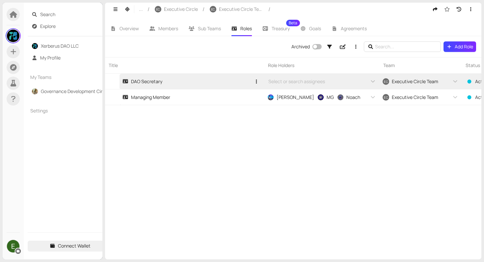
click at [219, 84] on link "DAO Secretary" at bounding box center [186, 81] width 129 height 15
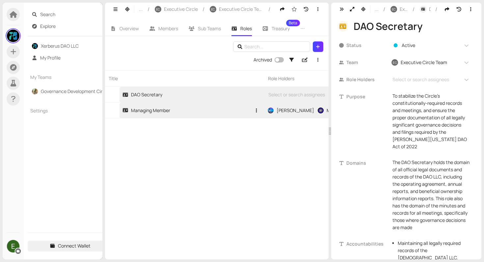
click at [228, 113] on link "Managing Member" at bounding box center [186, 110] width 129 height 15
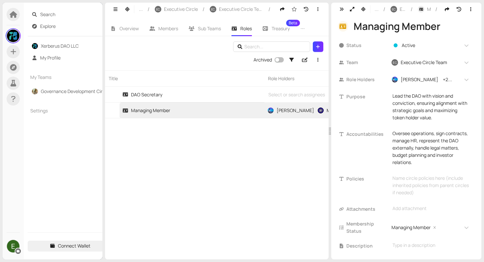
scroll to position [6, 0]
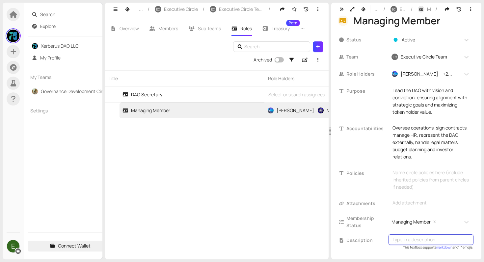
type textarea "Provides overarching leadership for the DAO, overseeing operations, contracts, …"
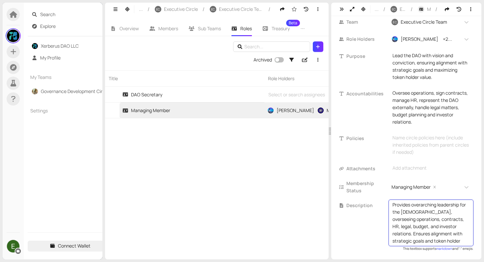
scroll to position [7, 0]
drag, startPoint x: 393, startPoint y: 205, endPoint x: 468, endPoint y: 250, distance: 86.9
click at [468, 247] on div "Provides overarching leadership for the DAO, overseeing operations, contracts, …" at bounding box center [431, 223] width 85 height 47
click at [429, 233] on textarea "Provides overarching leadership for the DAO, overseeing operations, contracts, …" at bounding box center [431, 223] width 77 height 43
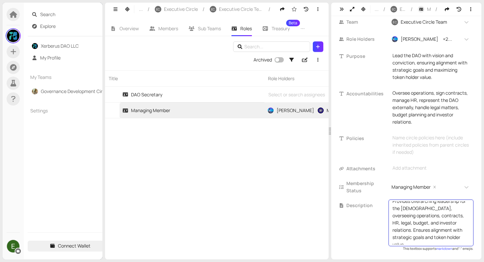
drag, startPoint x: 417, startPoint y: 210, endPoint x: 458, endPoint y: 225, distance: 44.2
click at [458, 225] on textarea "Provides overarching leadership for the DAO, overseeing operations, contracts, …" at bounding box center [431, 223] width 77 height 43
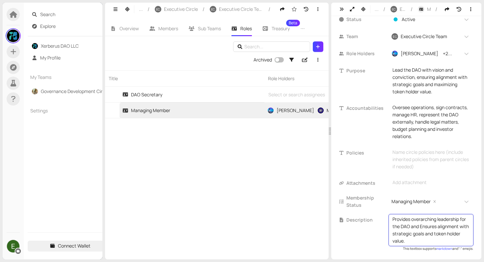
click at [427, 226] on textarea "Provides overarching leadership for the DAO and Ensures alignment with strategi…" at bounding box center [431, 230] width 77 height 29
click at [428, 226] on textarea "Provides overarching leadership for the DAO and Ensures alignment with strategi…" at bounding box center [431, 230] width 77 height 29
type textarea "Provides overarching leadership for the DAO and ensures alignment with strategi…"
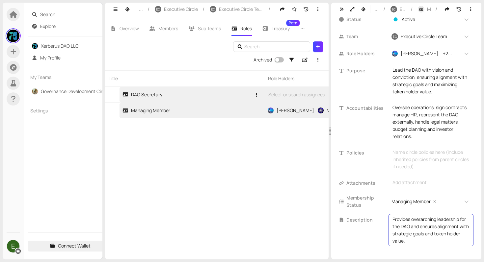
click at [201, 97] on link "DAO Secretary" at bounding box center [186, 94] width 129 height 15
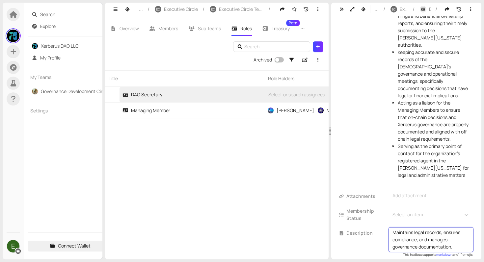
scroll to position [270, 0]
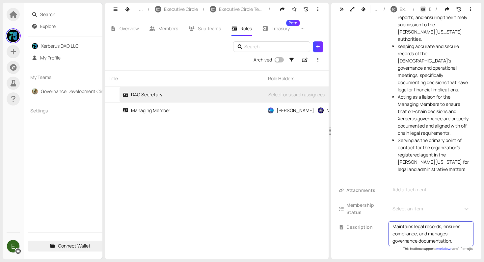
click at [418, 237] on textarea "Maintains legal records, ensures compliance, and manages governance documentati…" at bounding box center [431, 234] width 77 height 22
drag, startPoint x: 417, startPoint y: 242, endPoint x: 393, endPoint y: 241, distance: 24.0
click at [393, 241] on textarea "Maintains legal records, ensures compliance and manages governance documentatio…" at bounding box center [431, 234] width 77 height 22
type textarea "Maintains legal records, ensures compliance and manages DAO documentation."
click at [291, 177] on div "Title Role Holders Team Status Allocation Template DAO Secretary Select or sear…" at bounding box center [217, 164] width 224 height 189
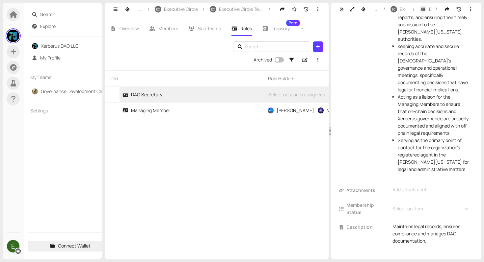
click at [230, 160] on div "Title Role Holders Team Status Allocation Template DAO Secretary Select or sear…" at bounding box center [217, 164] width 224 height 189
